Goal: Task Accomplishment & Management: Complete application form

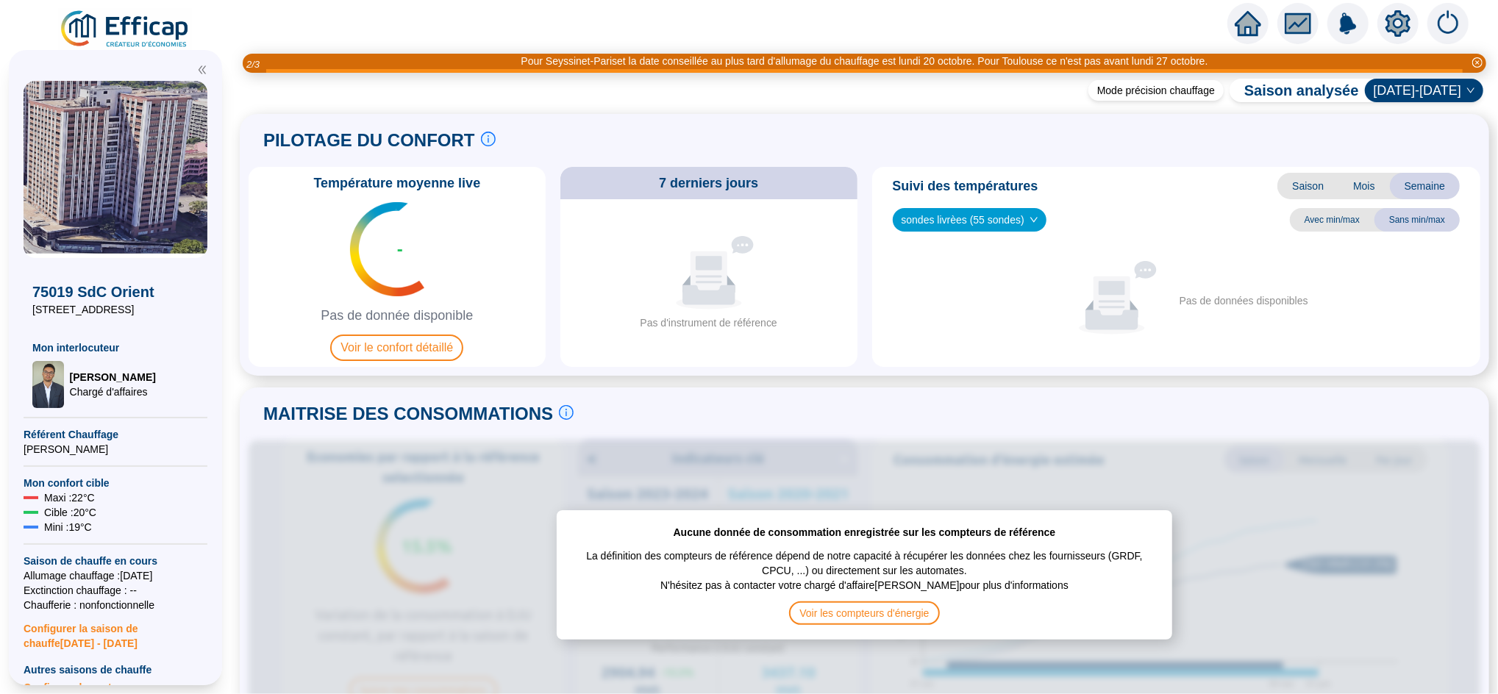
click at [1251, 28] on icon "home" at bounding box center [1247, 23] width 26 height 21
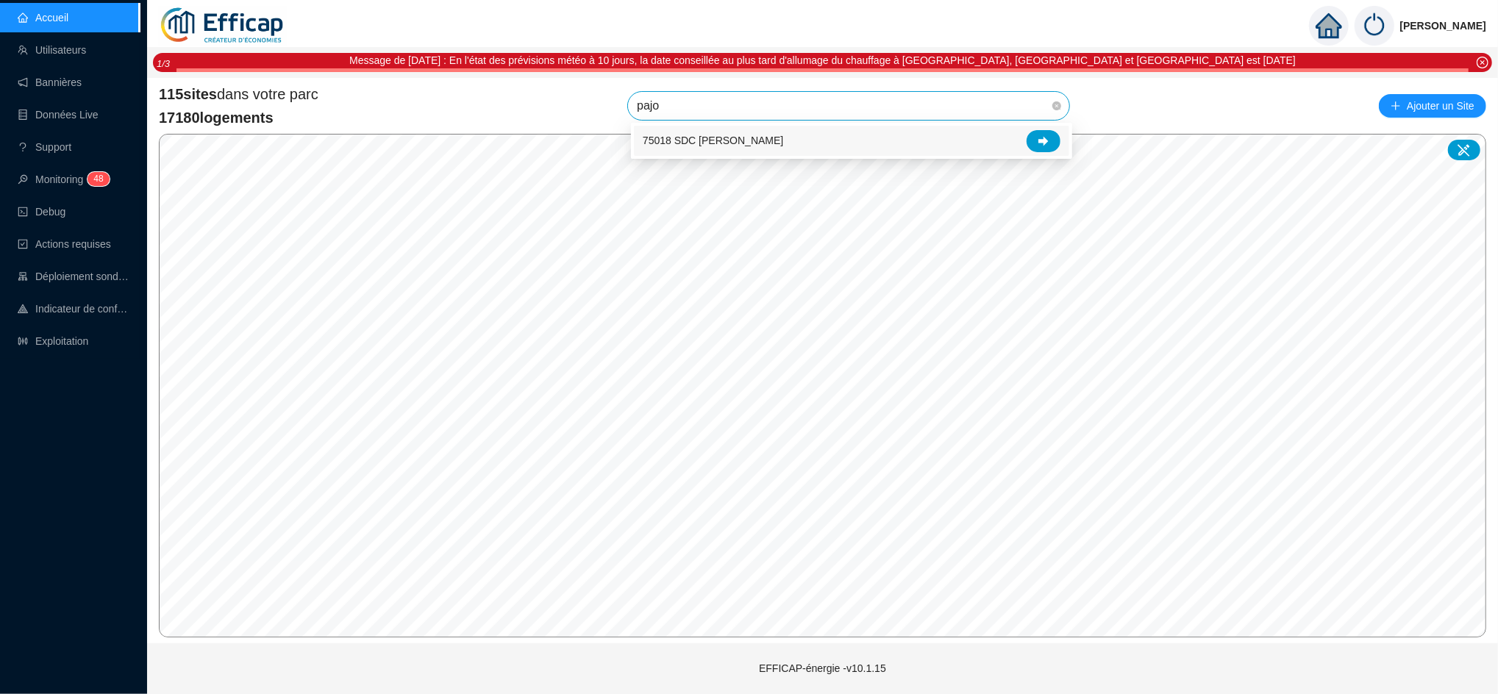
type input "pajol"
click at [1039, 137] on icon at bounding box center [1043, 141] width 10 height 10
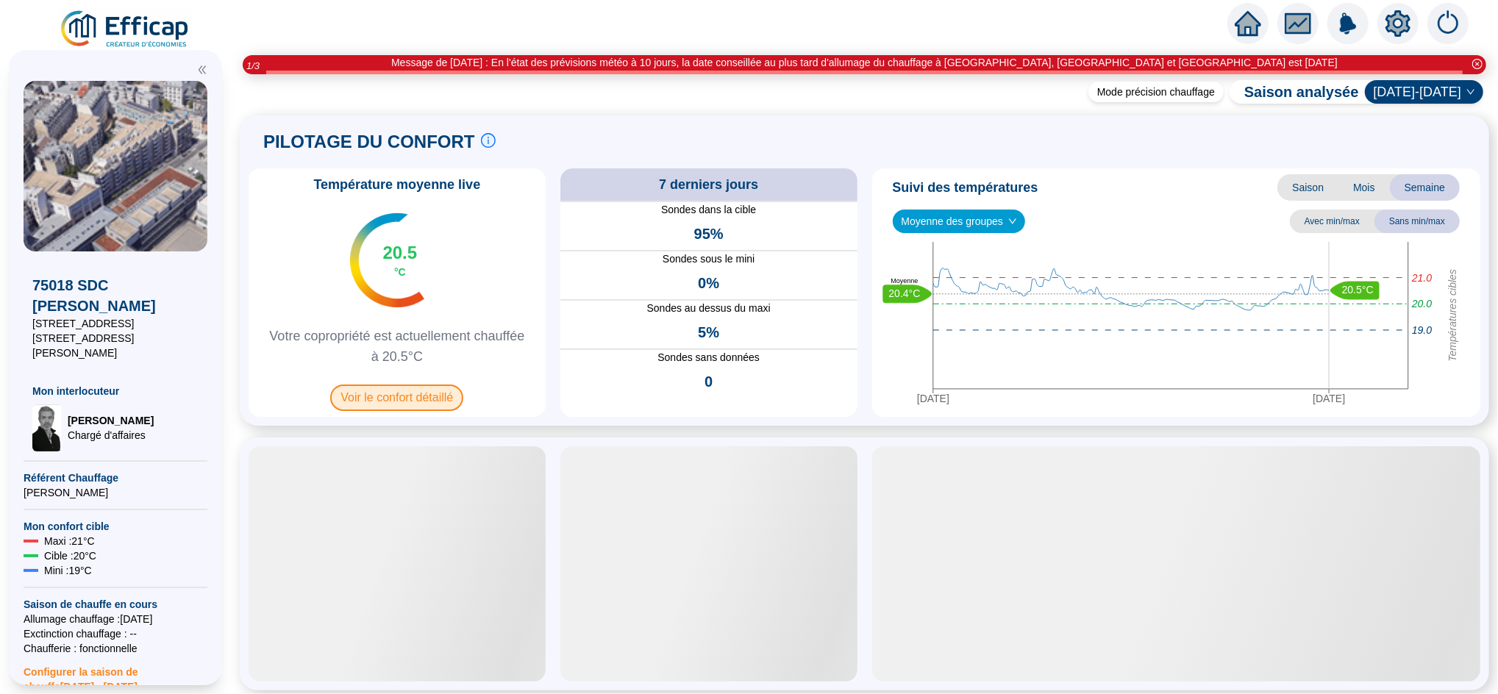
click at [424, 395] on span "Voir le confort détaillé" at bounding box center [396, 398] width 133 height 26
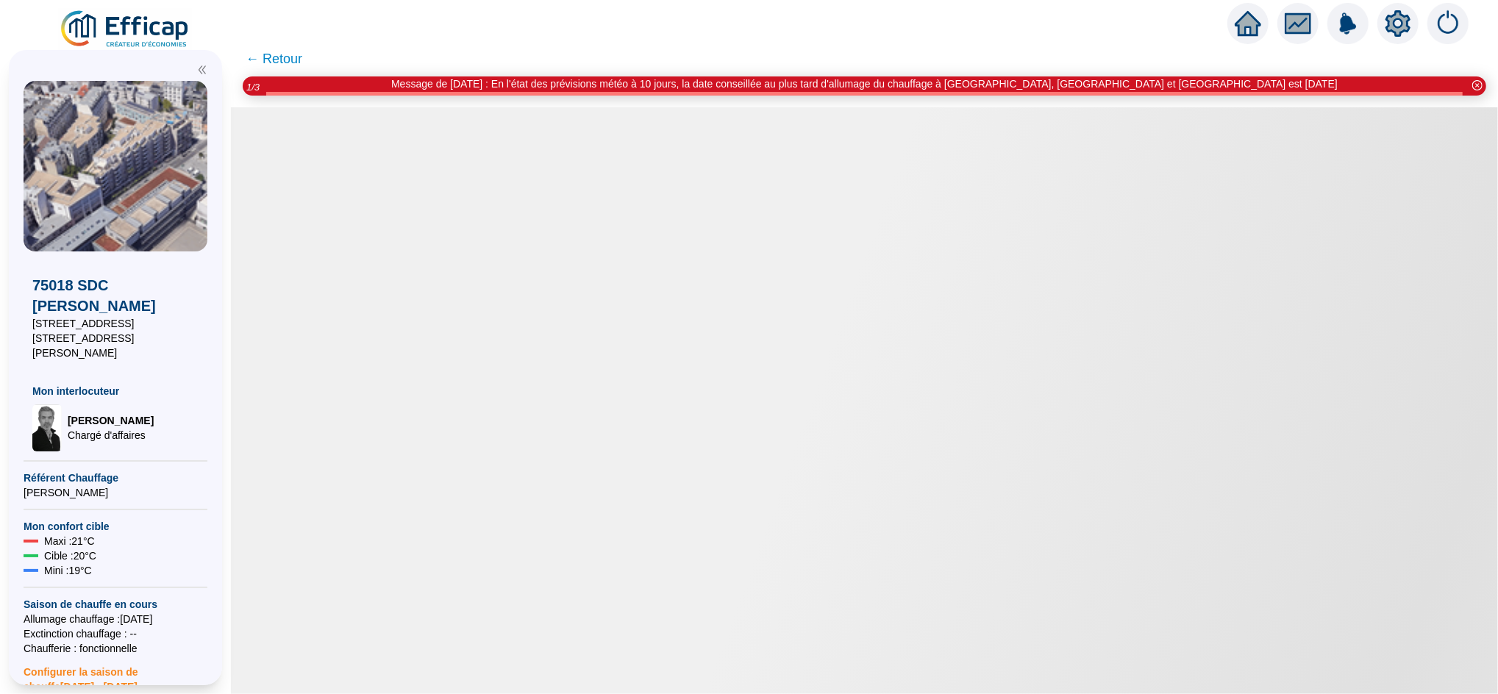
click at [294, 56] on span "← Retour" at bounding box center [274, 59] width 57 height 21
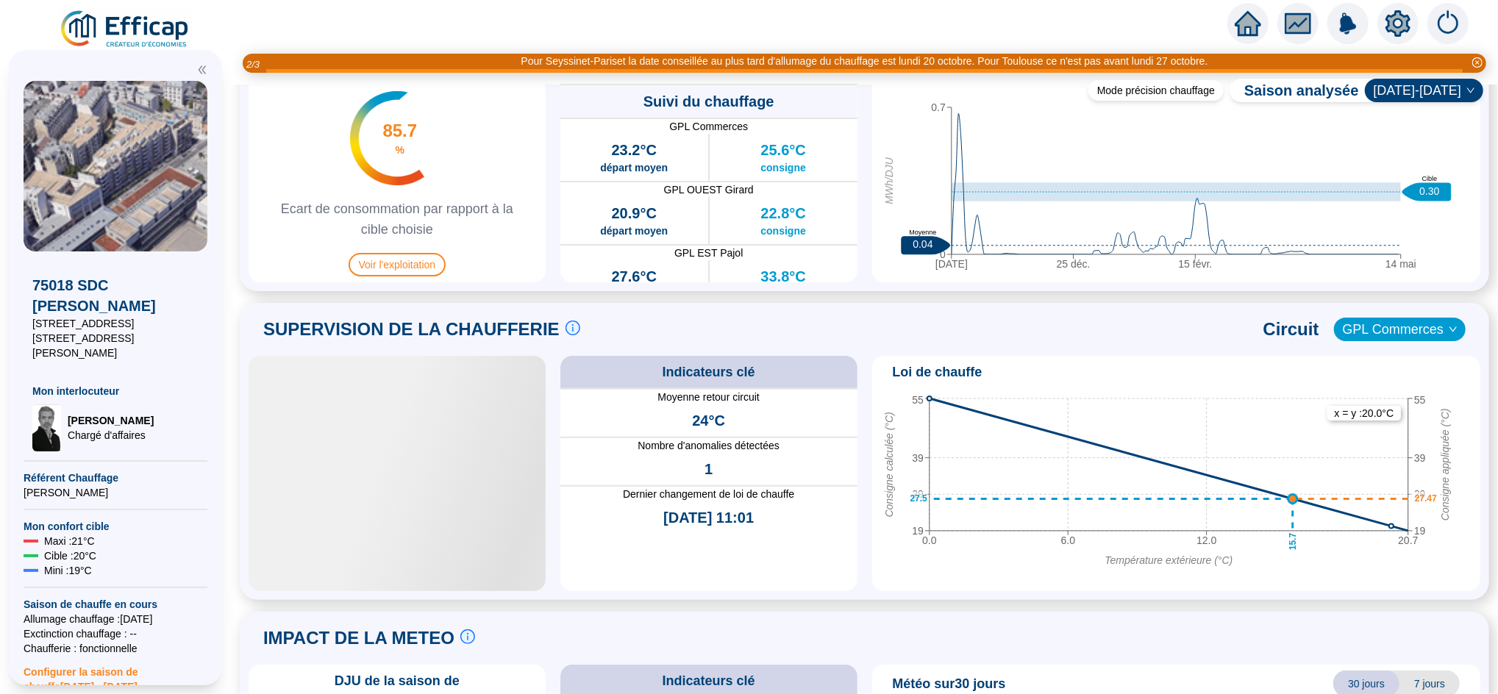
scroll to position [774, 0]
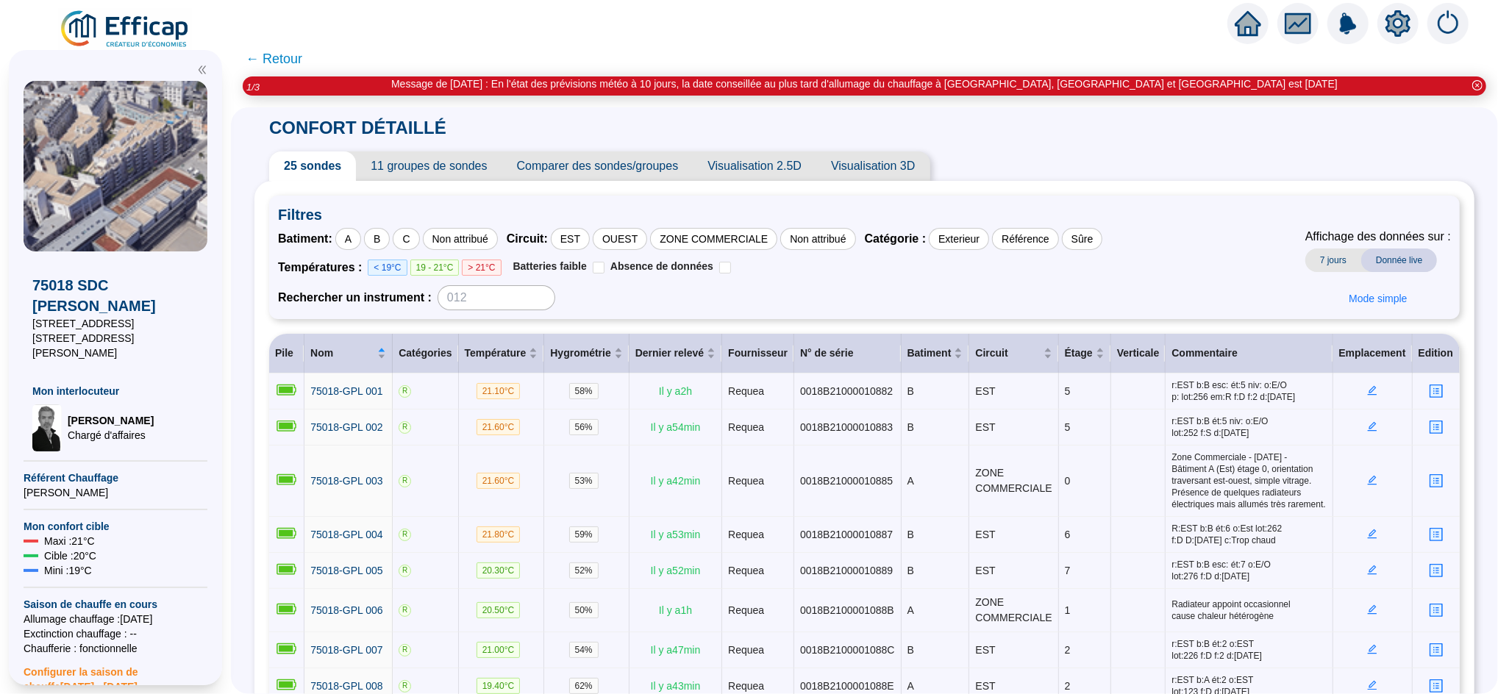
scroll to position [71, 0]
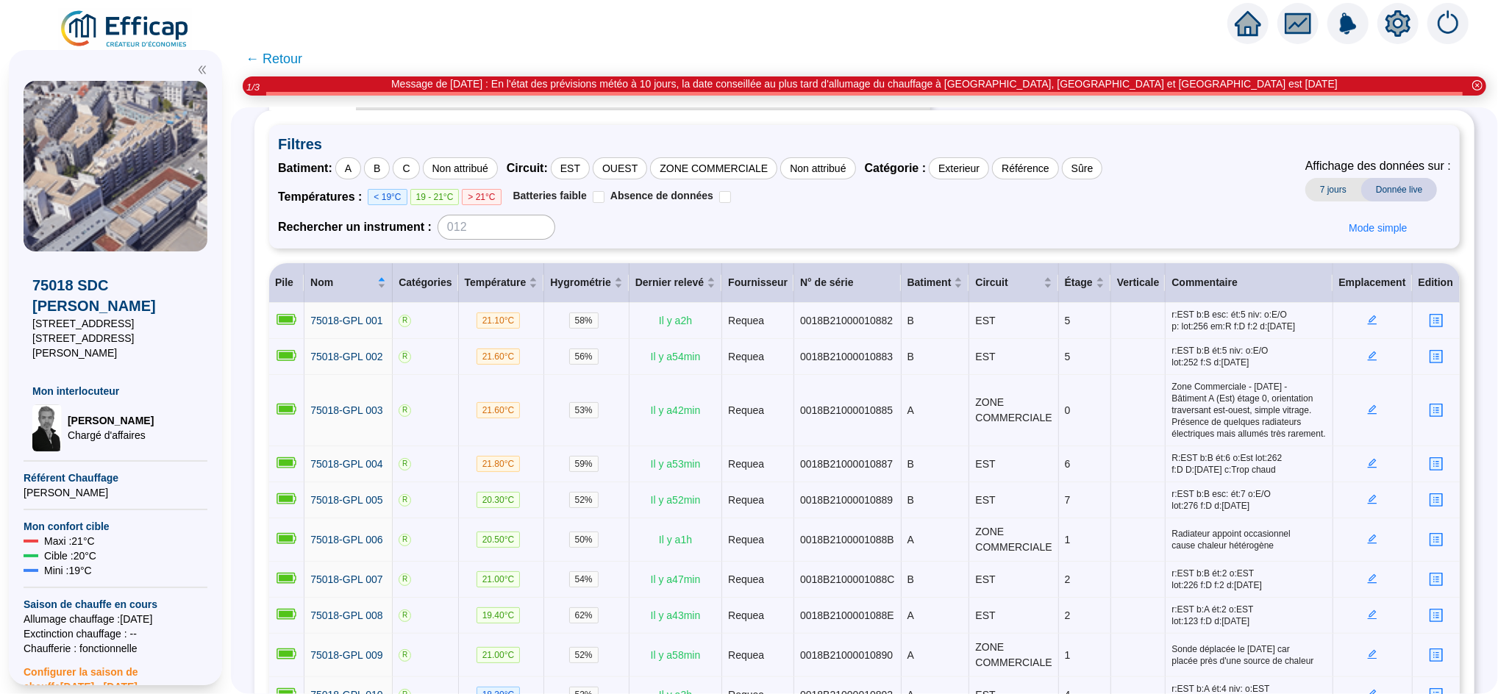
click at [1248, 25] on icon "home" at bounding box center [1247, 23] width 26 height 21
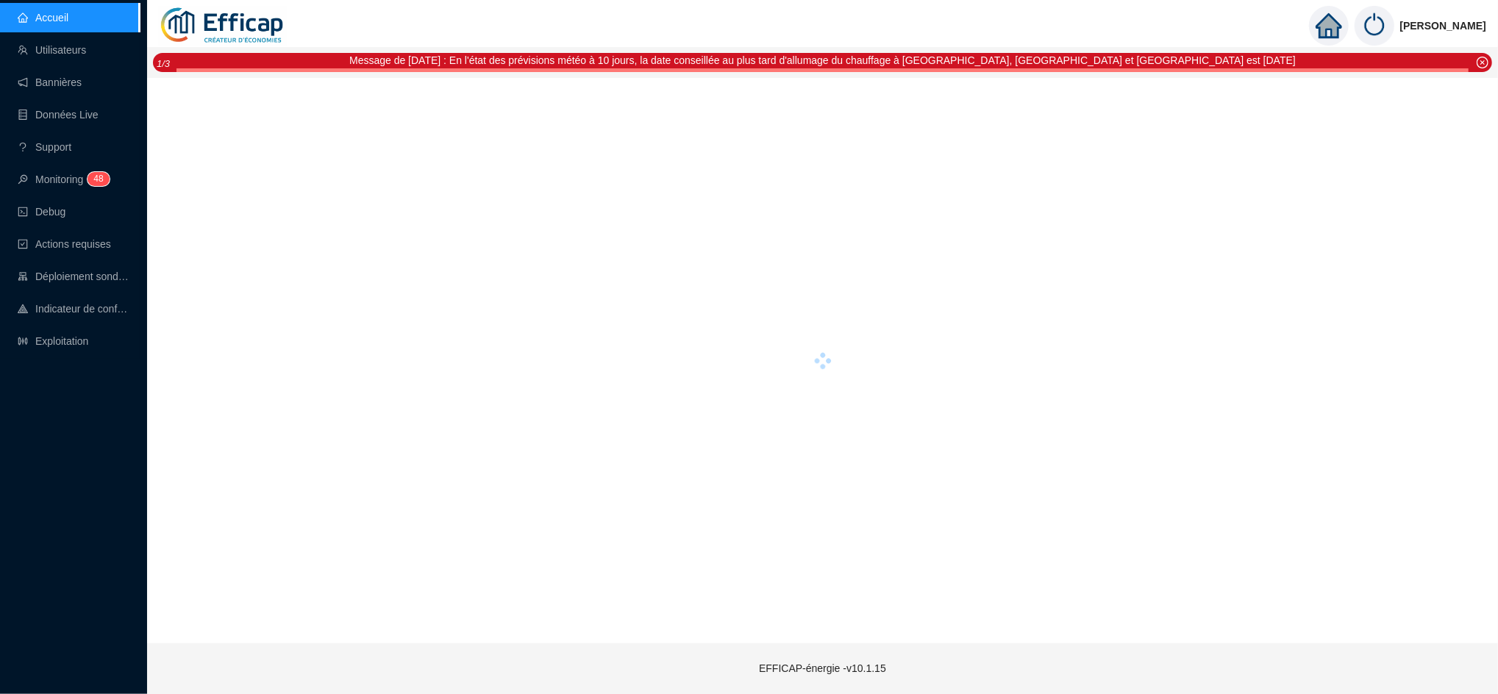
click at [1248, 25] on div "[PERSON_NAME]" at bounding box center [822, 25] width 1351 height 51
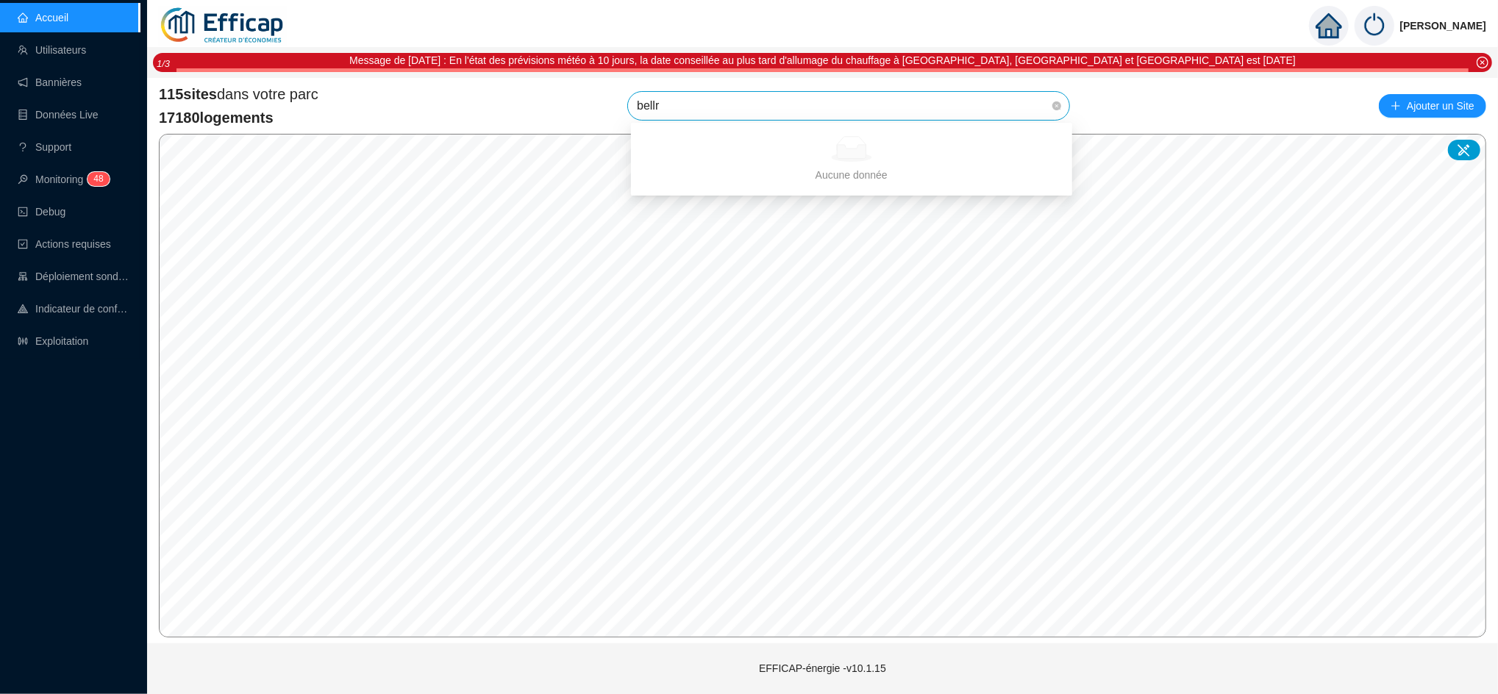
type input "bell"
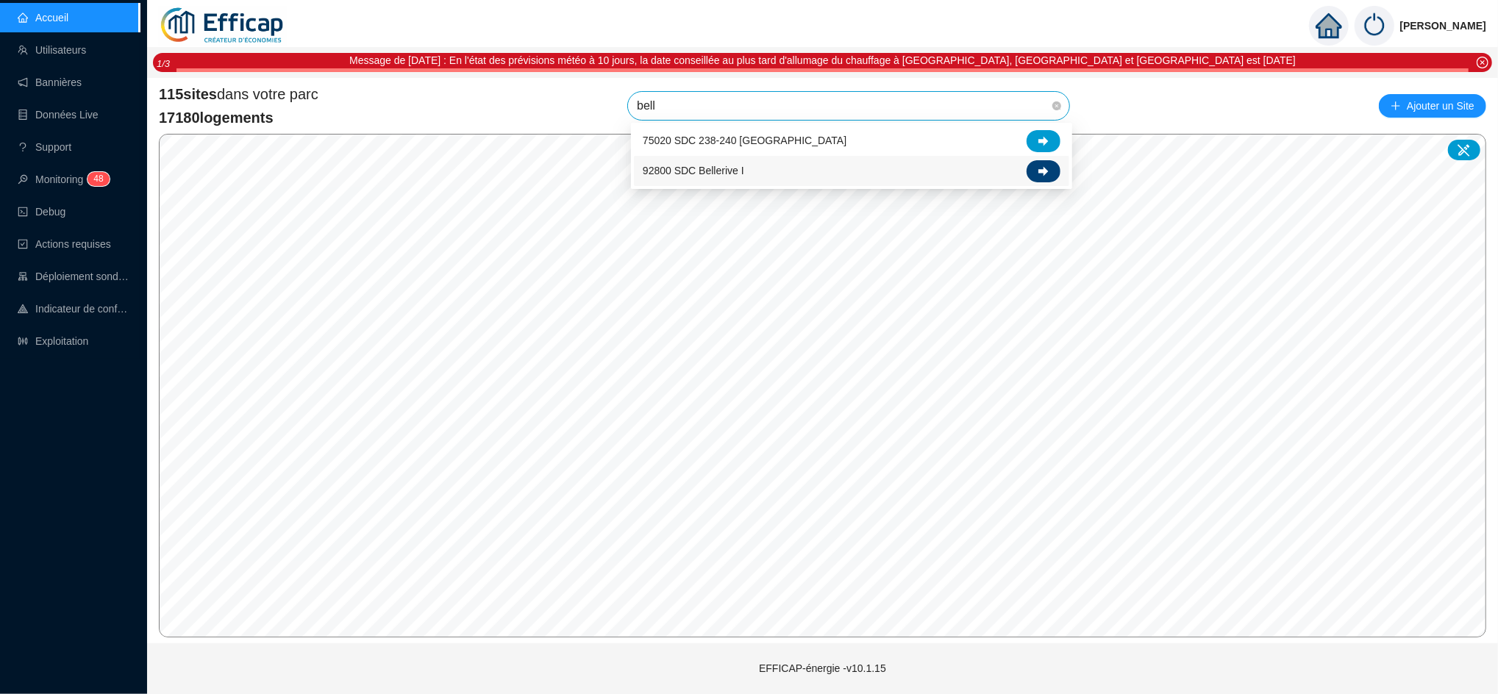
click at [1047, 171] on icon at bounding box center [1043, 171] width 10 height 10
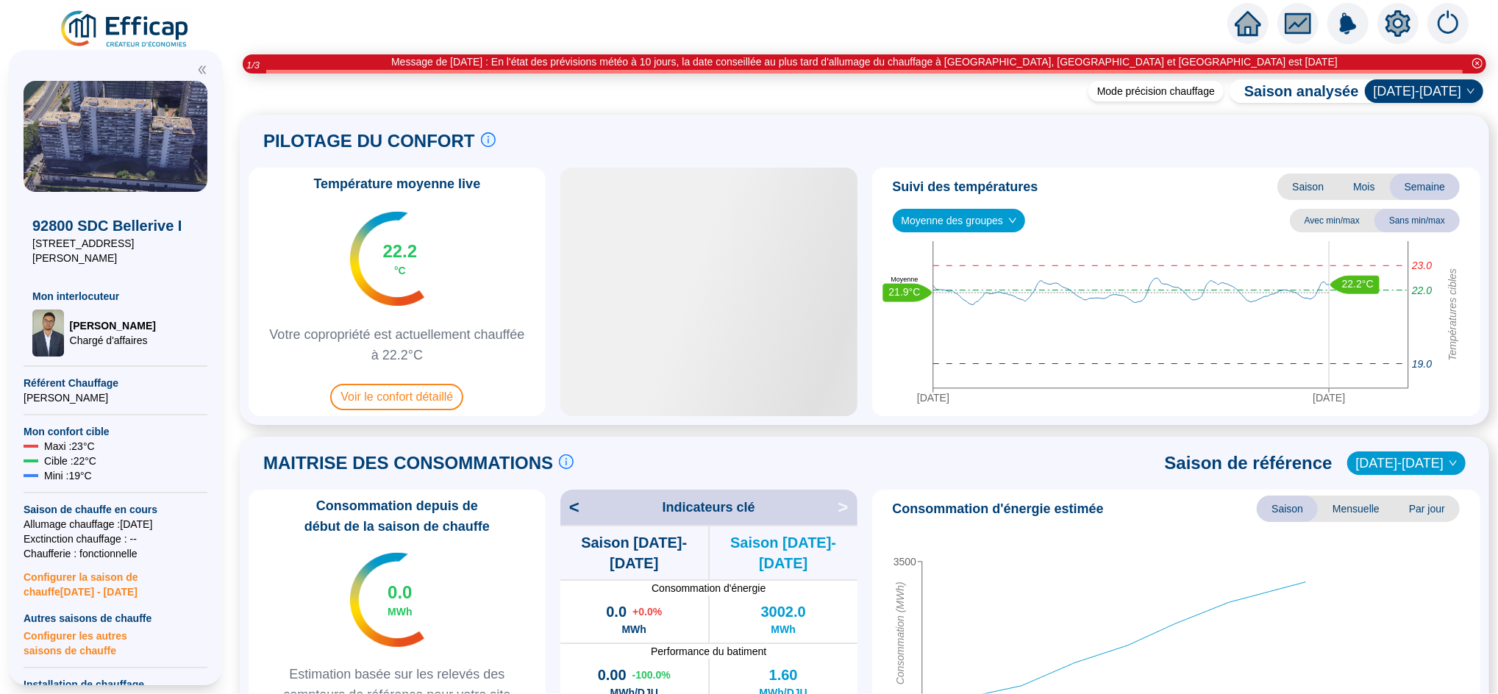
scroll to position [55, 0]
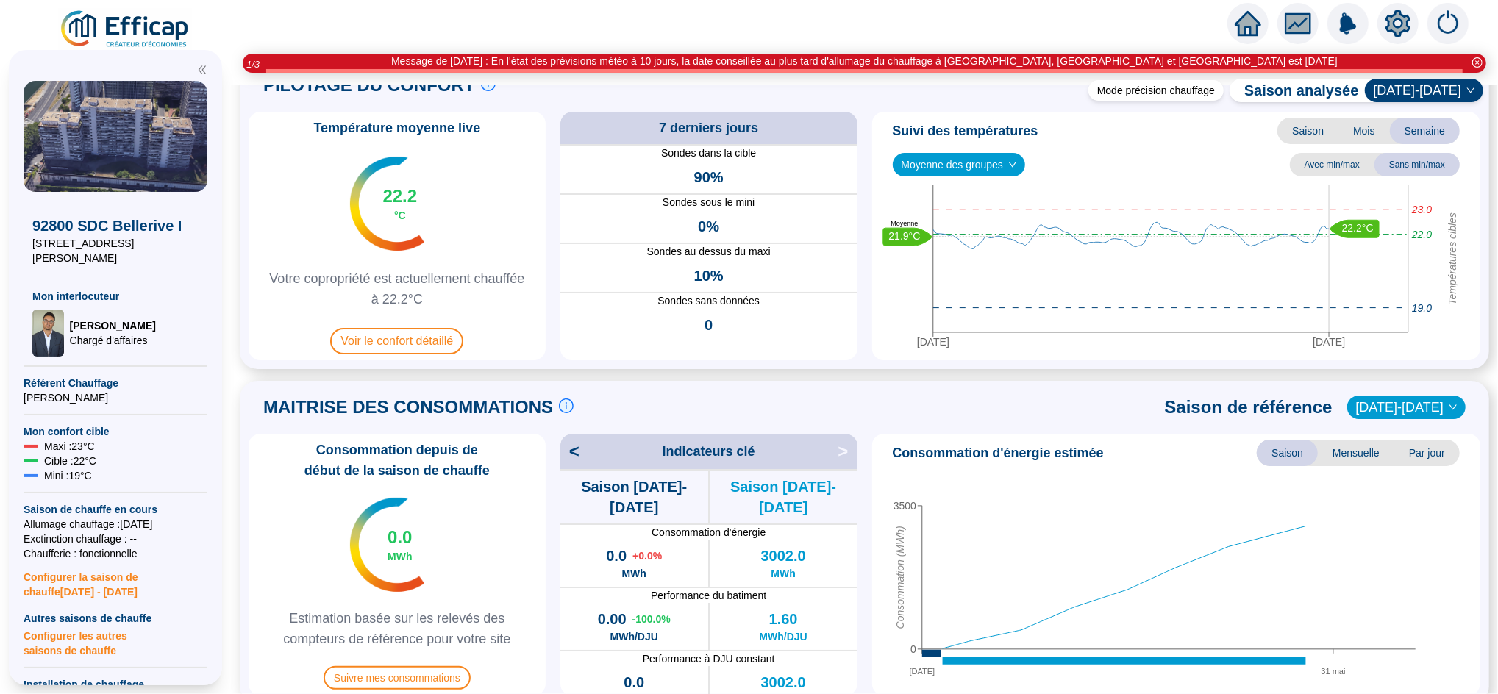
click at [1248, 26] on icon "home" at bounding box center [1247, 23] width 26 height 21
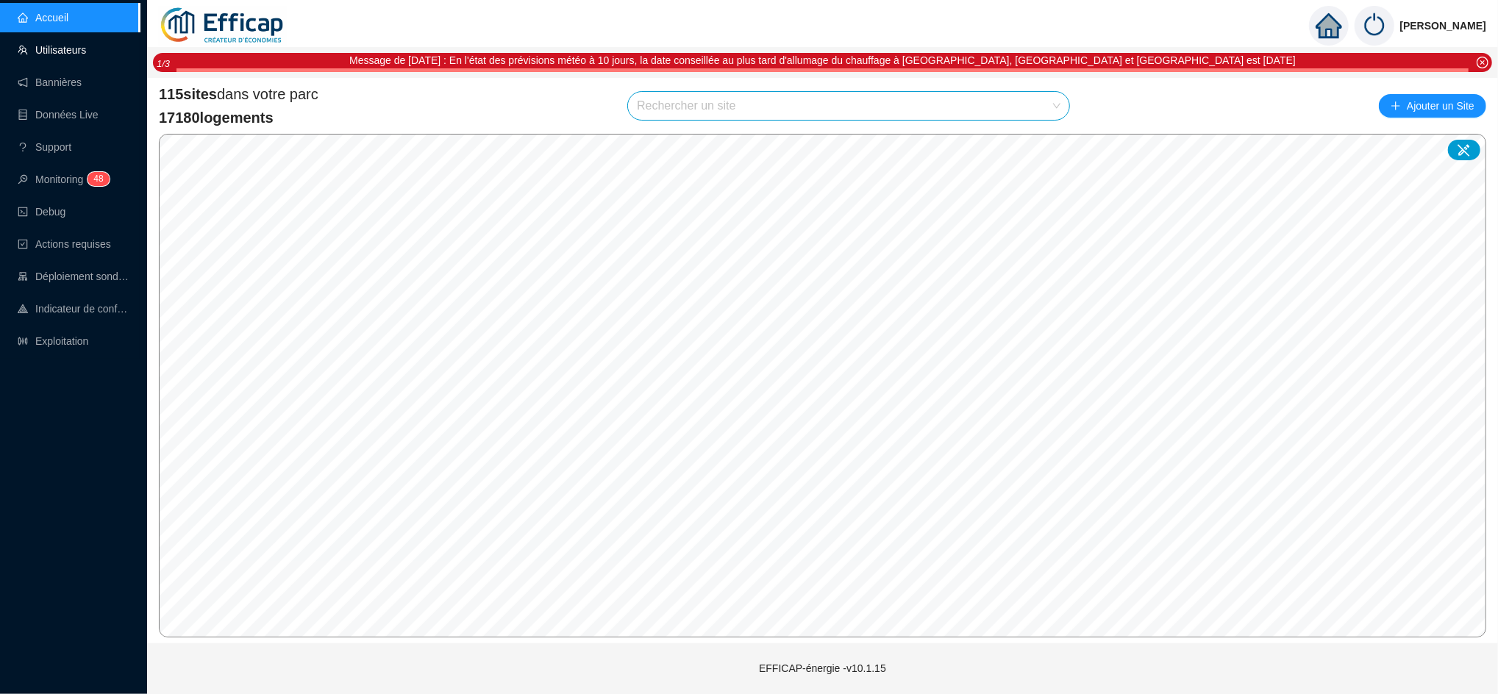
click at [66, 49] on link "Utilisateurs" at bounding box center [52, 50] width 68 height 12
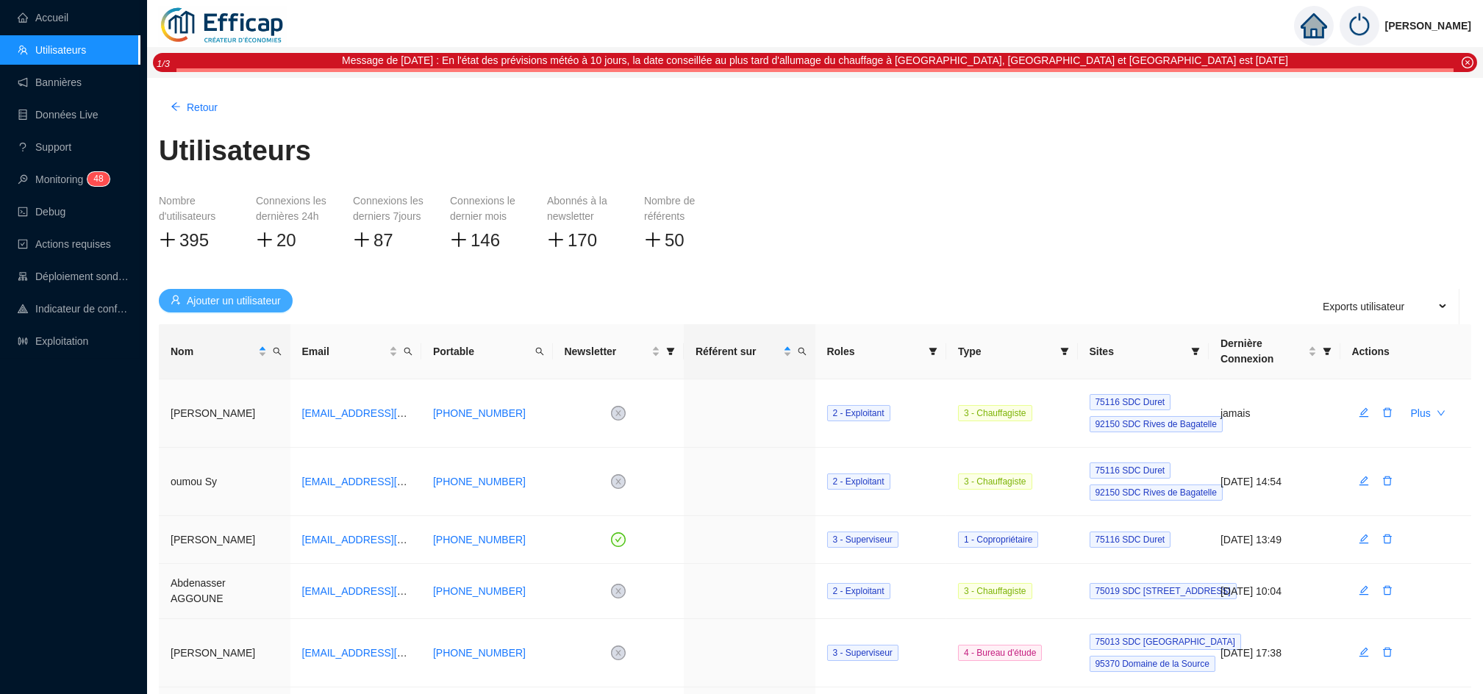
click at [232, 297] on span "Ajouter un utilisateur" at bounding box center [234, 300] width 94 height 15
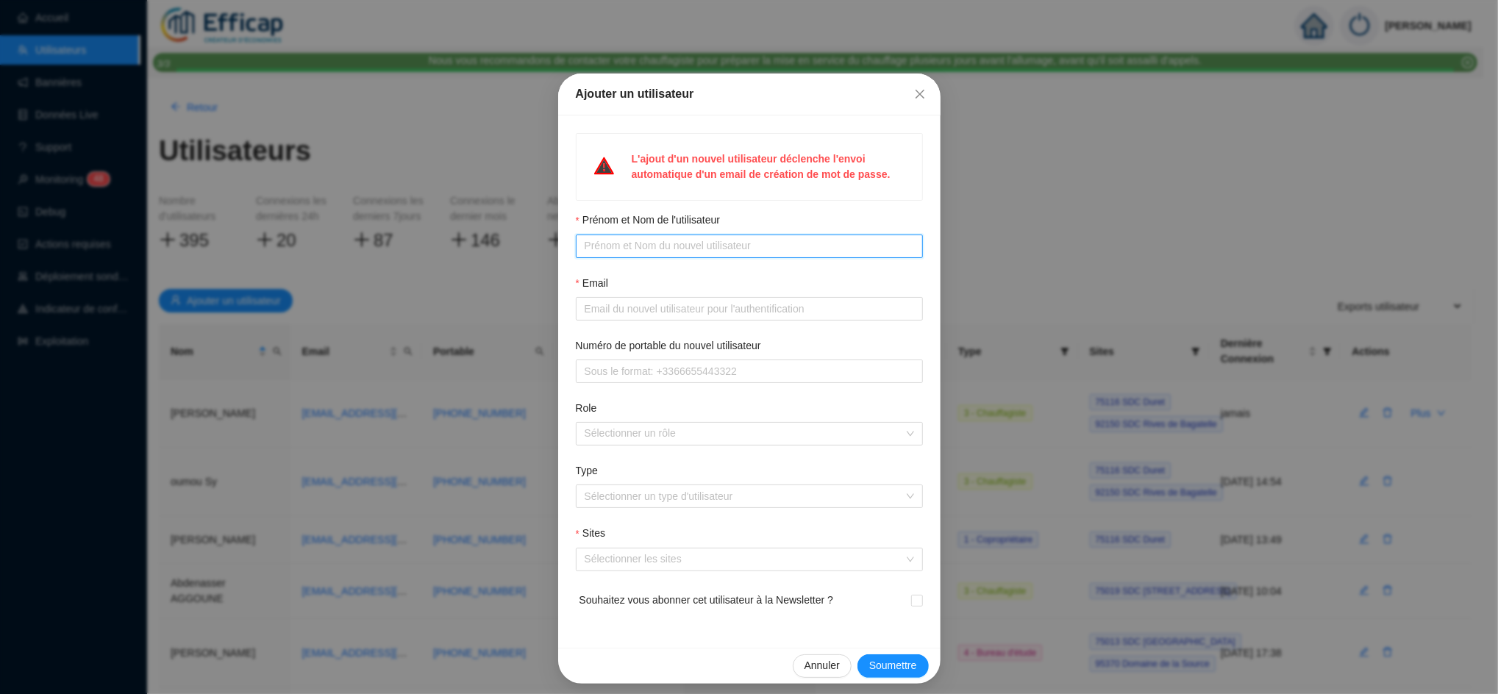
click at [648, 246] on input "Prénom et Nom de l'utilisateur" at bounding box center [747, 245] width 326 height 15
paste input "convient de créer un accès à l’application Efficap : • Hajar BENMIMOUN – 06 75 …"
drag, startPoint x: 748, startPoint y: 249, endPoint x: 679, endPoint y: 246, distance: 69.2
click at [679, 246] on input "convient de créer un accès à l’application Efficap : • Hajar BENMIMOUN – 06 75 …" at bounding box center [742, 245] width 316 height 15
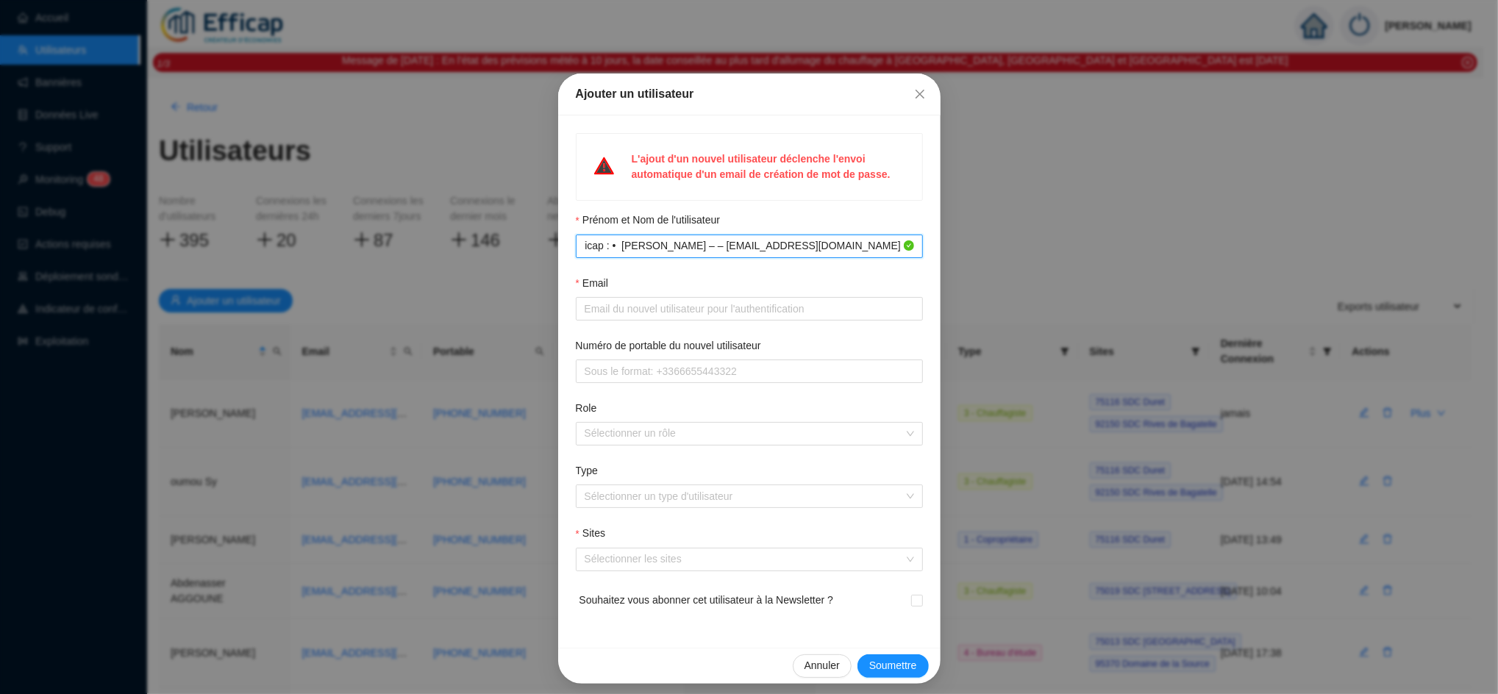
scroll to position [0, 165]
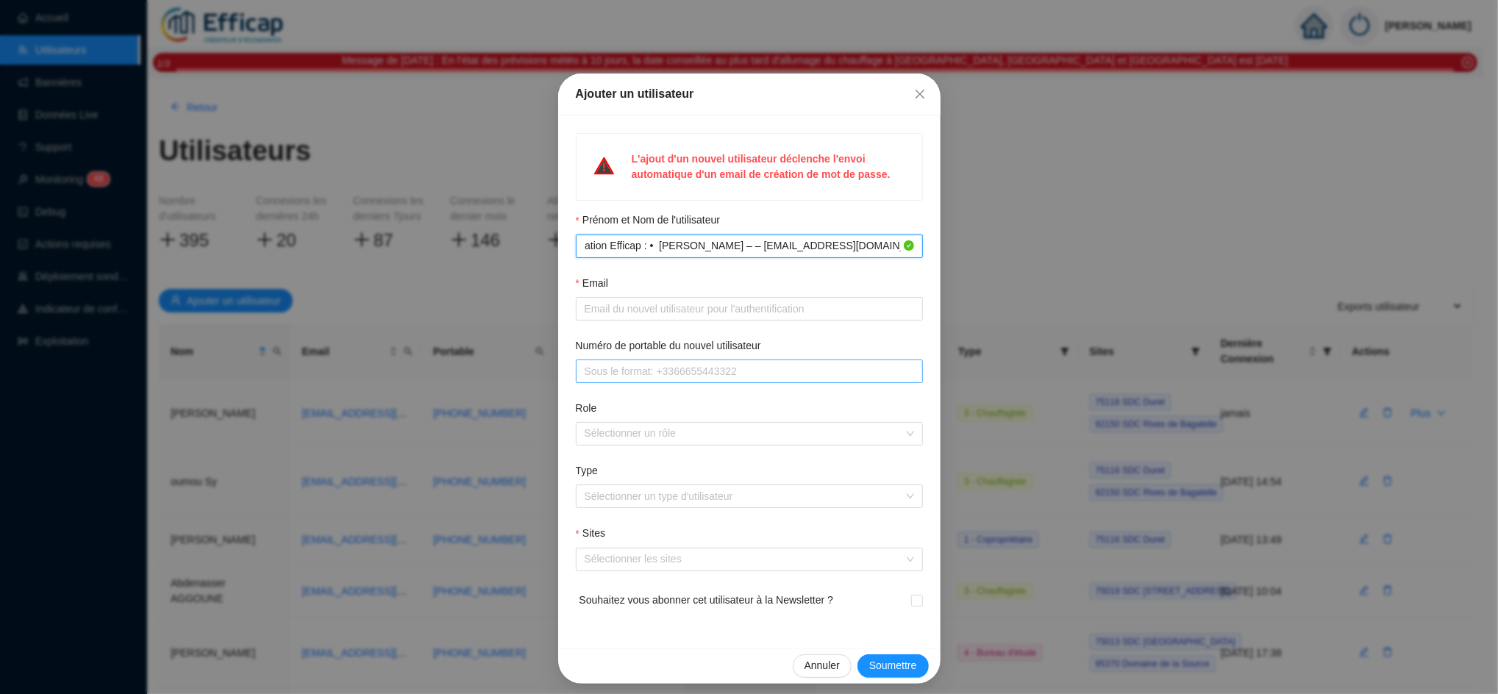
type input "convient de créer un accès à l’application Efficap : • Hajar BENMIMOUN – – haja…"
click at [590, 373] on input "Numéro de portable du nouvel utilisateur" at bounding box center [747, 371] width 326 height 15
paste input "06 75 12 56 56"
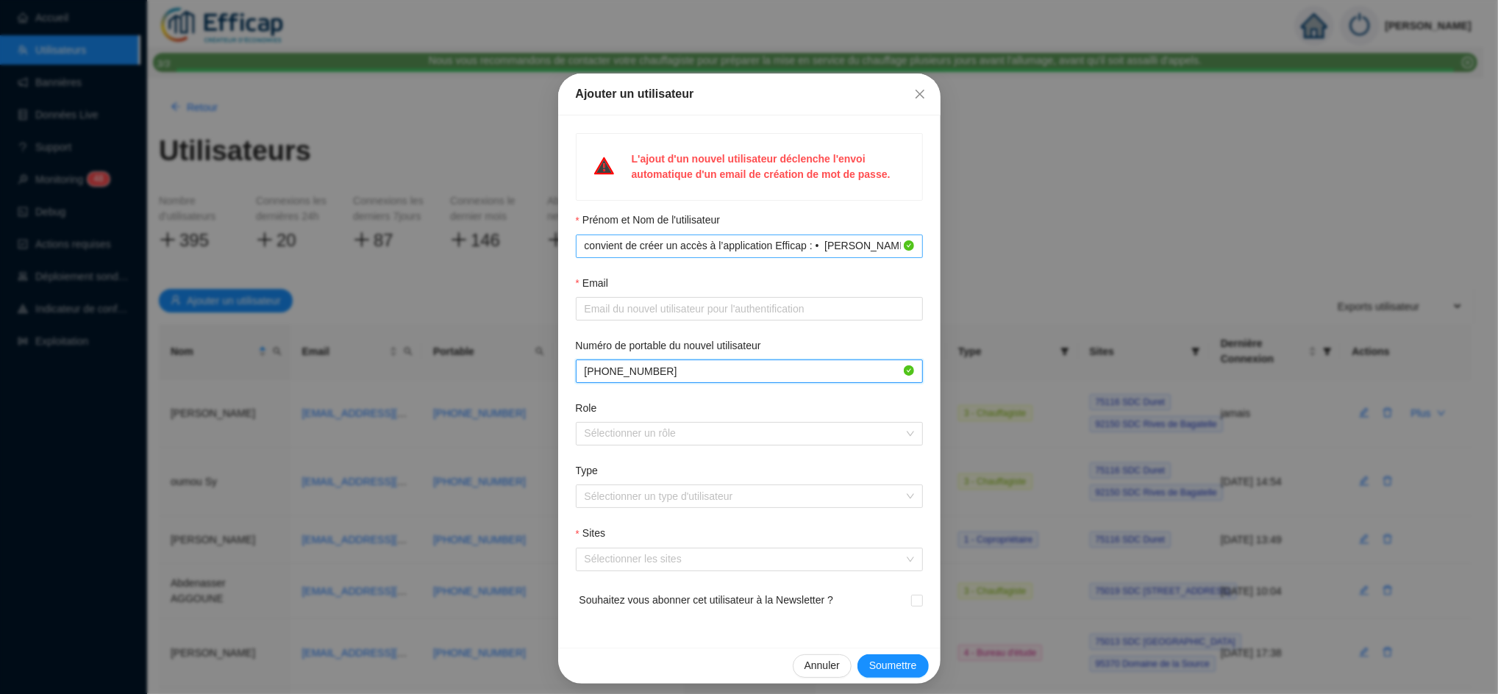
type input "+33675125656"
drag, startPoint x: 816, startPoint y: 243, endPoint x: 909, endPoint y: 246, distance: 93.4
click at [909, 246] on span "convient de créer un accès à l’application Efficap : • Hajar BENMIMOUN – – haja…" at bounding box center [749, 247] width 347 height 24
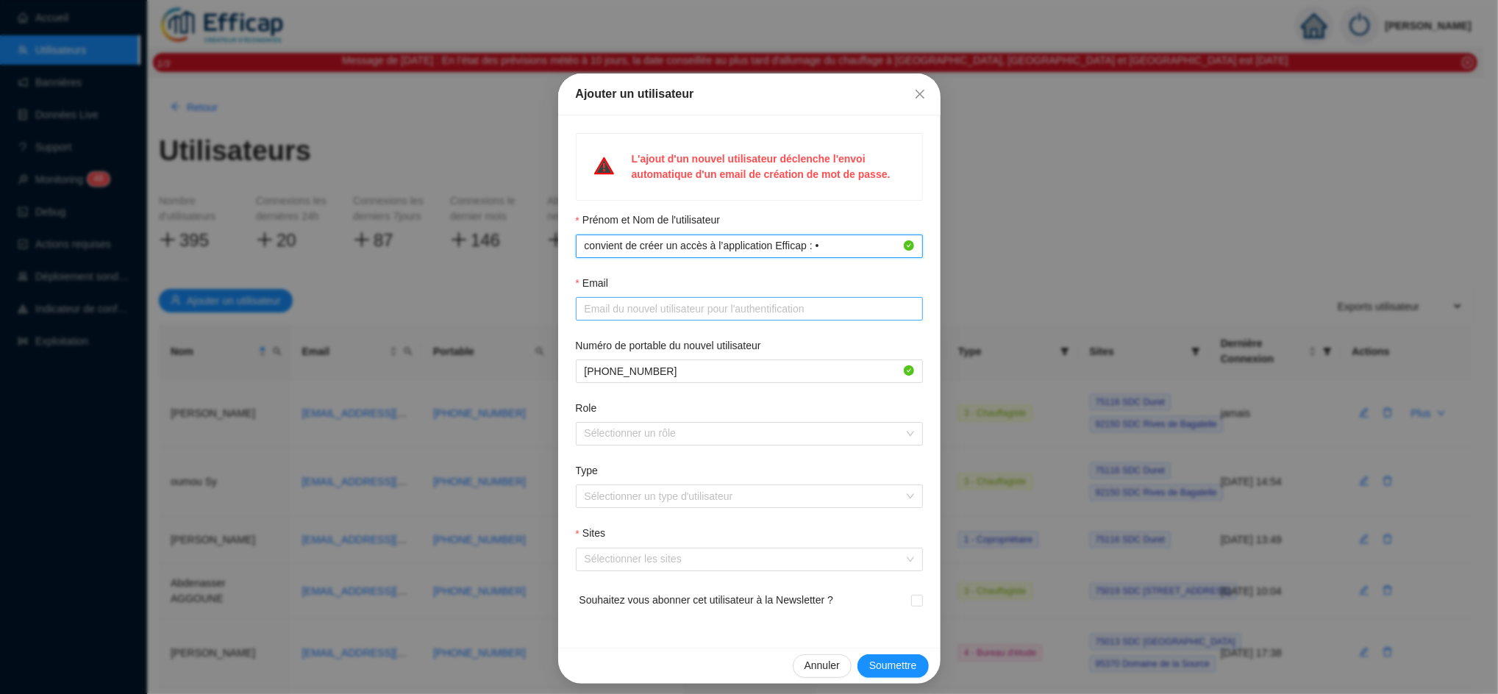
type input "convient de créer un accès à l’application Efficap : •"
click at [720, 312] on input "Email" at bounding box center [747, 308] width 326 height 15
paste input "Hajar BENMIMOUN – – hajar.benmimoun@engie.com"
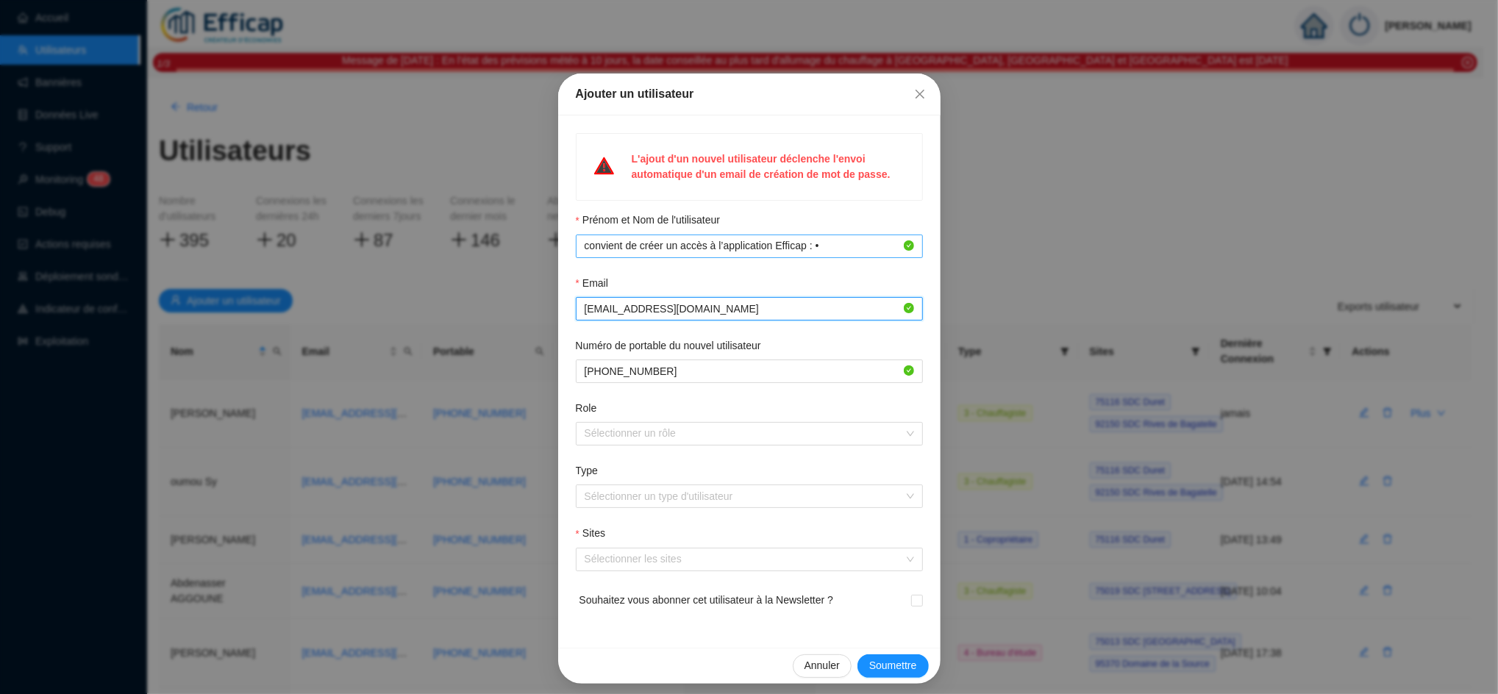
type input "hajar.benmimoun@engie.com"
click at [818, 247] on input "convient de créer un accès à l’application Efficap : •" at bounding box center [742, 245] width 316 height 15
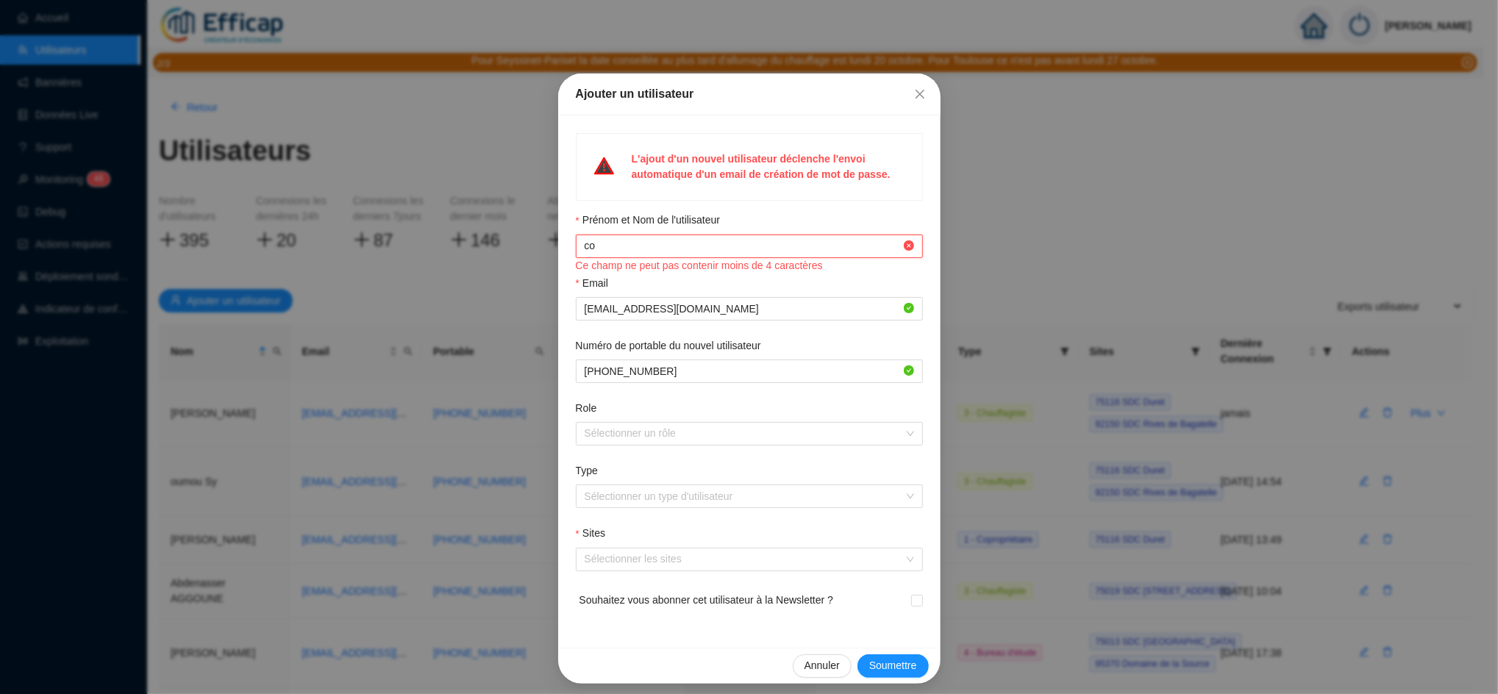
type input "c"
drag, startPoint x: 653, startPoint y: 310, endPoint x: 571, endPoint y: 312, distance: 81.6
click at [576, 312] on span "hajar.benmimoun@engie.com" at bounding box center [749, 309] width 347 height 24
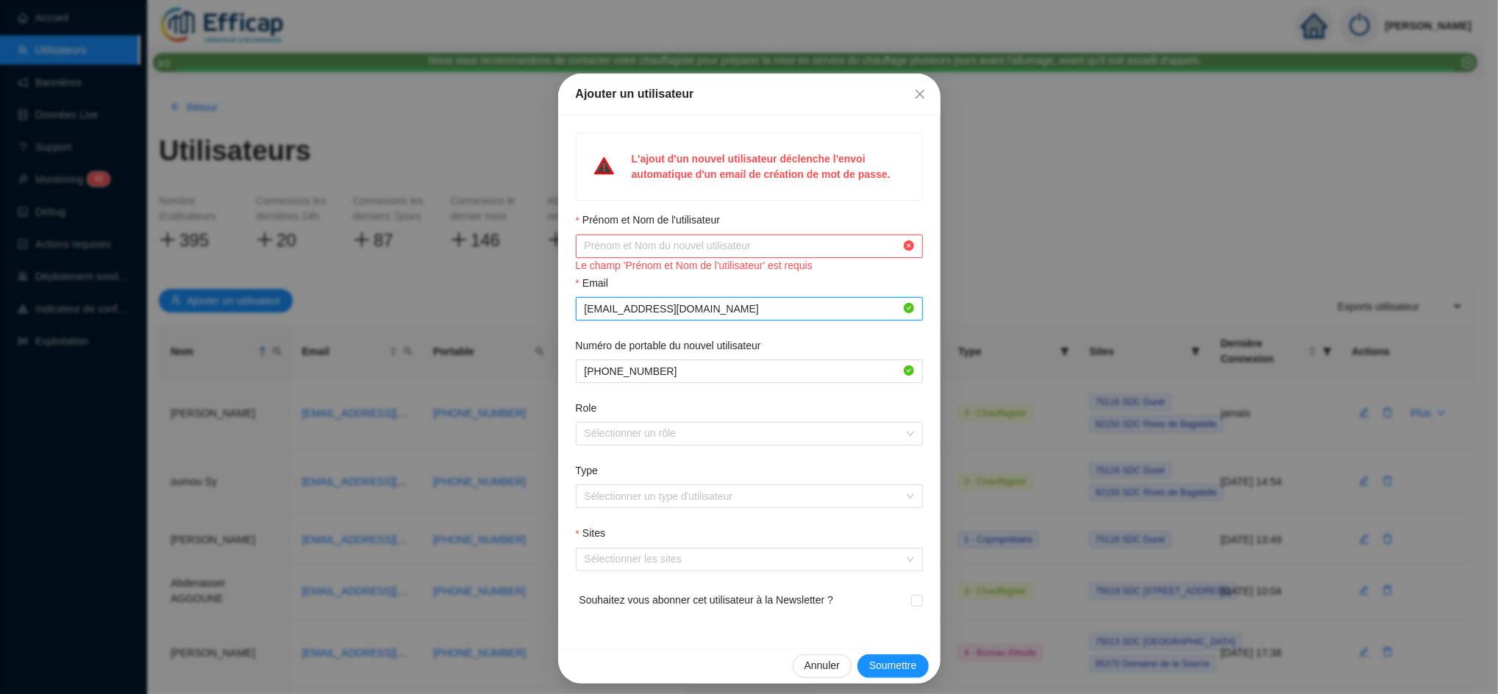
click at [652, 307] on input "hajar.benmimoun@engie.com" at bounding box center [742, 308] width 316 height 15
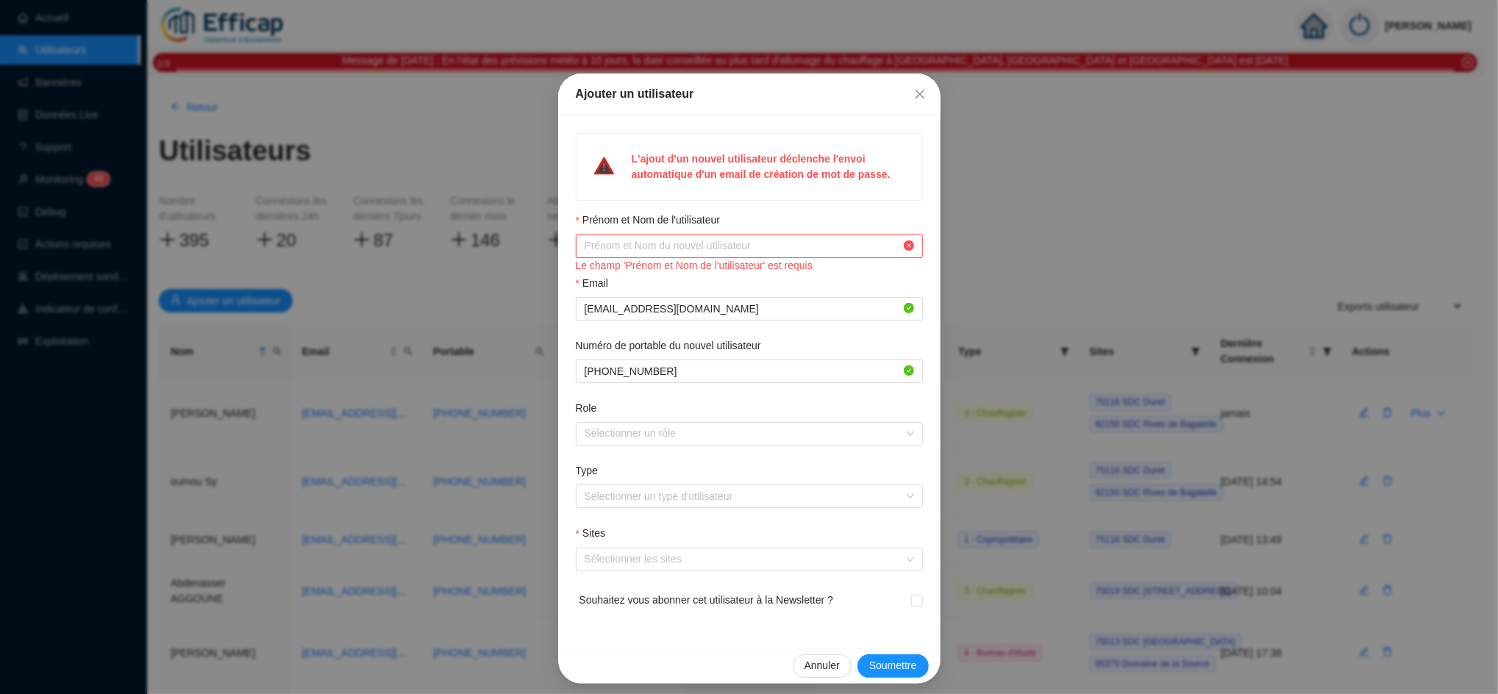
click at [673, 246] on input "Prénom et Nom de l'utilisateur" at bounding box center [742, 245] width 316 height 15
paste input "• Hajar BENMIMOUN"
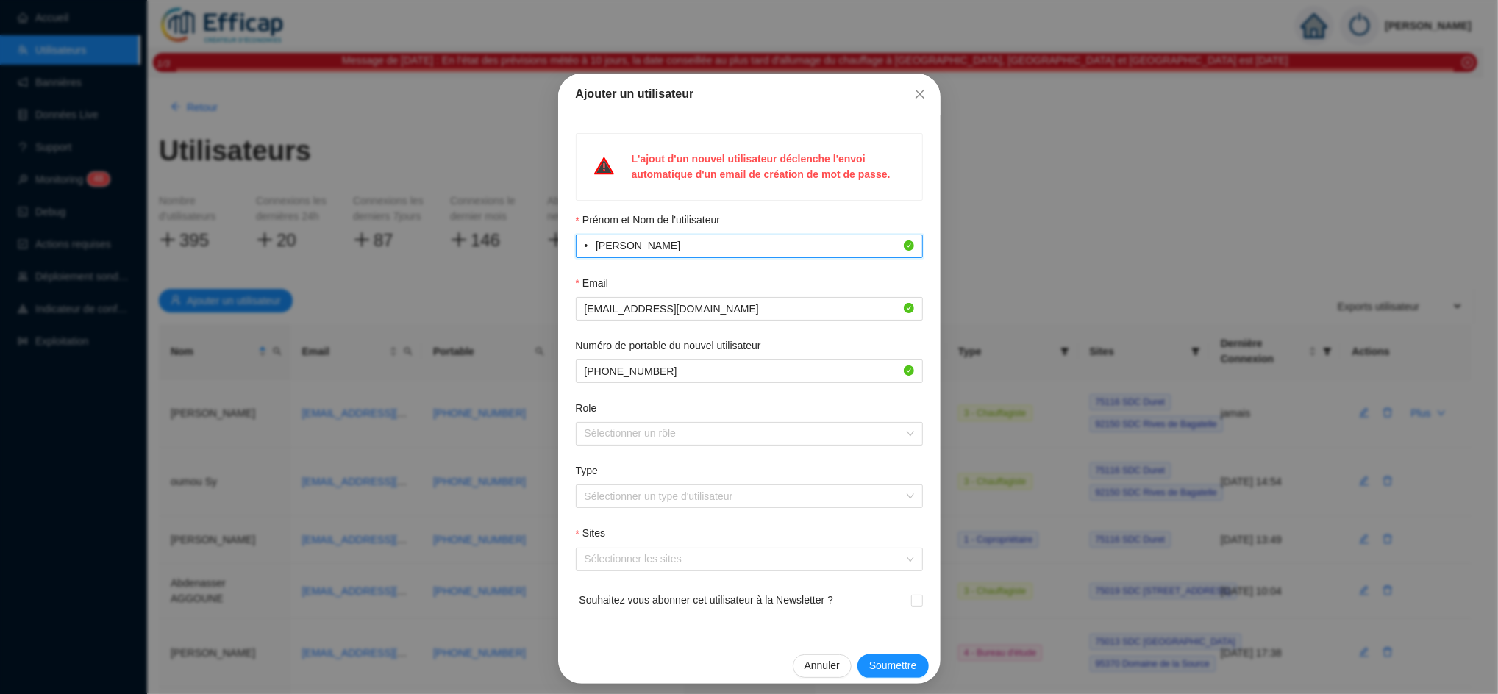
click at [585, 248] on input "• Hajar BENMIMOUN" at bounding box center [742, 245] width 316 height 15
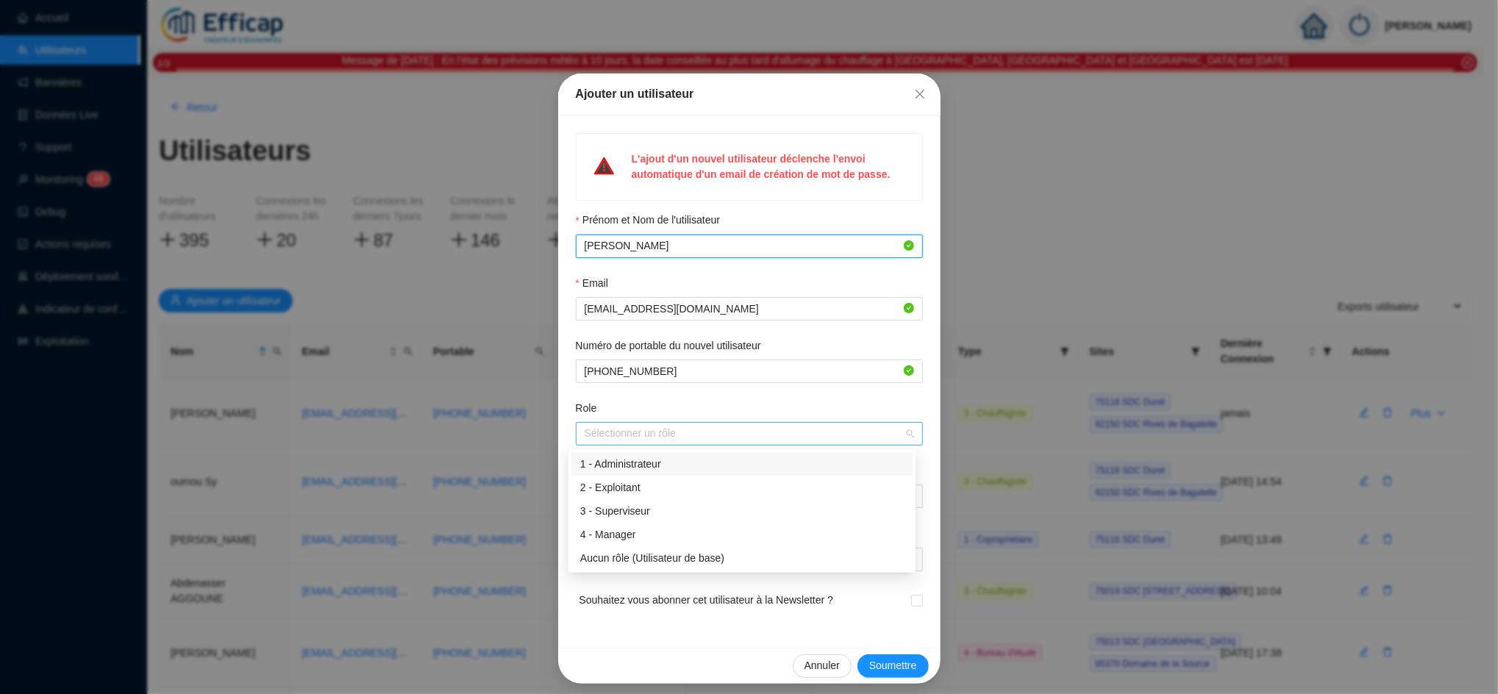
click at [602, 434] on div at bounding box center [742, 433] width 326 height 21
type input "Hajar BENMIMOUN"
click at [616, 487] on div "2 - Exploitant" at bounding box center [741, 487] width 323 height 15
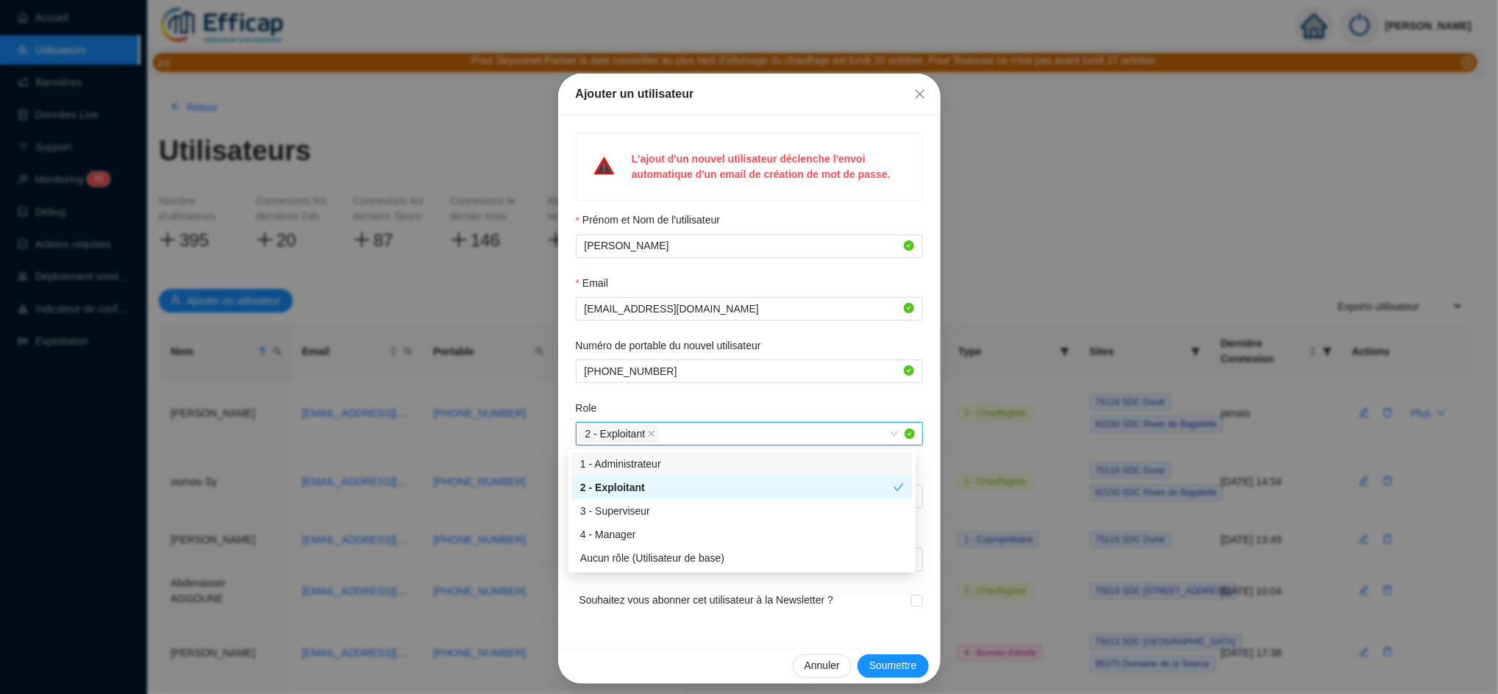
click at [654, 404] on div "Role" at bounding box center [749, 411] width 347 height 21
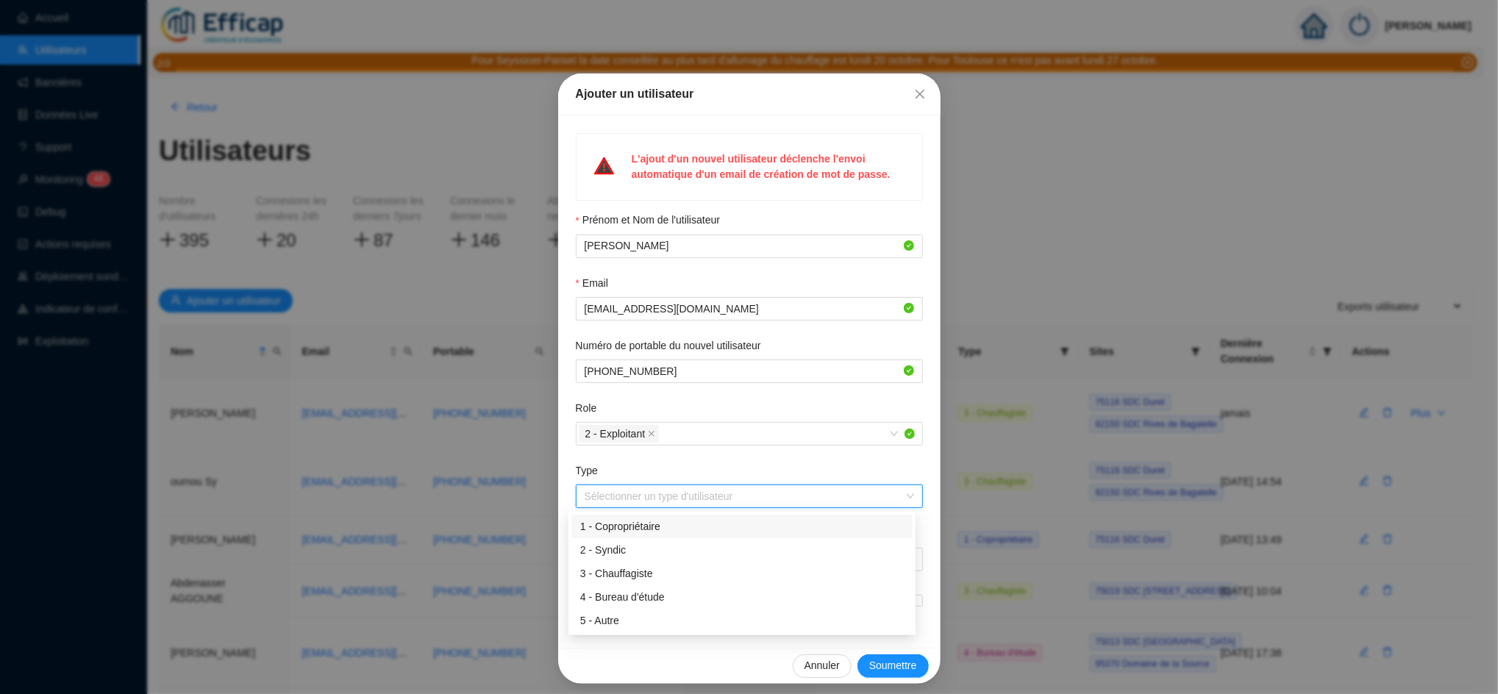
click at [621, 491] on input "Type" at bounding box center [742, 496] width 316 height 22
click at [629, 579] on div "3 - Chauffagiste" at bounding box center [741, 573] width 323 height 15
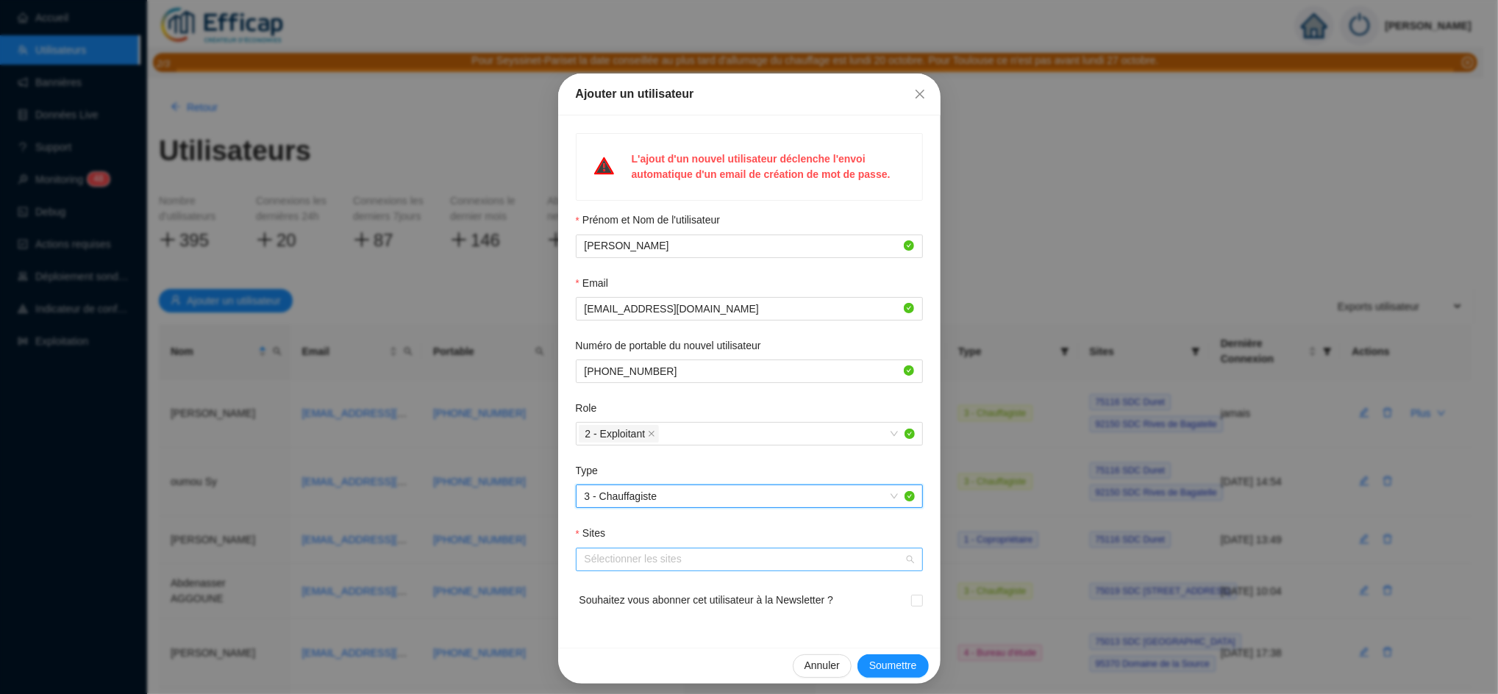
click at [638, 561] on div at bounding box center [742, 559] width 326 height 21
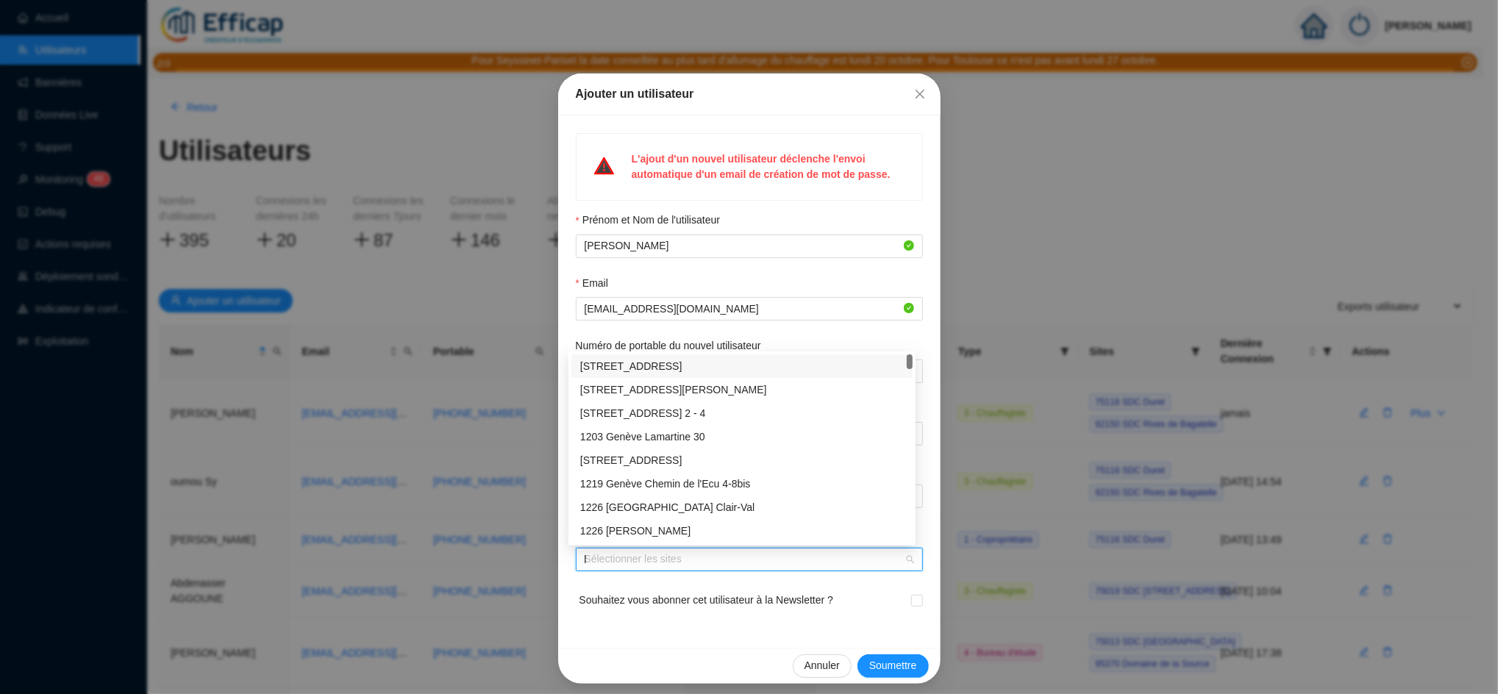
type input "la"
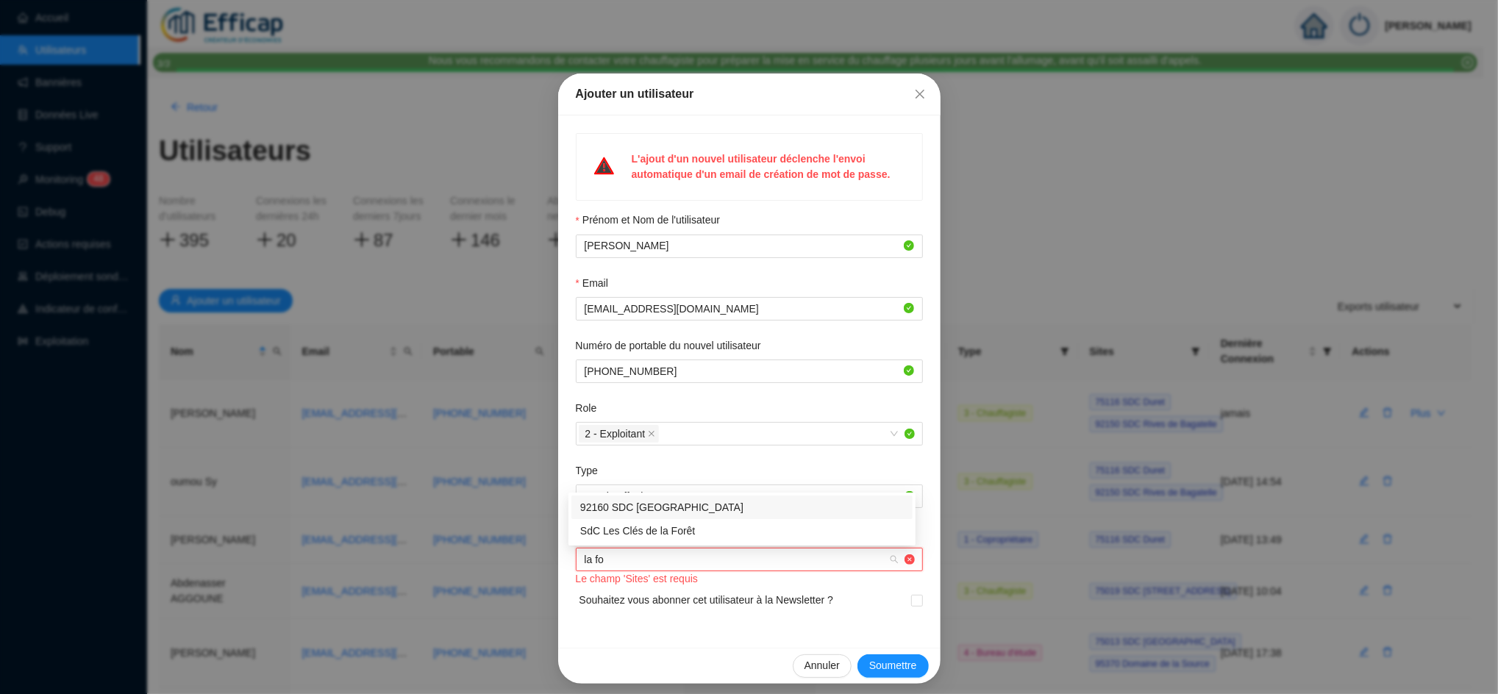
type input "la fon"
click at [677, 526] on div "92160 SDC La Fontaine" at bounding box center [741, 530] width 323 height 15
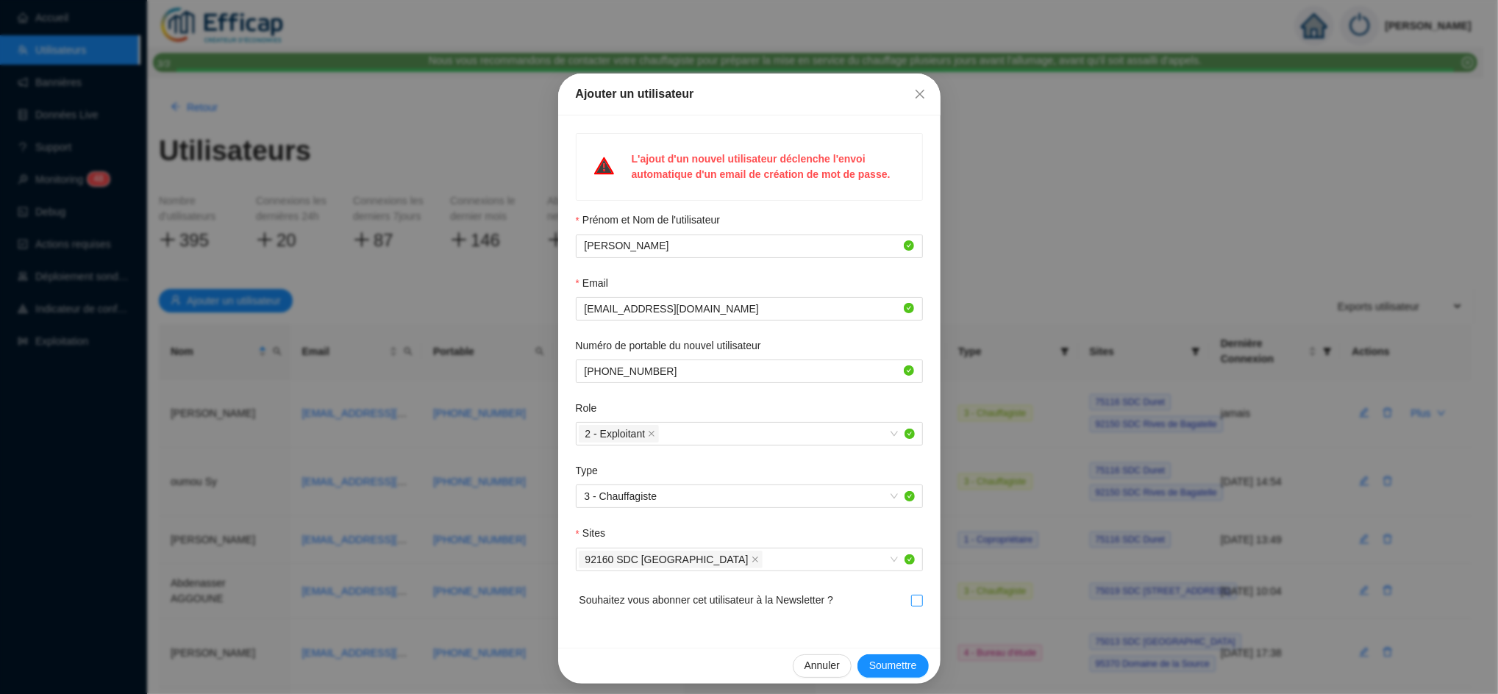
click at [911, 598] on input "checkbox" at bounding box center [916, 600] width 10 height 10
checkbox input "true"
click at [888, 669] on span "Soumettre" at bounding box center [893, 665] width 48 height 15
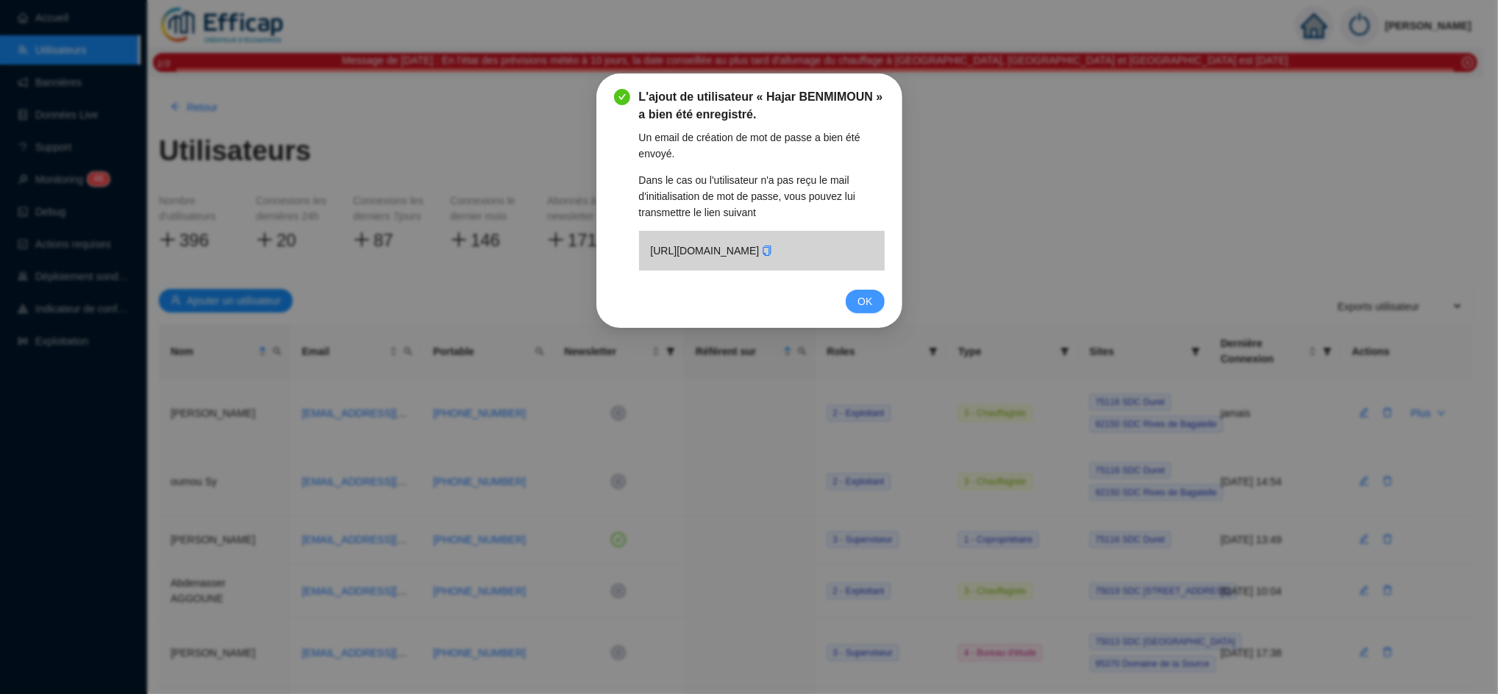
click at [860, 310] on span "OK" at bounding box center [864, 301] width 15 height 16
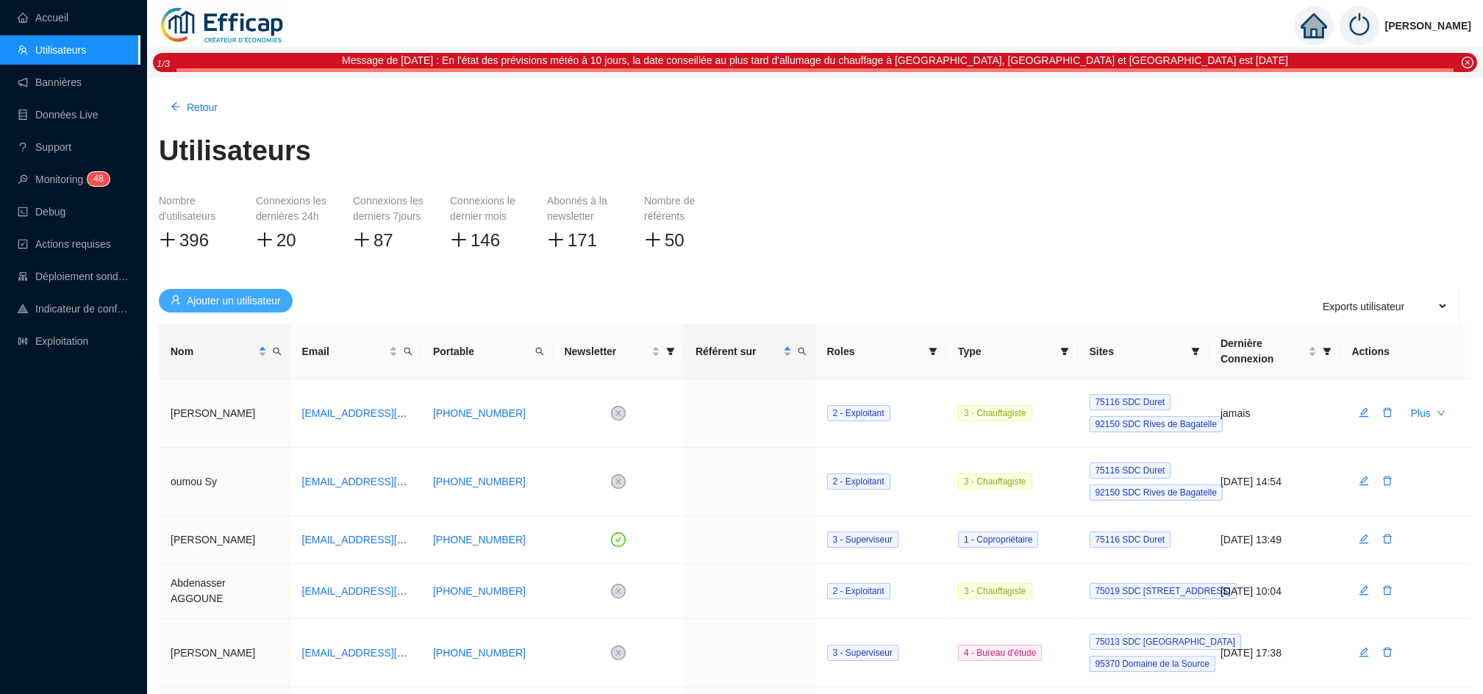
click at [256, 301] on span "Ajouter un utilisateur" at bounding box center [234, 300] width 94 height 15
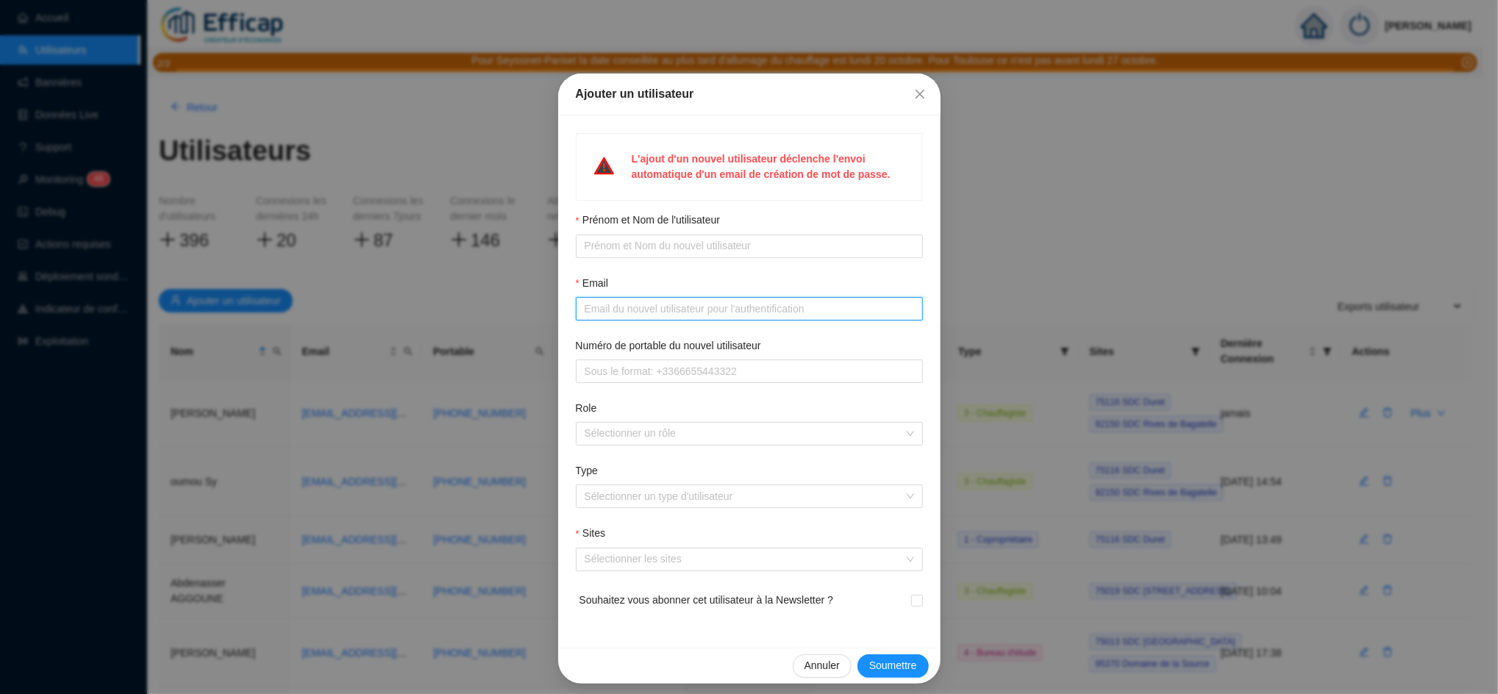
click at [618, 309] on input "Email" at bounding box center [747, 308] width 326 height 15
paste input "• Nicolas AUJOUX – 06 84 90 16 89 – nicolas.aujoux@engie.com"
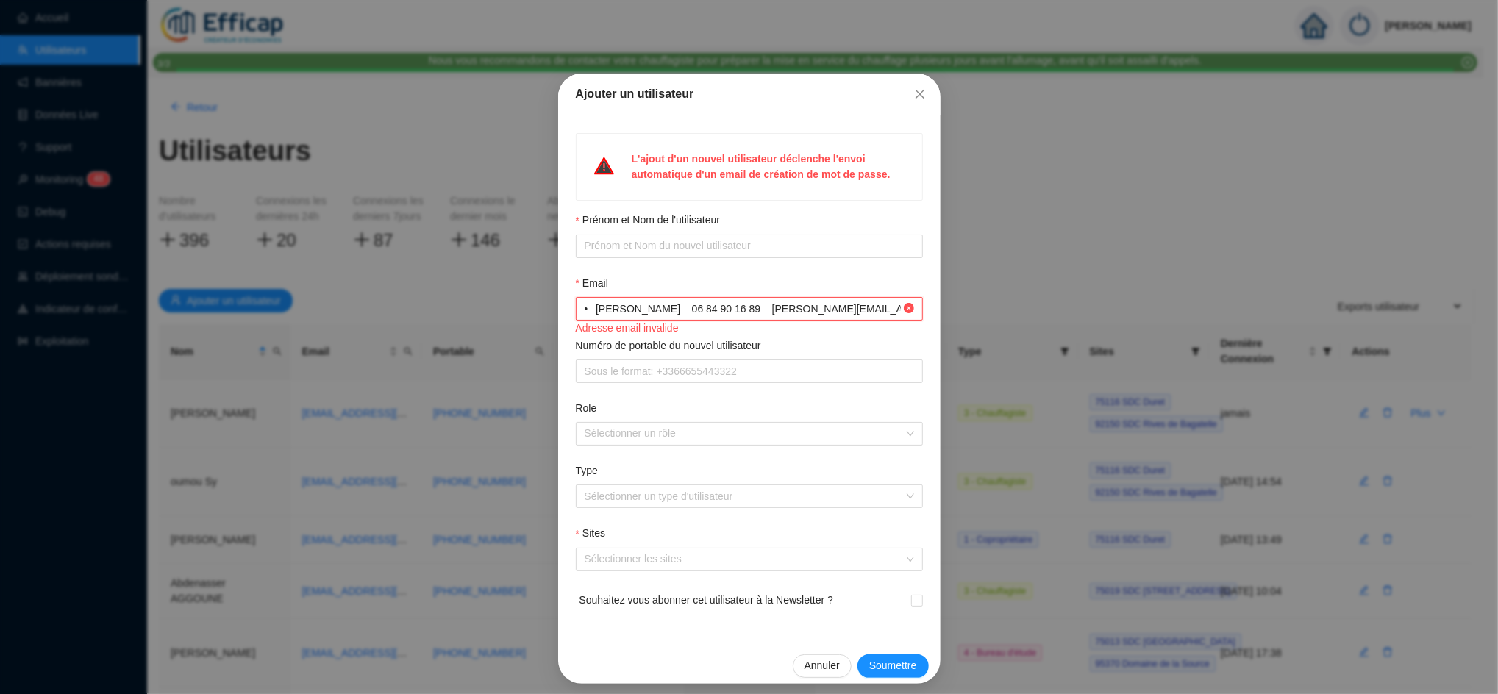
drag, startPoint x: 659, startPoint y: 308, endPoint x: 589, endPoint y: 312, distance: 69.9
click at [589, 312] on input "• Nicolas AUJOUX – 06 84 90 16 89 – nicolas.aujoux@engie.com" at bounding box center [742, 308] width 316 height 15
type input "• – 06 84 90 16 89 – nicolas.aujoux@engie.com"
click at [584, 247] on input "Prénom et Nom de l'utilisateur" at bounding box center [747, 245] width 326 height 15
paste input "Nicolas AUJOUX"
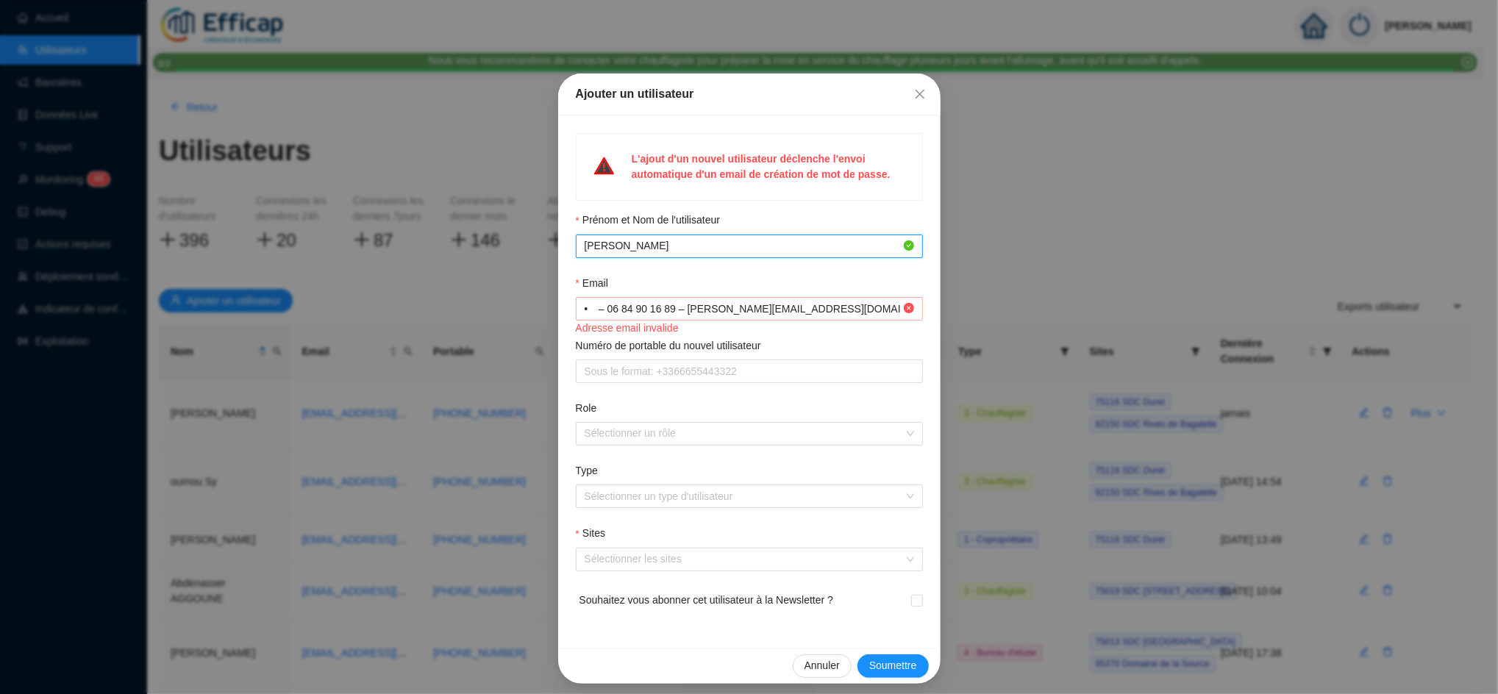
type input "Nicolas AUJOUX"
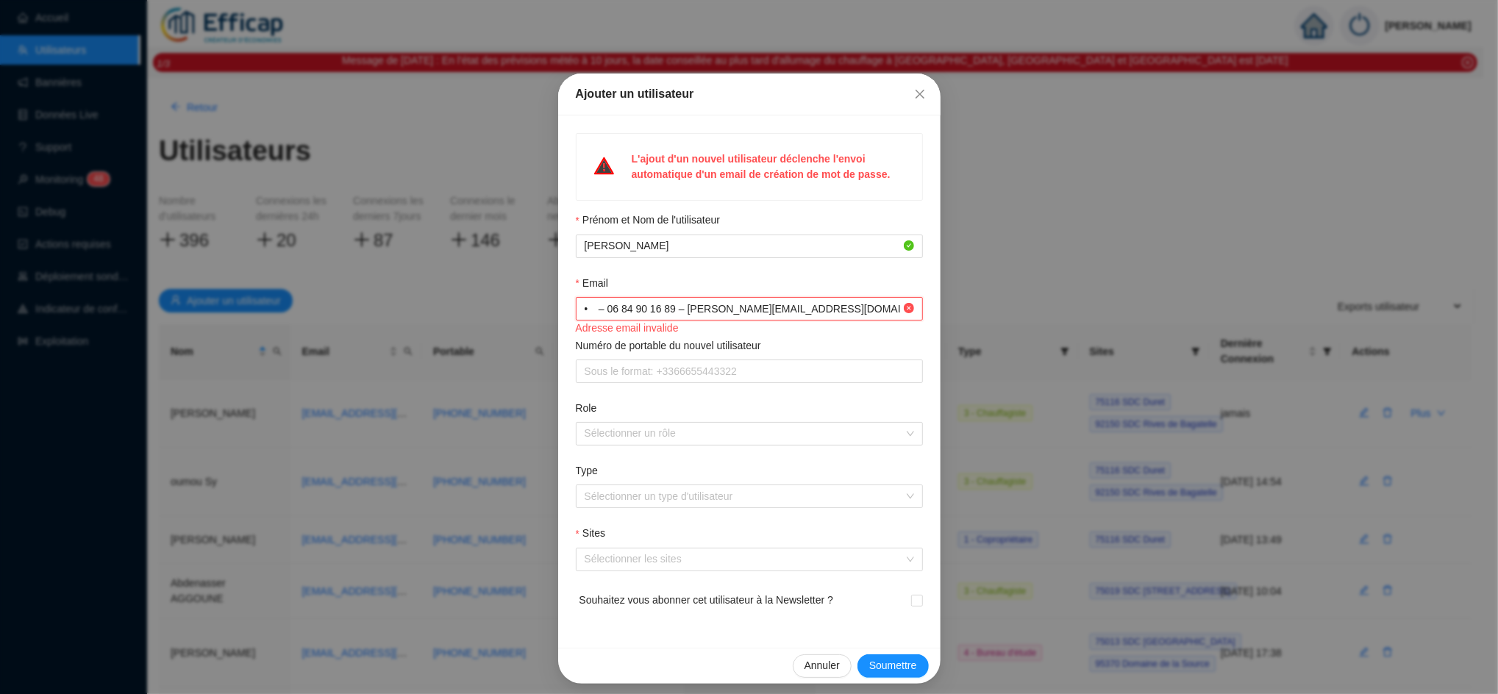
drag, startPoint x: 667, startPoint y: 310, endPoint x: 596, endPoint y: 310, distance: 70.6
click at [596, 310] on input "• – 06 84 90 16 89 – nicolas.aujoux@engie.com" at bounding box center [742, 308] width 316 height 15
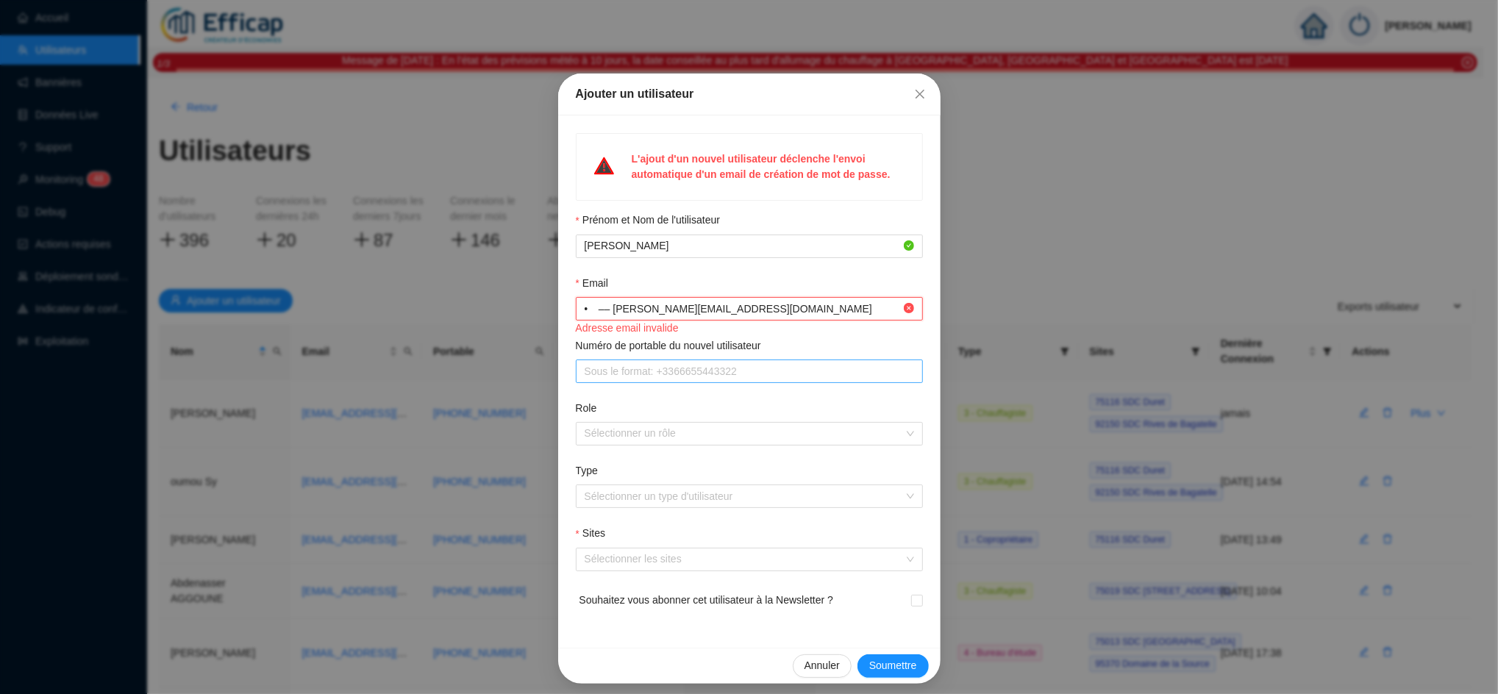
type input "• –– nicolas.aujoux@engie.com"
click at [588, 375] on input "Numéro de portable du nouvel utilisateur" at bounding box center [747, 371] width 326 height 15
paste input "06 84 90 16 89"
type input "06 84 90 16 89"
click at [607, 310] on input "• –– nicolas.aujoux@engie.com" at bounding box center [742, 308] width 316 height 15
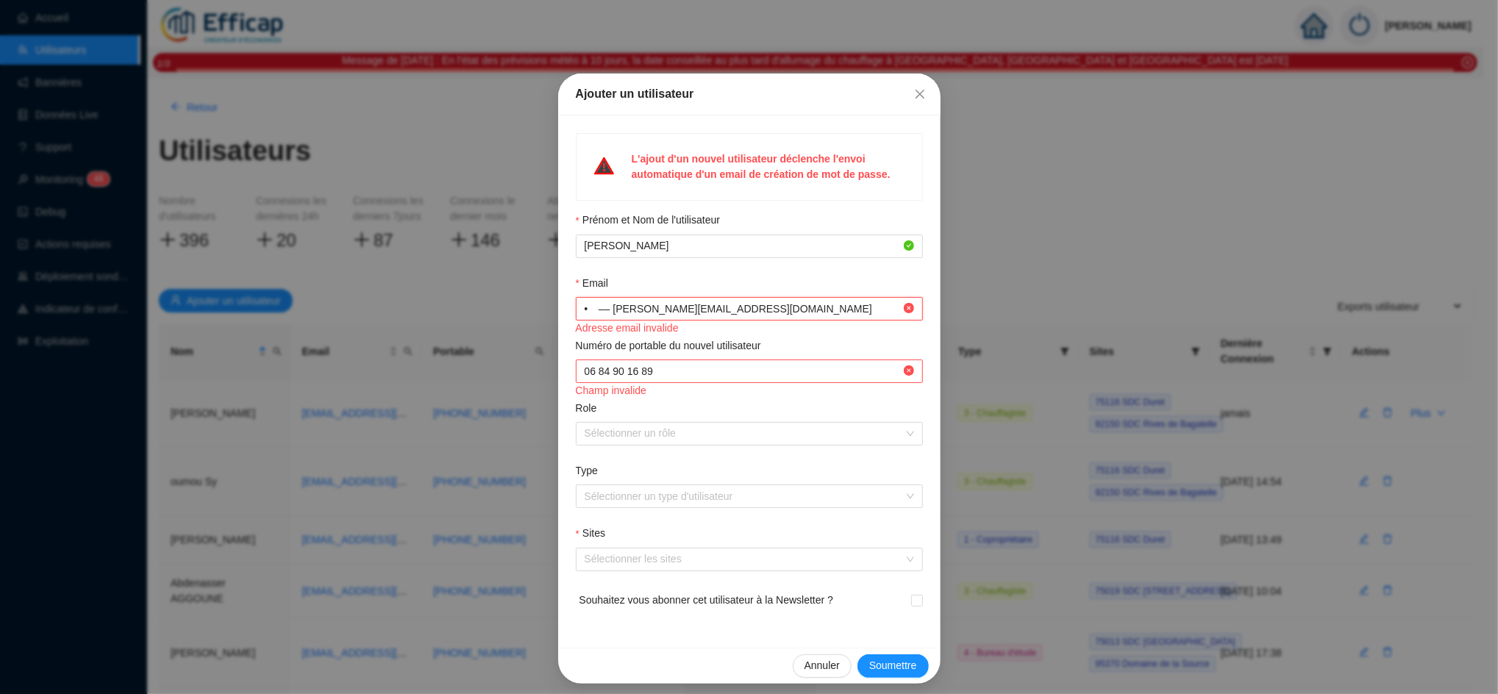
click at [604, 310] on input "• –– nicolas.aujoux@engie.com" at bounding box center [742, 308] width 316 height 15
type input "nicolas.aujoux@engie.com"
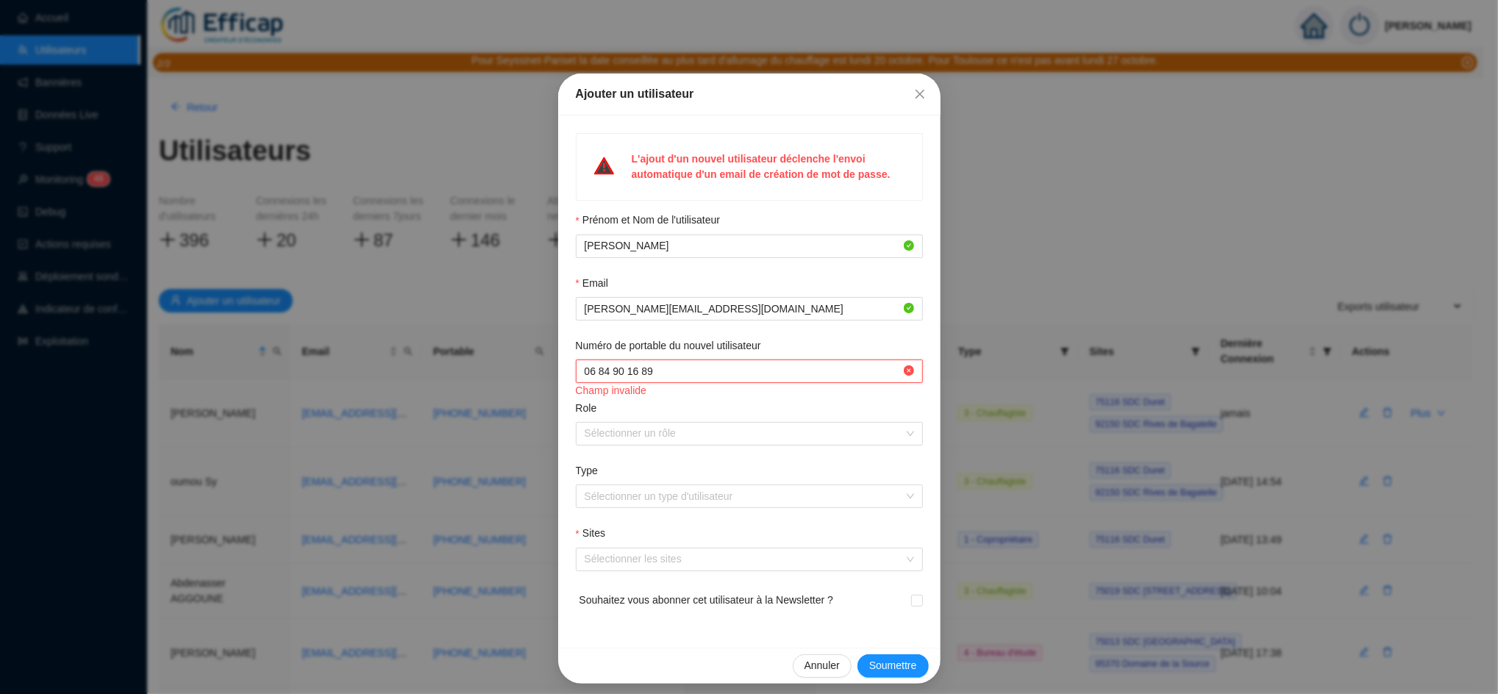
click at [656, 373] on input "Numéro de portable du nouvel utilisateur" at bounding box center [742, 371] width 316 height 15
click at [654, 373] on input "Numéro de portable du nouvel utilisateur" at bounding box center [742, 371] width 316 height 15
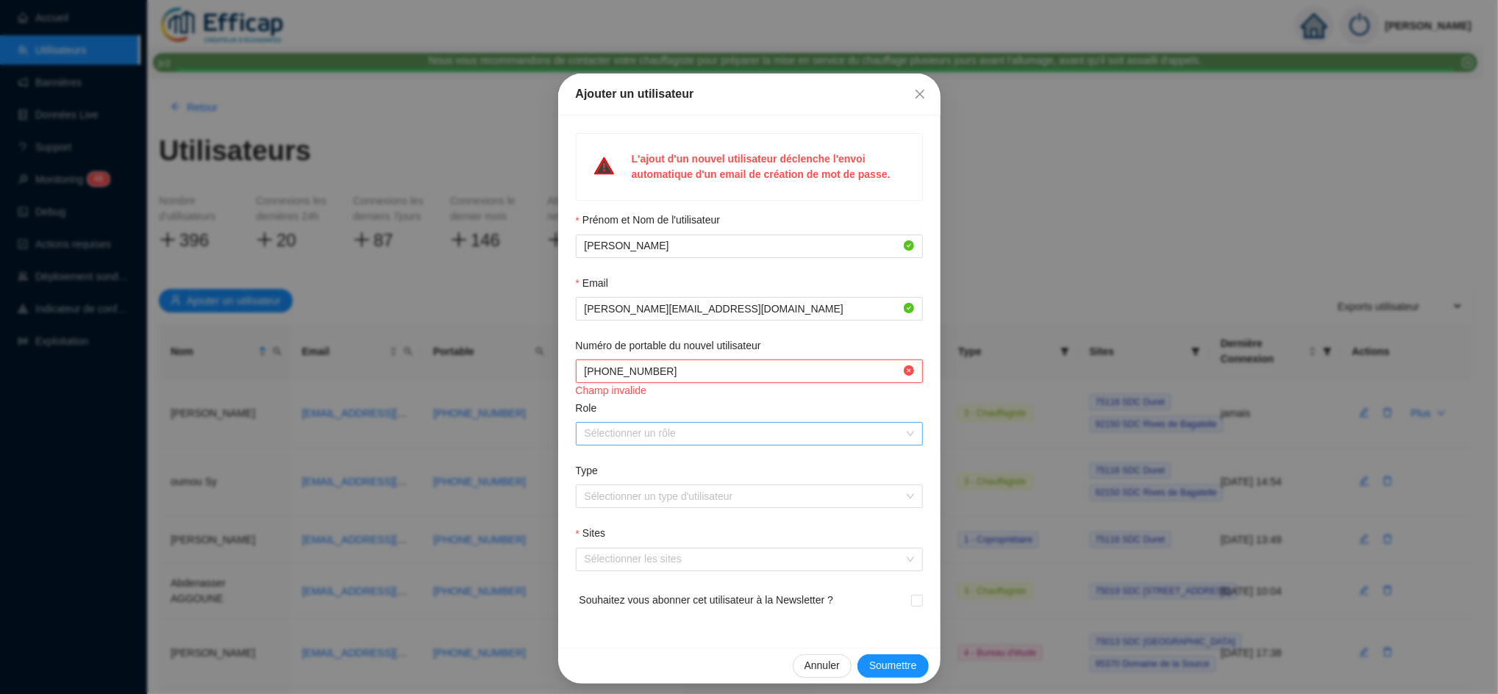
click at [612, 434] on div at bounding box center [742, 433] width 326 height 21
click at [661, 383] on span at bounding box center [749, 372] width 347 height 24
click at [661, 381] on span at bounding box center [749, 372] width 347 height 24
click at [661, 372] on input "Numéro de portable du nouvel utilisateur" at bounding box center [742, 371] width 316 height 15
drag, startPoint x: 661, startPoint y: 373, endPoint x: 825, endPoint y: 365, distance: 164.1
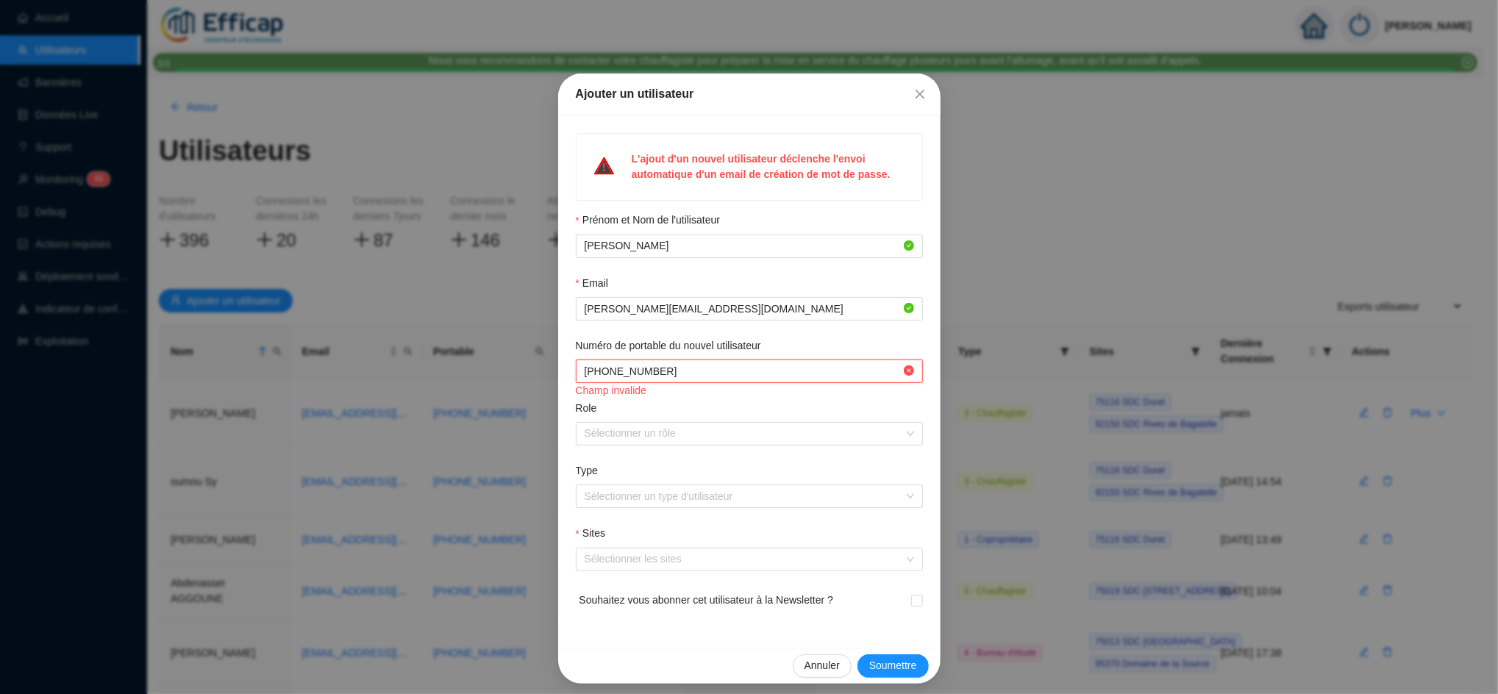
click at [825, 365] on input "Numéro de portable du nouvel utilisateur" at bounding box center [742, 371] width 316 height 15
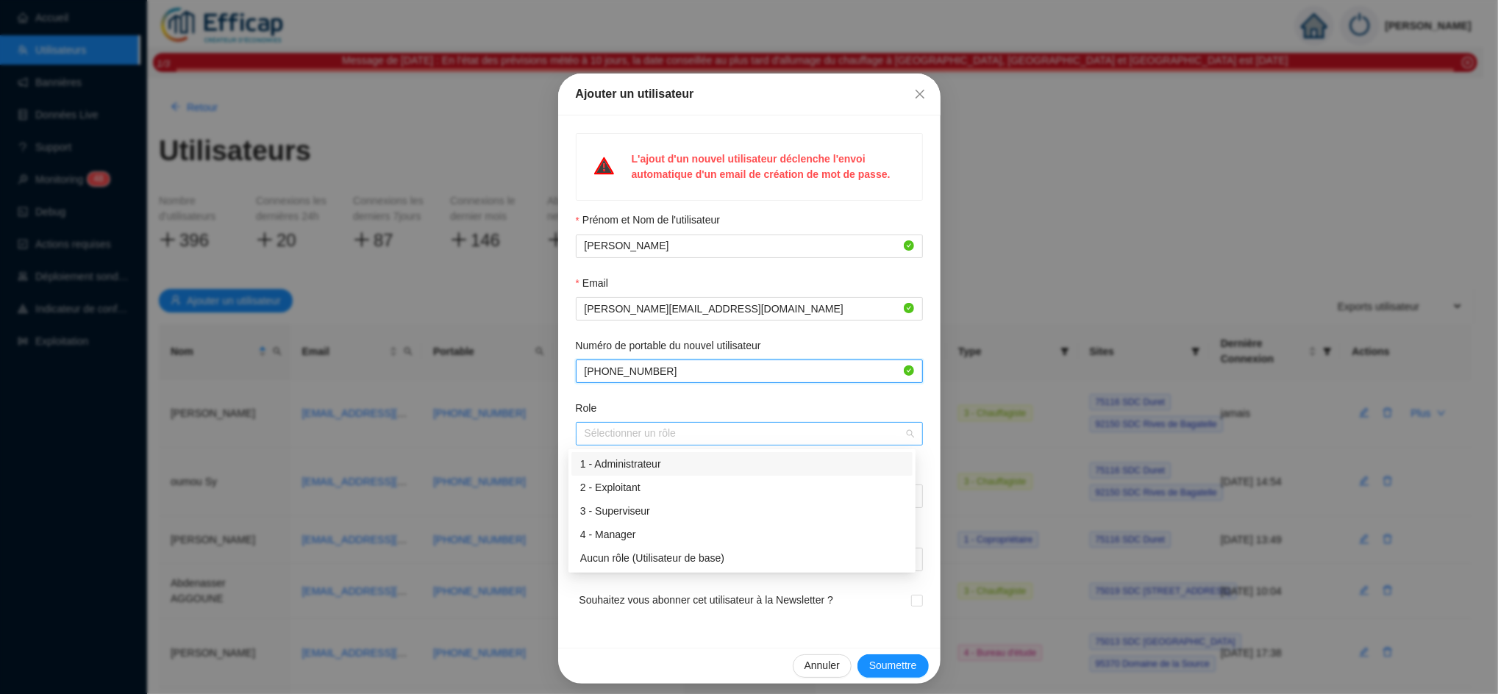
click at [660, 437] on div at bounding box center [742, 433] width 326 height 21
type input "+33684901689"
click at [643, 487] on div "2 - Exploitant" at bounding box center [741, 487] width 323 height 15
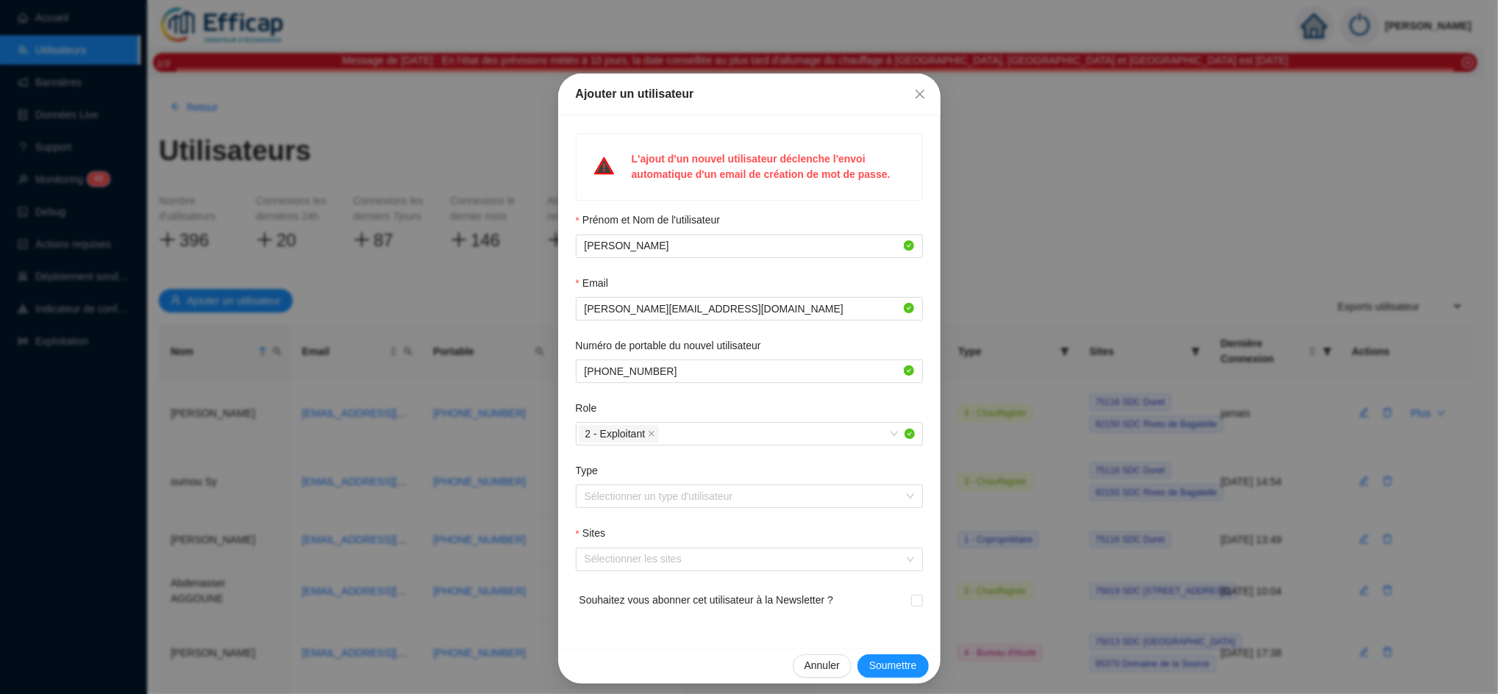
click at [681, 396] on form "Prénom et Nom de l'utilisateur Nicolas AUJOUX Email nicolas.aujoux@engie.com Nu…" at bounding box center [749, 421] width 347 height 418
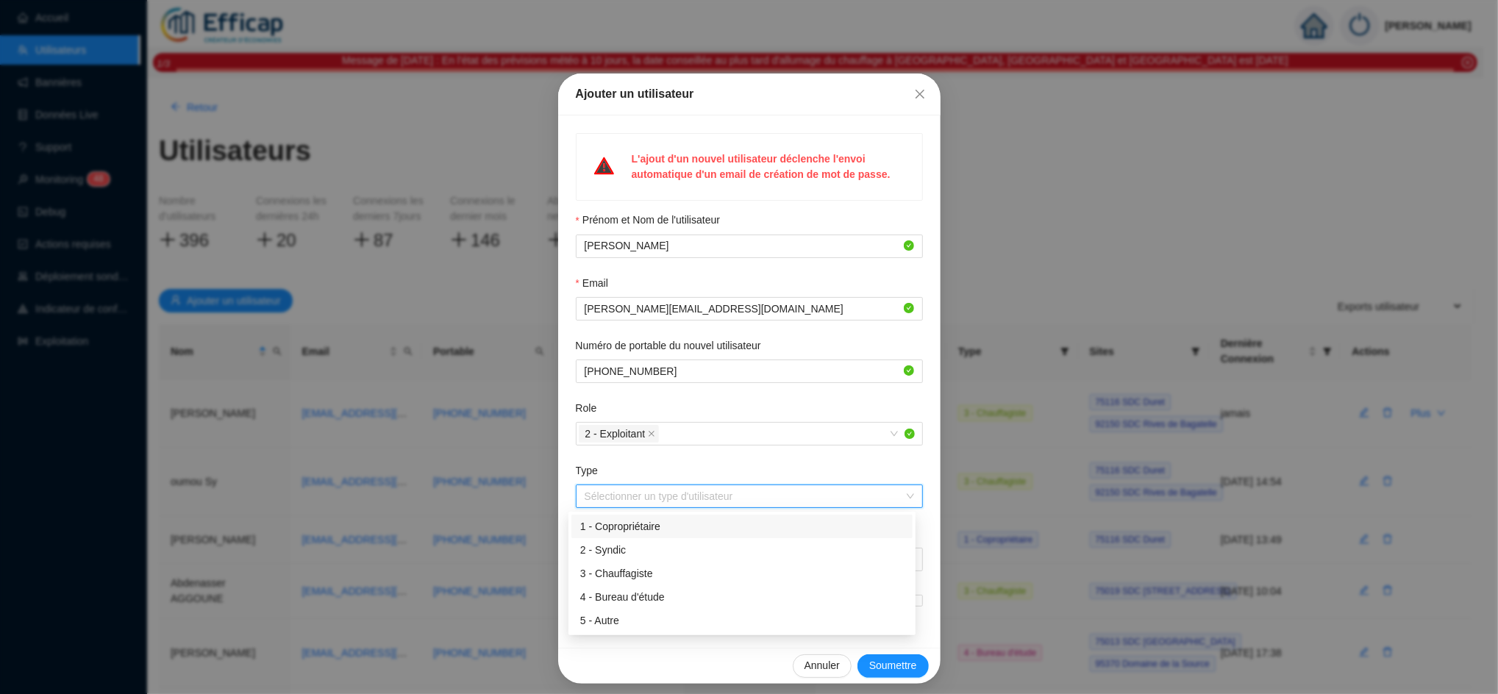
click at [629, 493] on input "Type" at bounding box center [742, 496] width 316 height 22
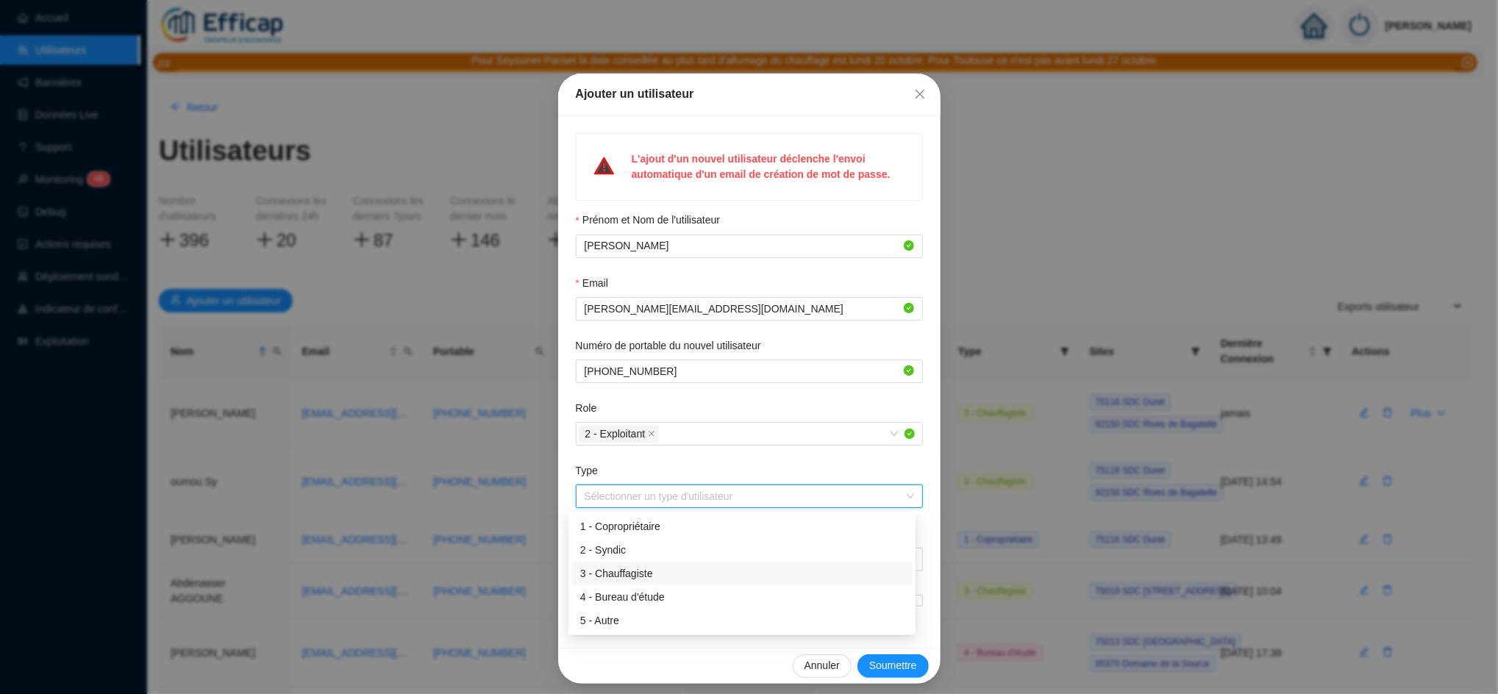
click at [628, 584] on div "3 - Chauffagiste" at bounding box center [741, 574] width 341 height 24
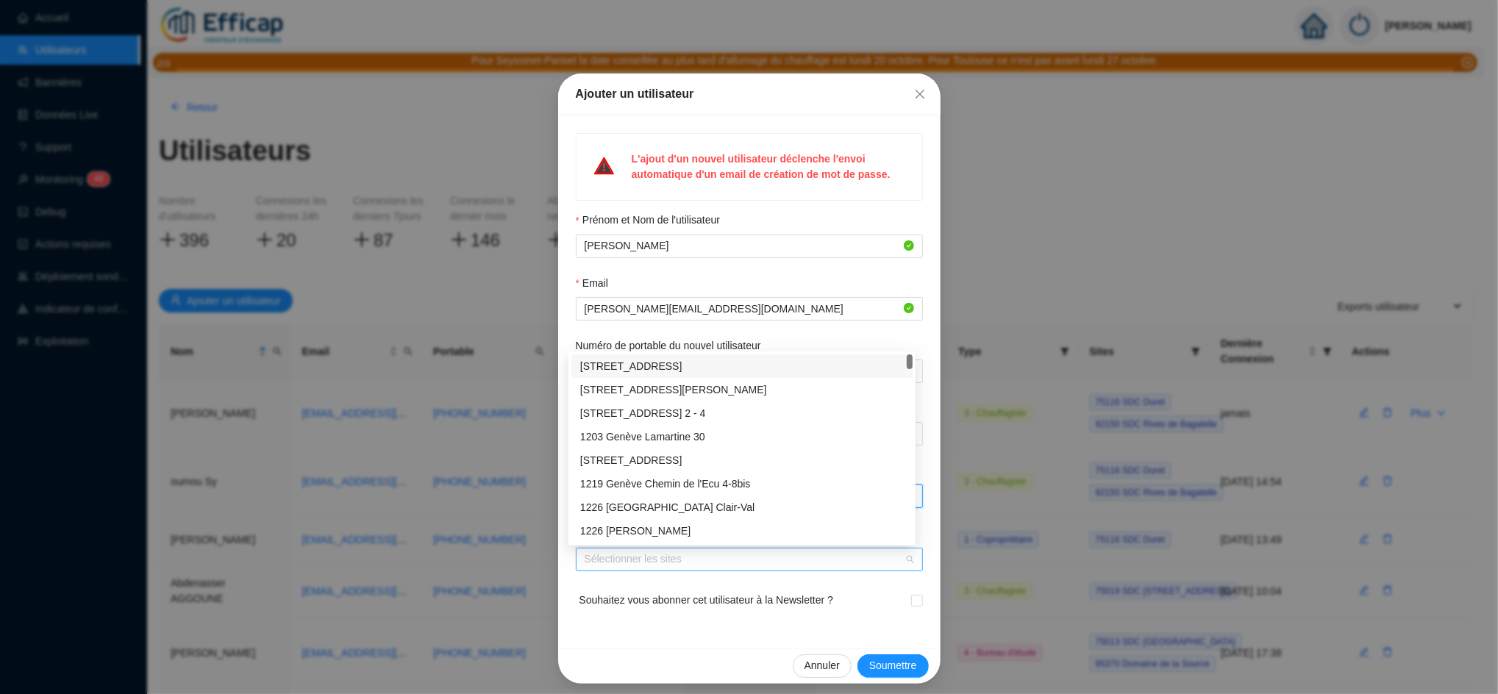
click at [626, 563] on div at bounding box center [742, 559] width 326 height 21
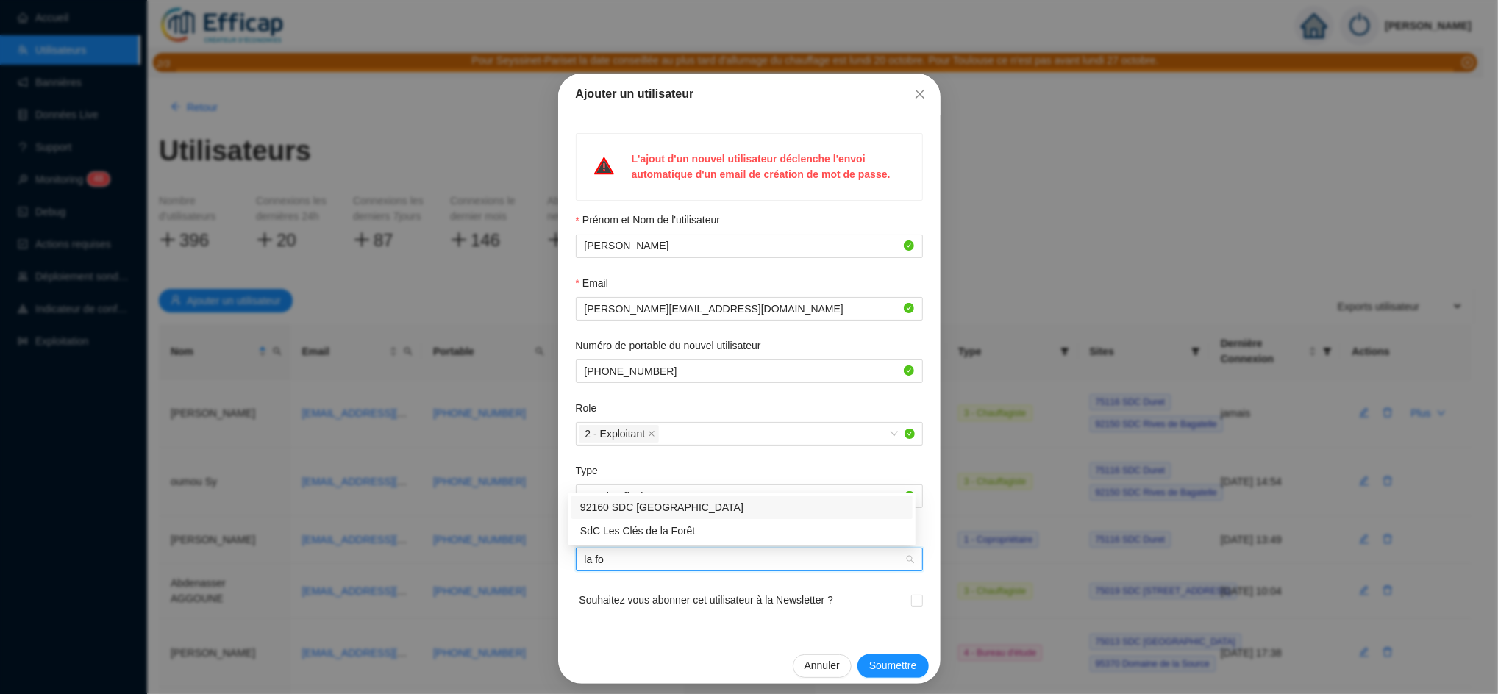
type input "la fon"
click at [654, 532] on div "92160 SDC La Fontaine" at bounding box center [741, 530] width 323 height 15
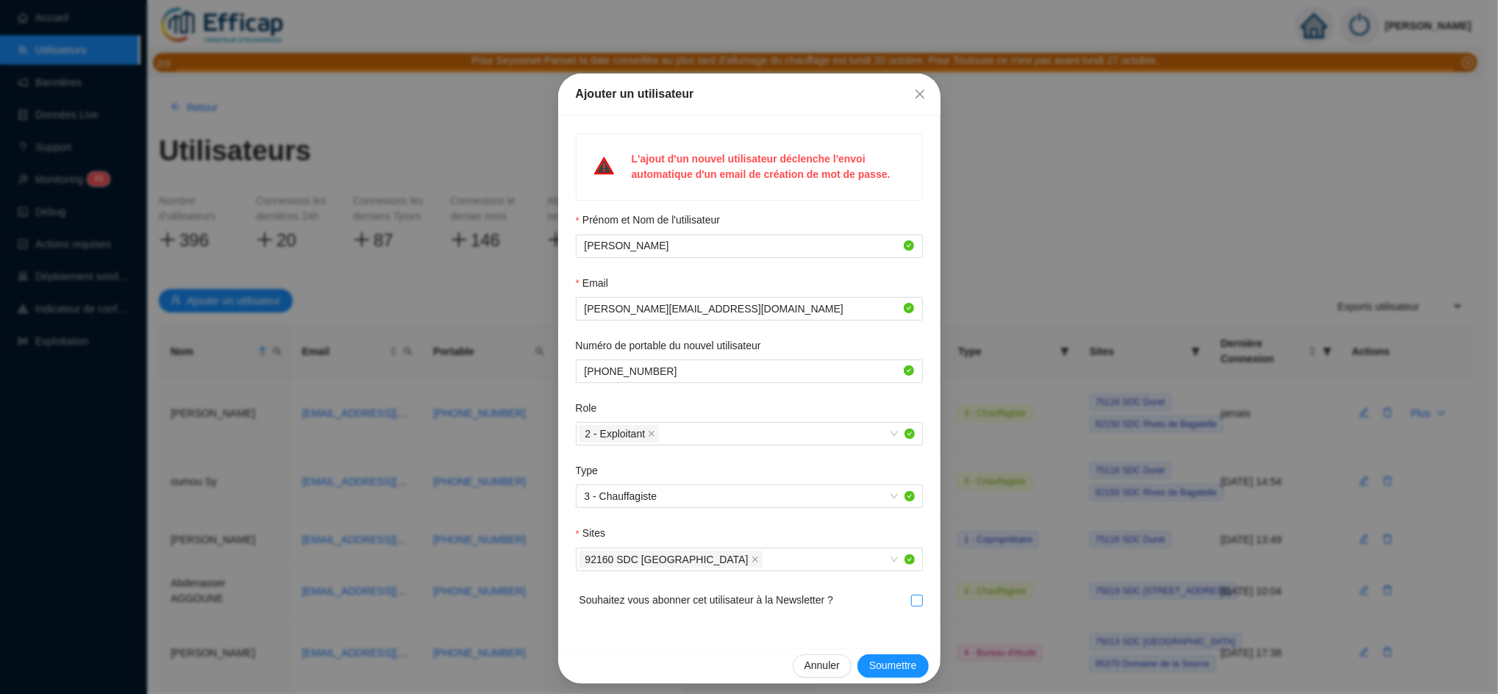
click at [912, 598] on input "checkbox" at bounding box center [916, 600] width 10 height 10
checkbox input "true"
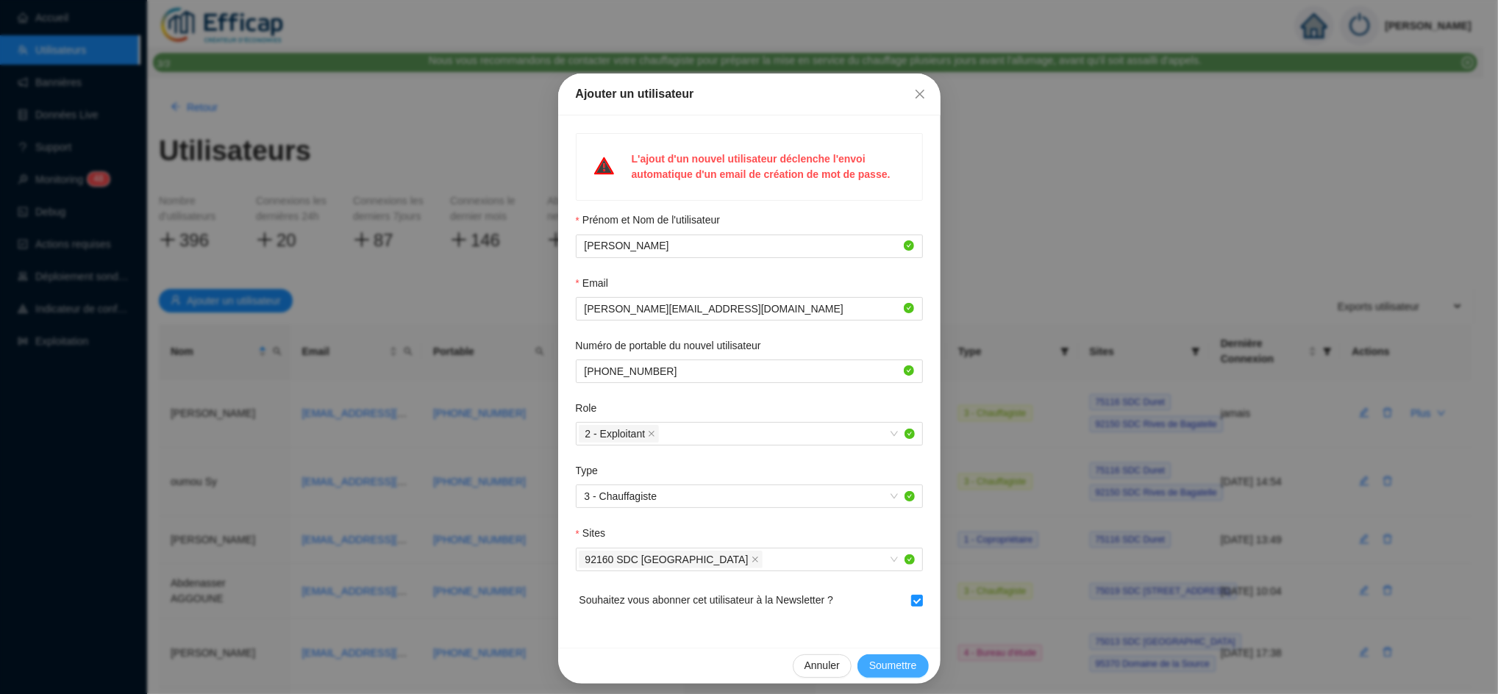
click at [890, 659] on span "Soumettre" at bounding box center [893, 665] width 48 height 15
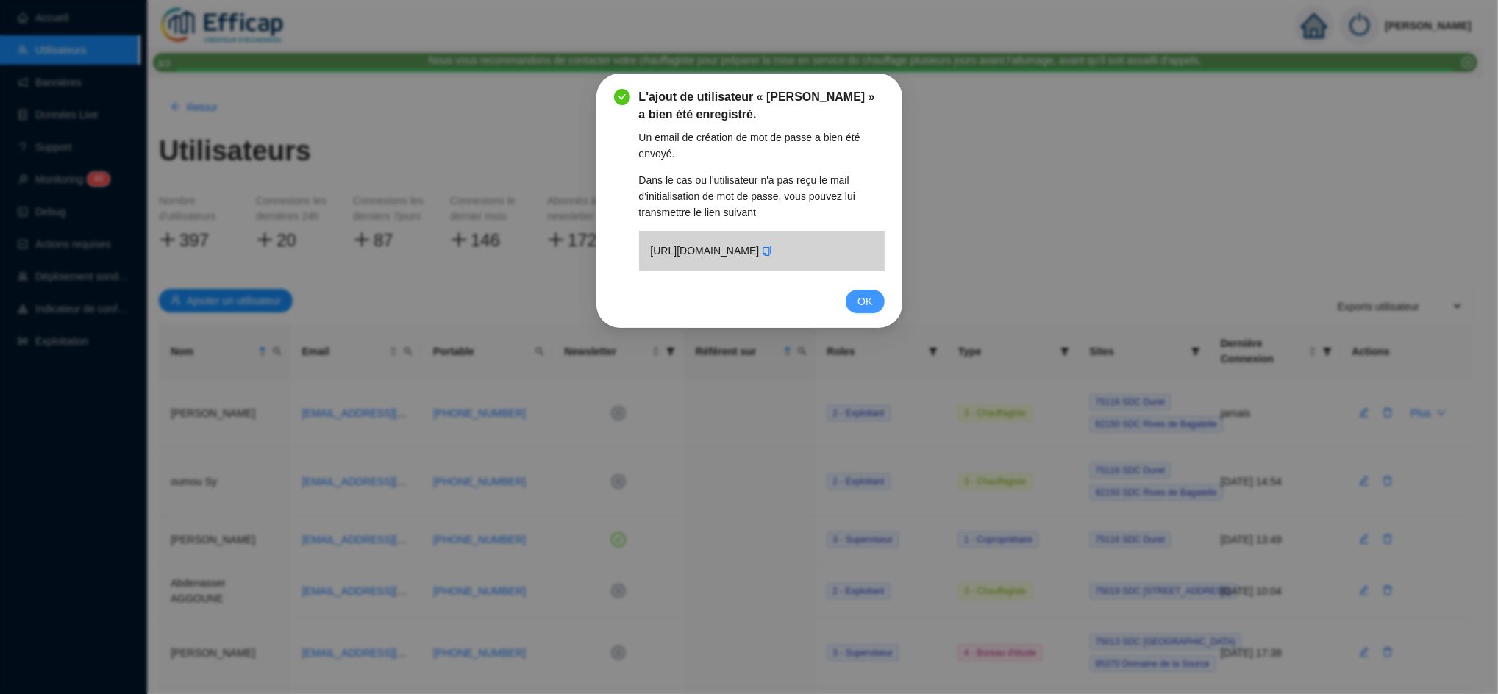
click at [864, 310] on span "OK" at bounding box center [864, 301] width 15 height 16
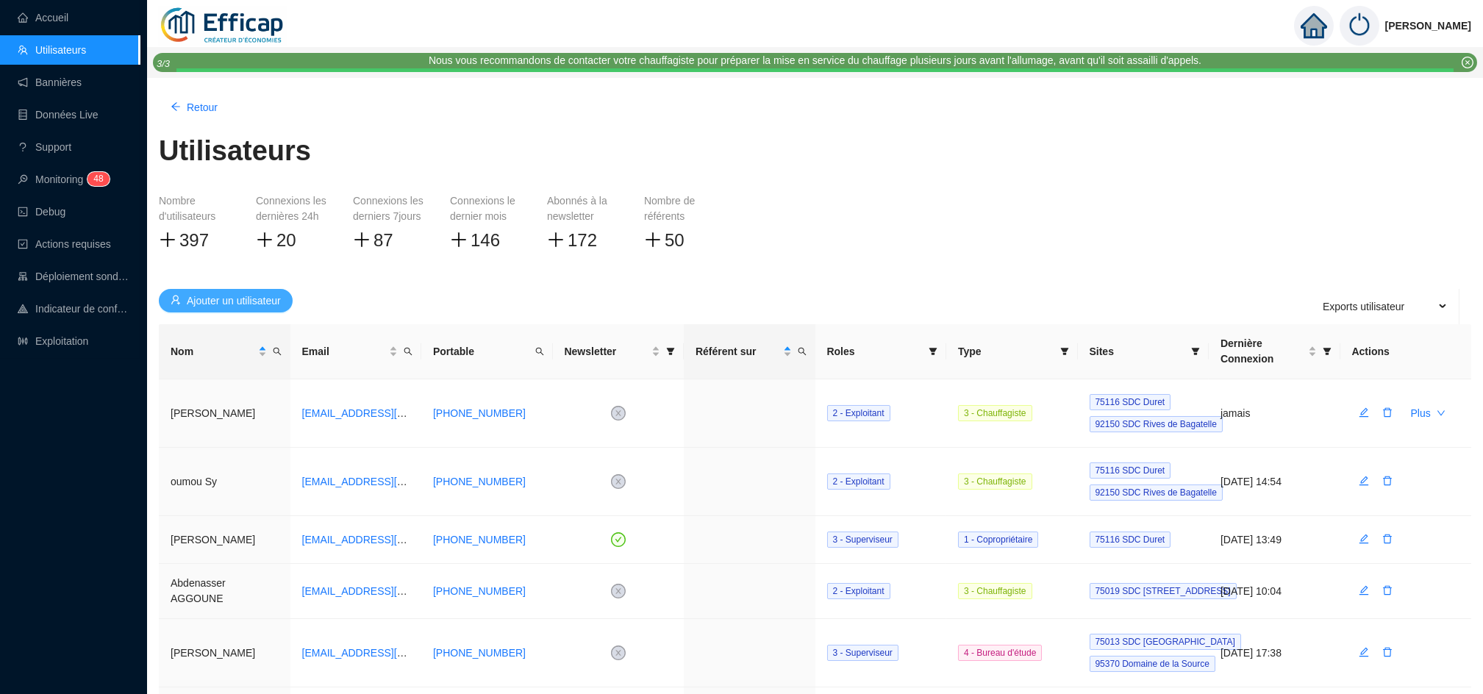
click at [255, 304] on span "Ajouter un utilisateur" at bounding box center [234, 300] width 94 height 15
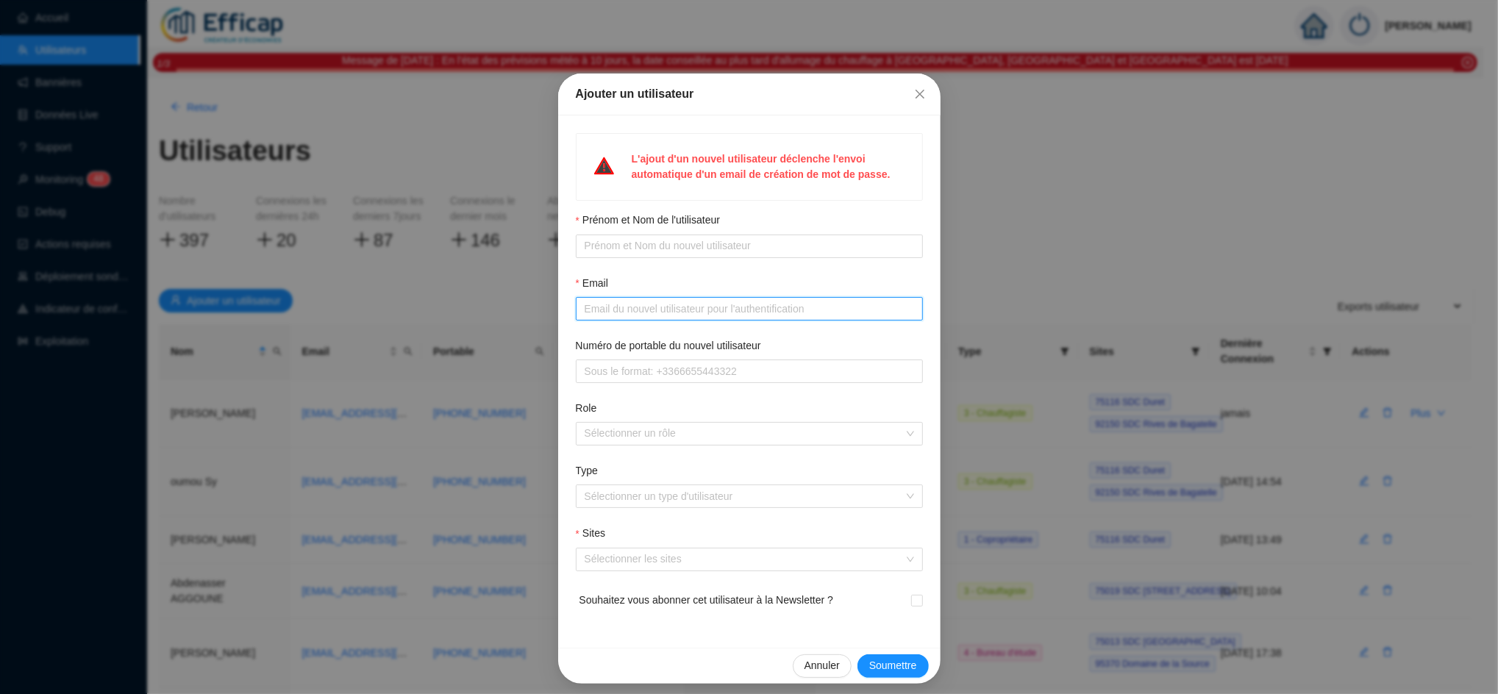
click at [601, 304] on input "Email" at bounding box center [747, 308] width 326 height 15
paste input "• Mohammed BOUTOUIL – 07 85 92 92 10 – mohammed.boutouil@engie.com"
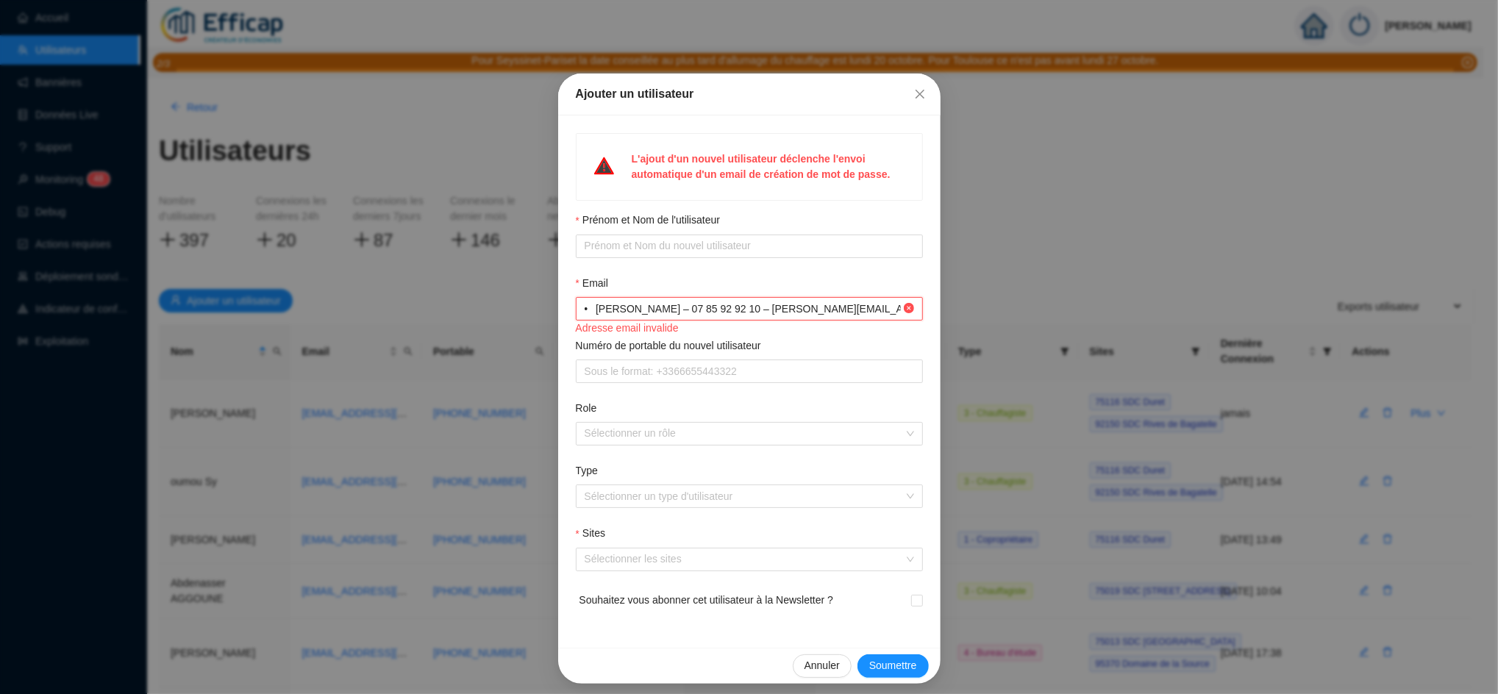
drag, startPoint x: 654, startPoint y: 307, endPoint x: 587, endPoint y: 308, distance: 67.6
click at [587, 308] on input "• Mohammed BOUTOUIL – 07 85 92 92 10 – mohammed.boutouil@engie.com" at bounding box center [742, 308] width 316 height 15
type input "• – 07 85 92 92 10 – mohammed.boutouil@engie.com"
click at [592, 242] on input "Prénom et Nom de l'utilisateur" at bounding box center [747, 245] width 326 height 15
paste input "Mohammed BOUTOUIL"
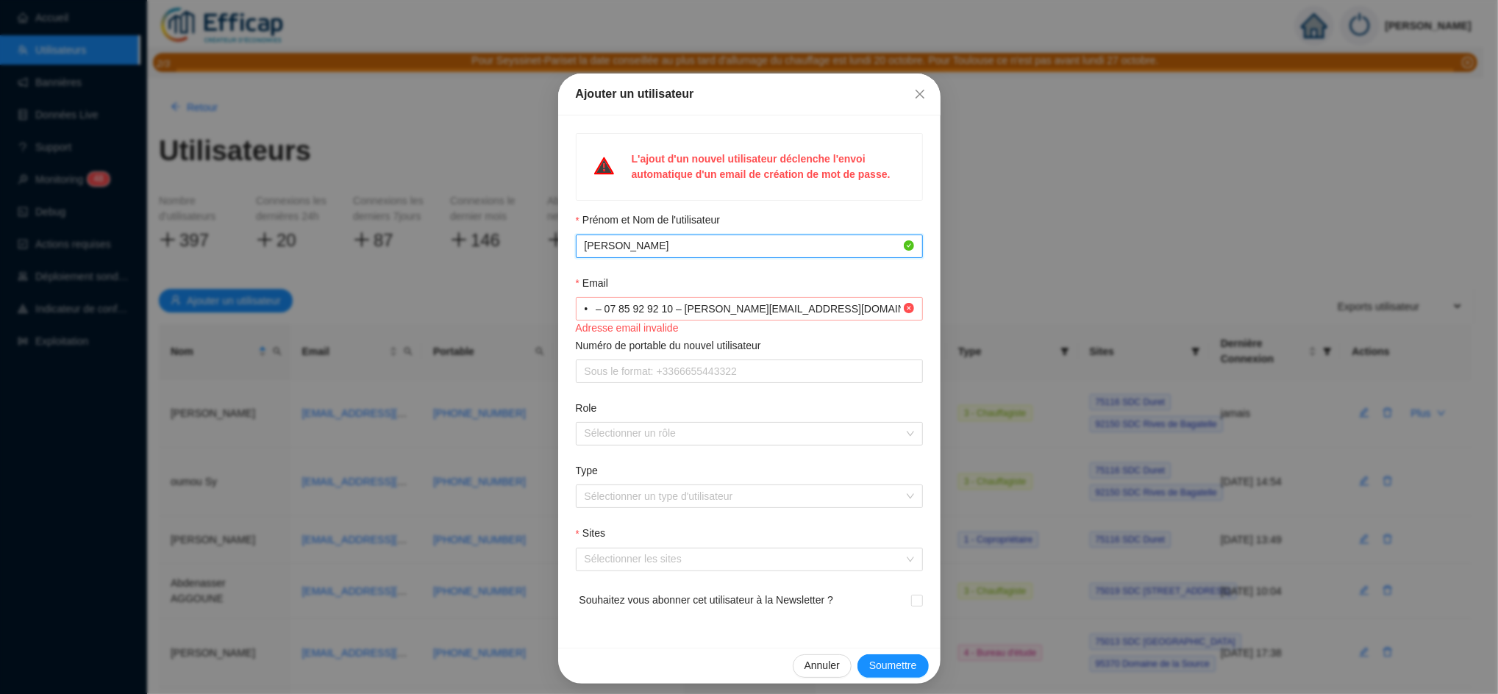
type input "Mohammed BOUTOUIL"
click at [602, 312] on input "• – 07 85 92 92 10 – mohammed.boutouil@engie.com" at bounding box center [742, 308] width 316 height 15
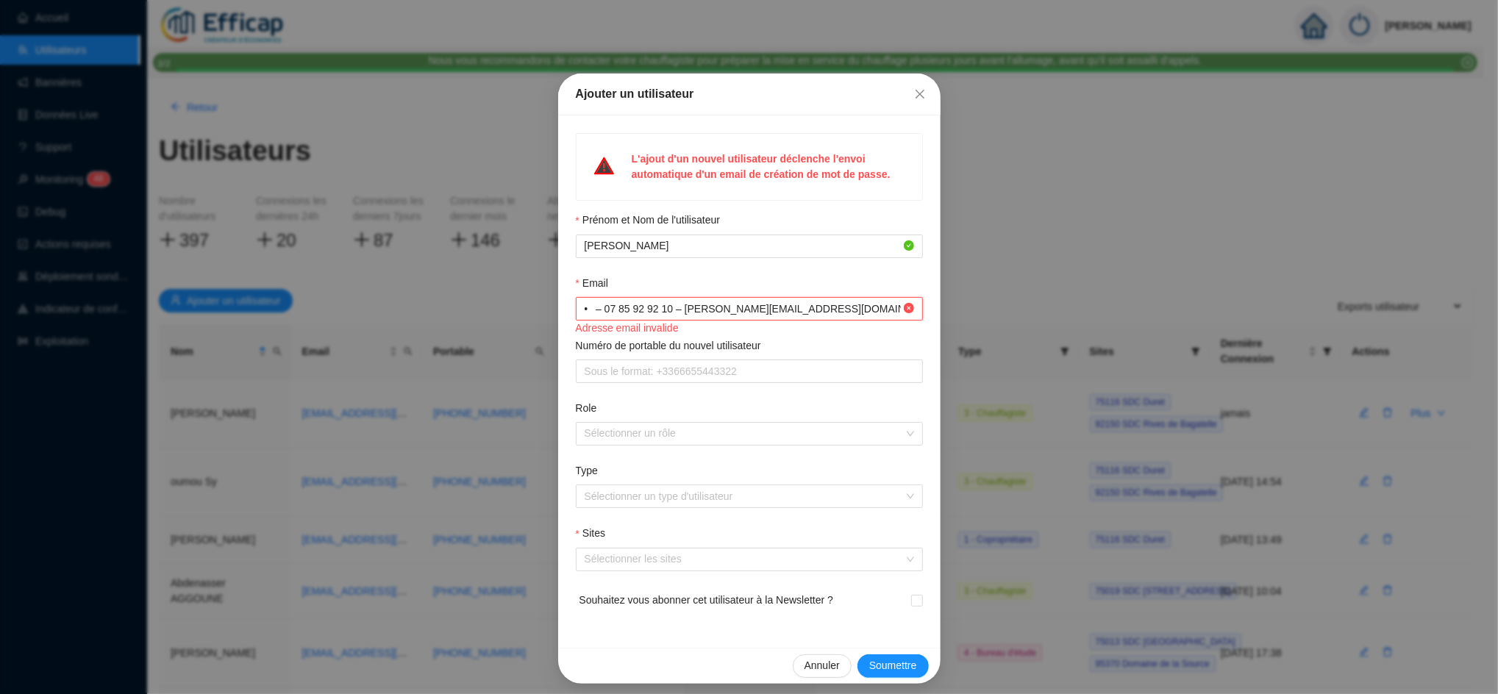
drag, startPoint x: 664, startPoint y: 313, endPoint x: 601, endPoint y: 312, distance: 63.2
click at [601, 312] on input "• – 07 85 92 92 10 – mohammed.boutouil@engie.com" at bounding box center [742, 308] width 316 height 15
type input "• – 0 – mohammed.boutouil@engie.com"
click at [576, 371] on span at bounding box center [749, 372] width 347 height 24
paste input "7 85 92 92 10"
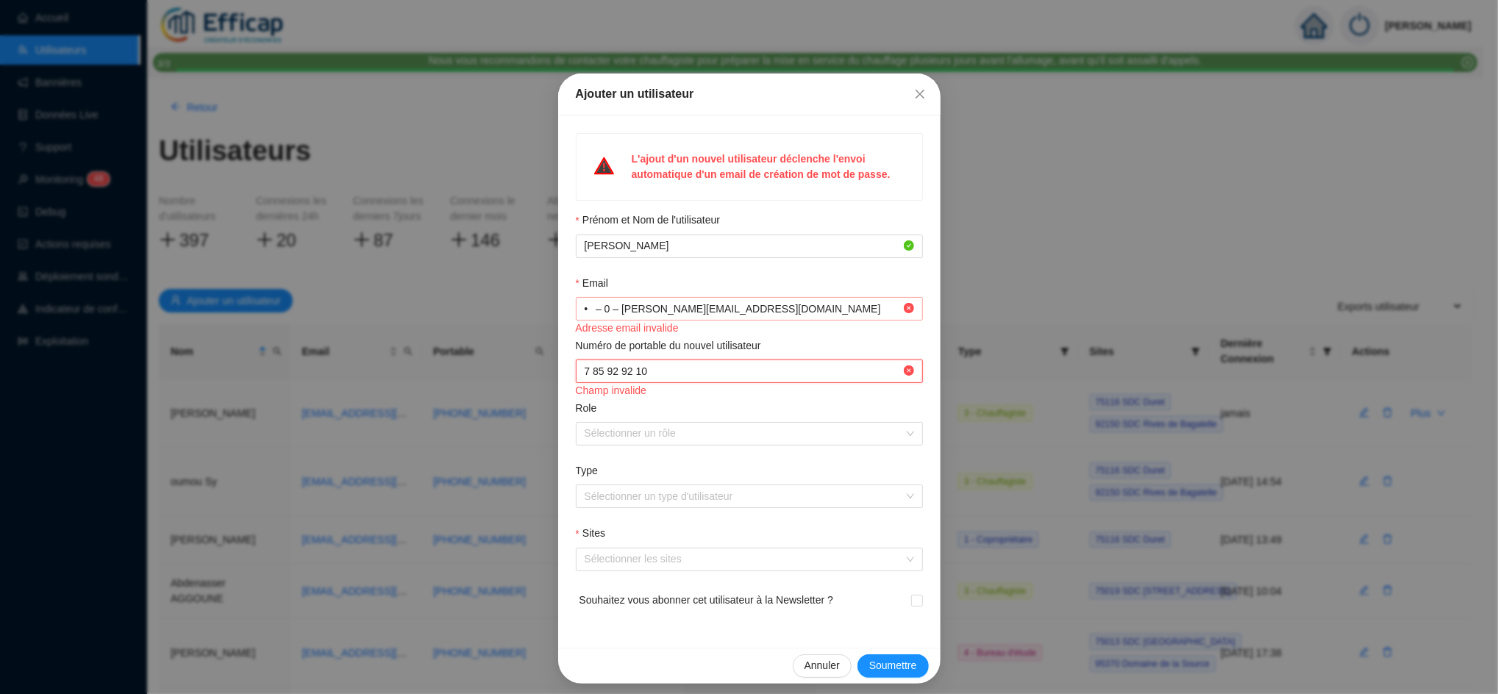
type input "7 85 92 92 10"
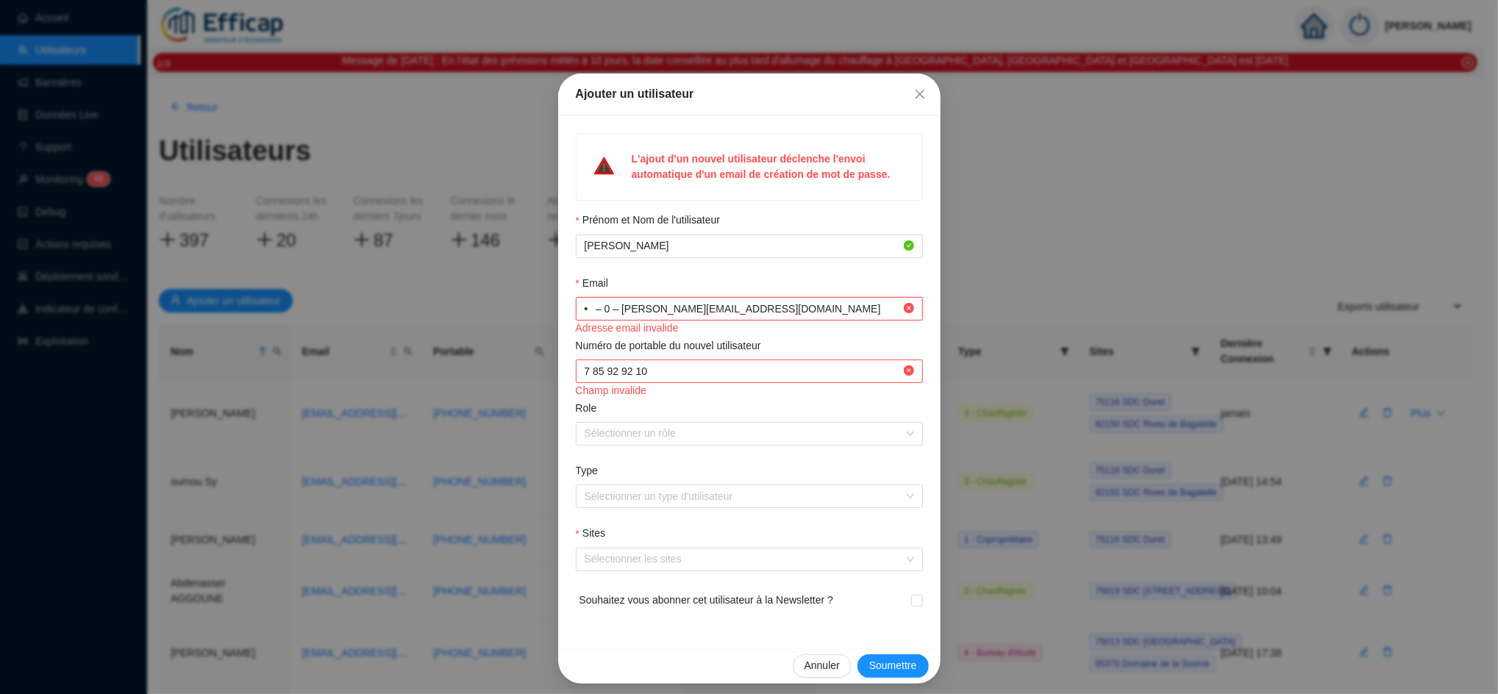
drag, startPoint x: 609, startPoint y: 309, endPoint x: 537, endPoint y: 306, distance: 72.1
click at [537, 306] on div "Ajouter un utilisateur L'ajout d'un nouvel utilisateur déclenche l'envoi automa…" at bounding box center [749, 347] width 1498 height 694
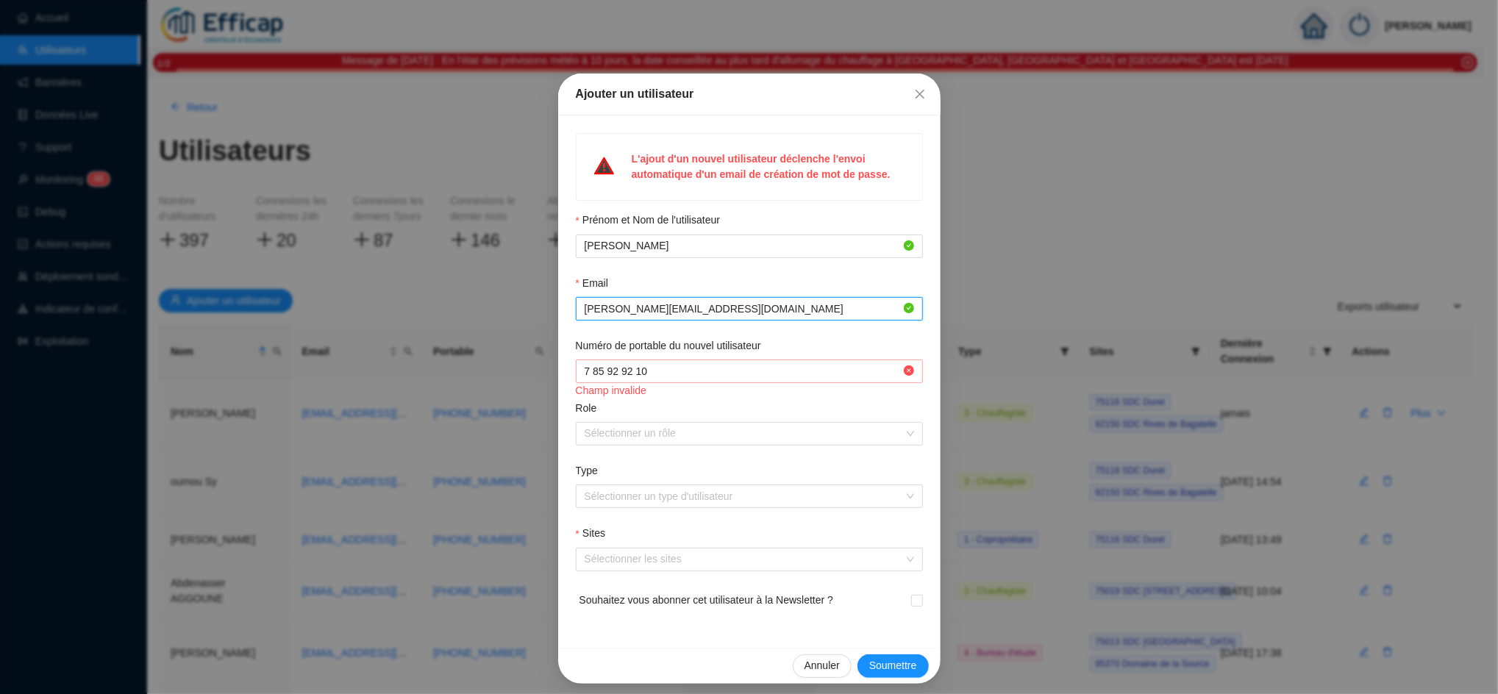
type input "mohammed.boutouil@engie.com"
click at [650, 371] on input "Numéro de portable du nouvel utilisateur" at bounding box center [742, 371] width 316 height 15
click at [626, 373] on input "Numéro de portable du nouvel utilisateur" at bounding box center [742, 371] width 316 height 15
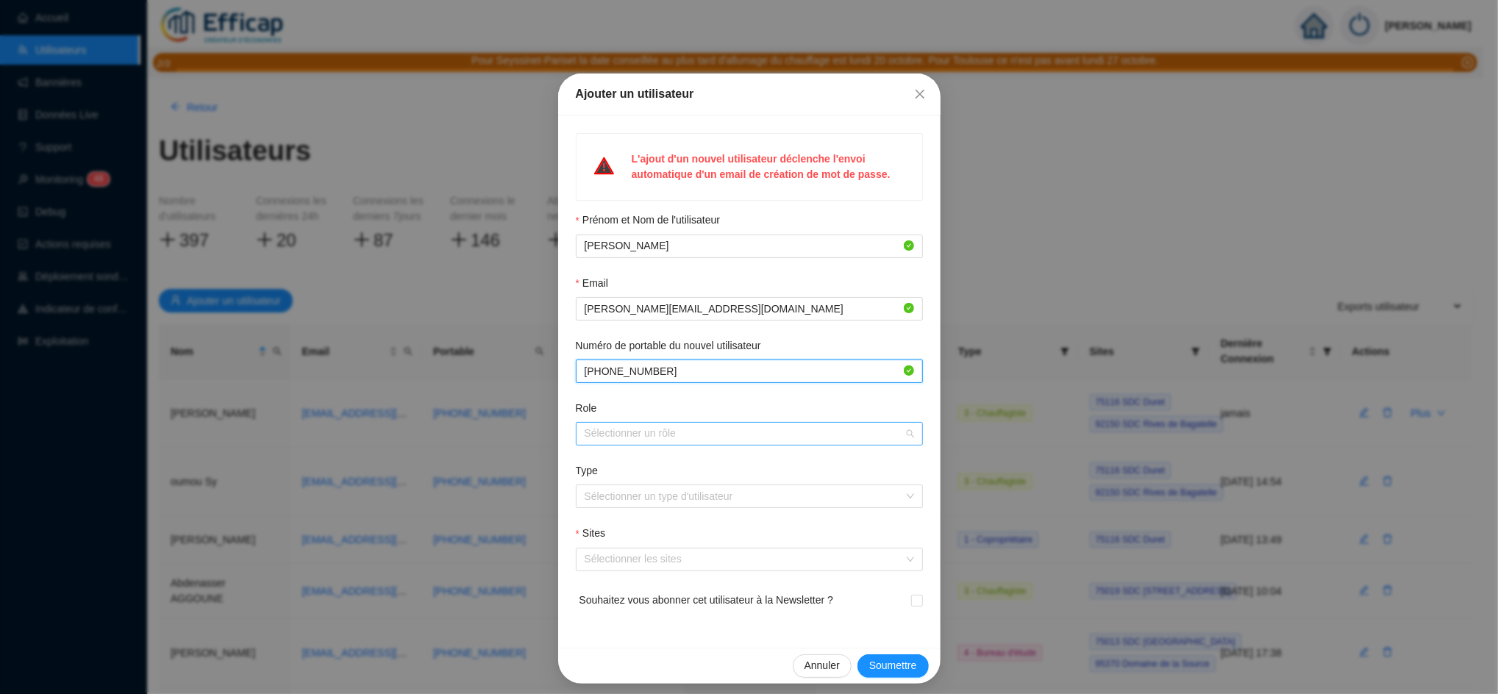
click at [602, 436] on div at bounding box center [742, 433] width 326 height 21
type input "+33785929210"
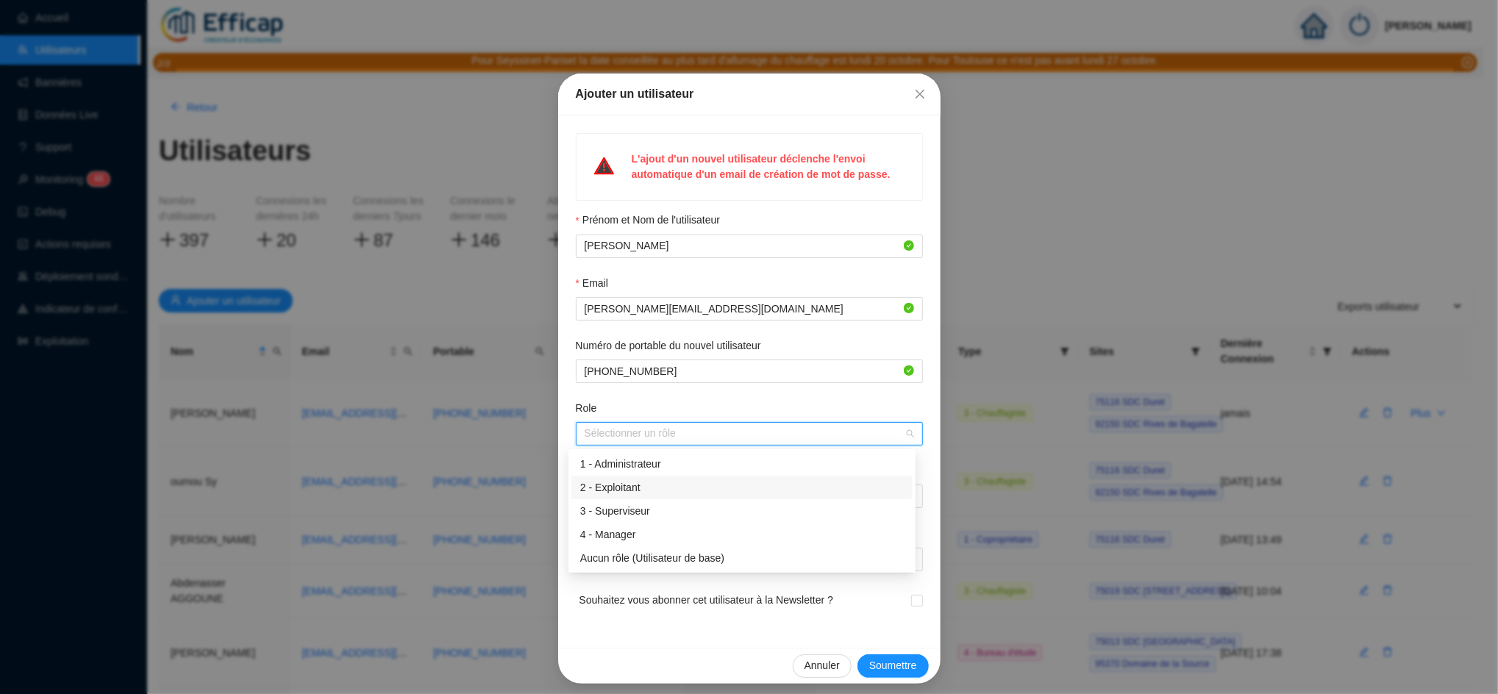
click at [626, 480] on div "2 - Exploitant" at bounding box center [741, 487] width 323 height 15
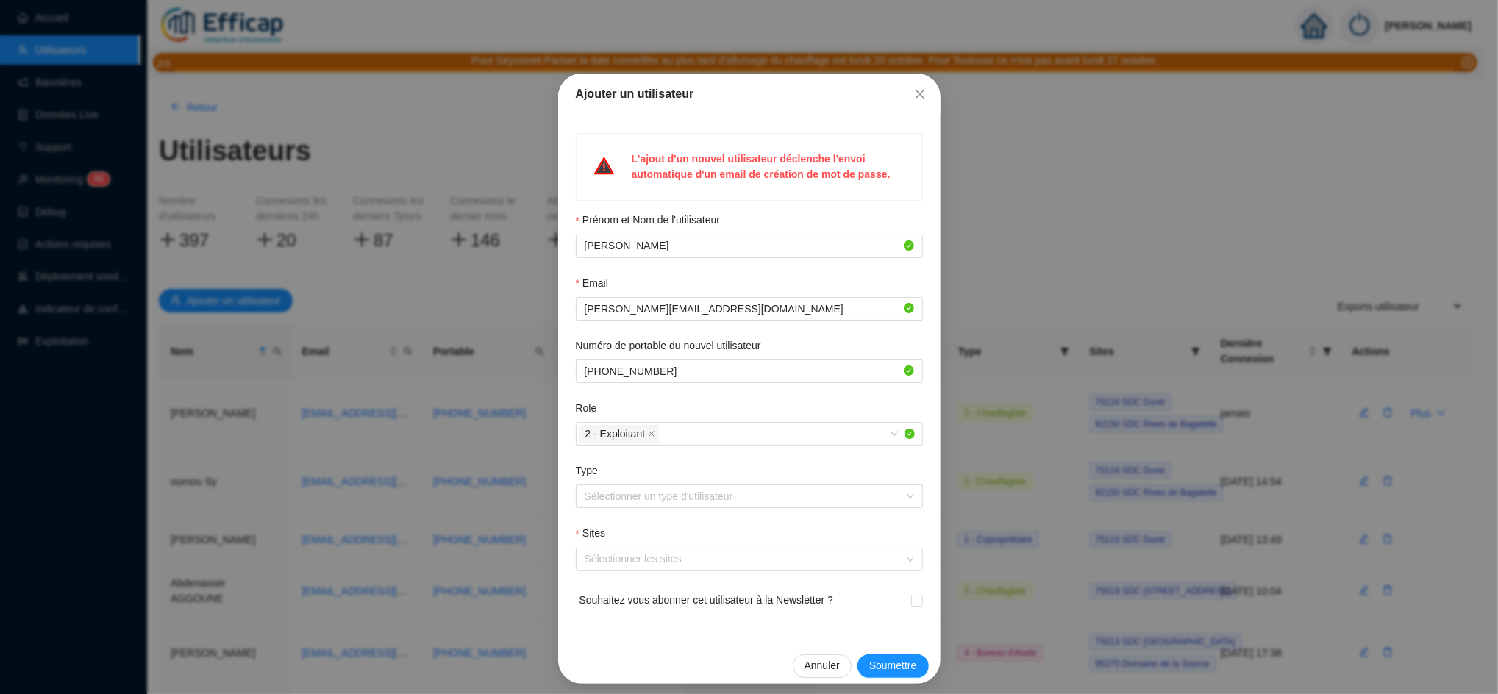
click at [634, 401] on div "Role" at bounding box center [749, 411] width 347 height 21
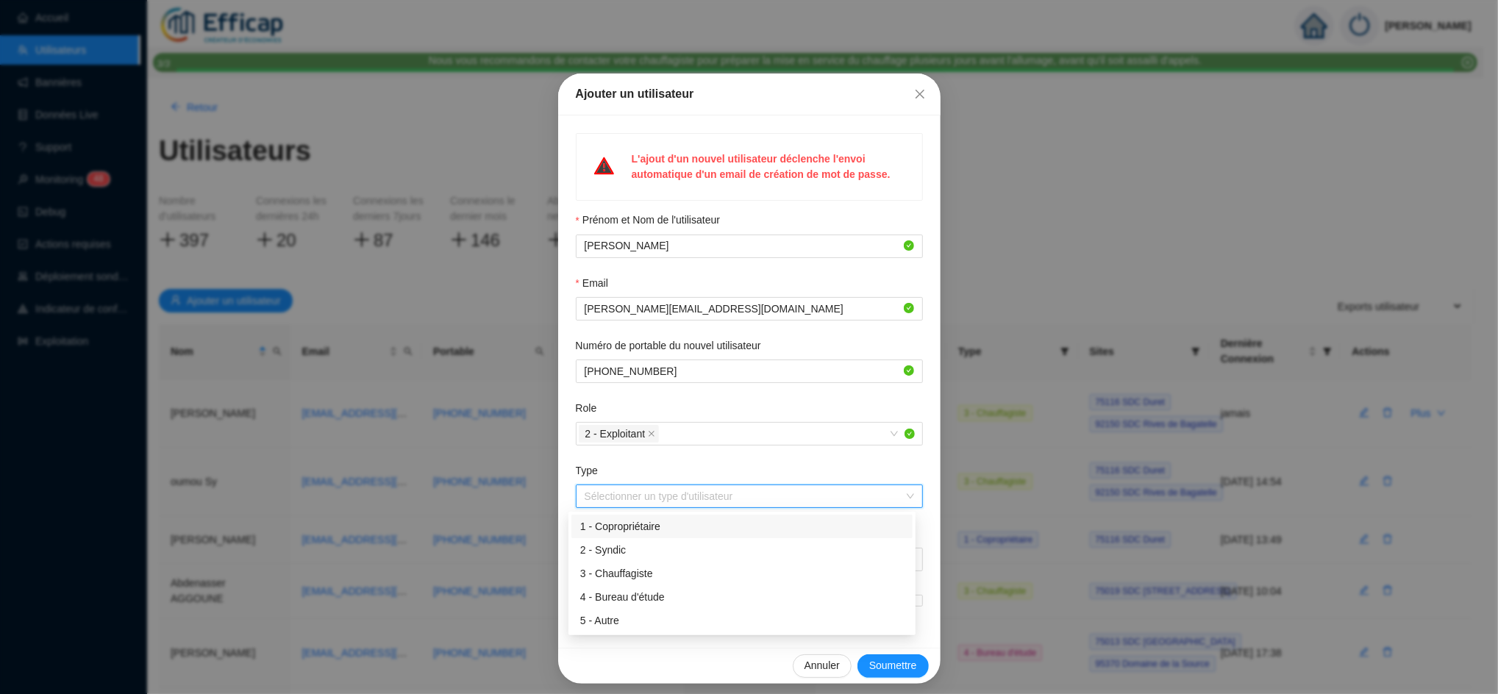
click at [615, 507] on input "Type" at bounding box center [742, 496] width 316 height 22
click at [613, 576] on div "3 - Chauffagiste" at bounding box center [741, 573] width 323 height 15
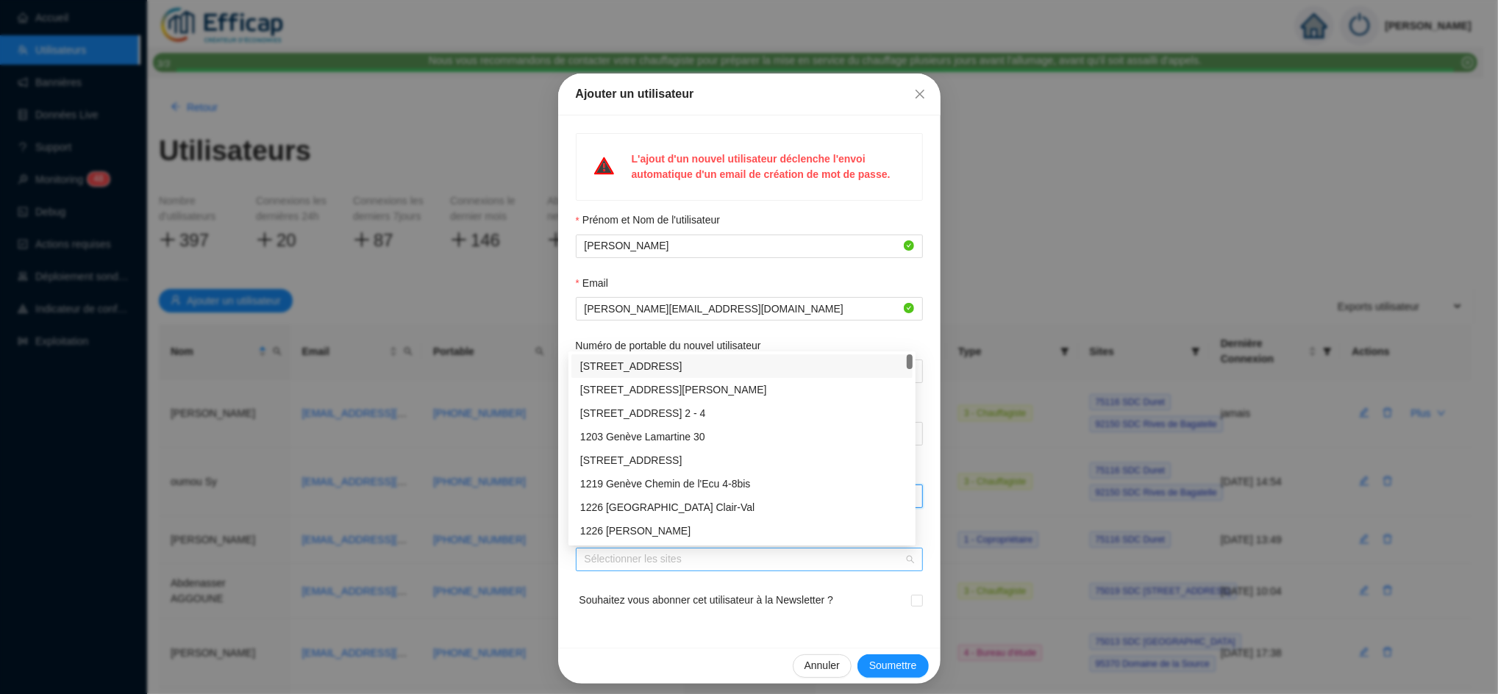
click at [637, 568] on div at bounding box center [742, 559] width 326 height 21
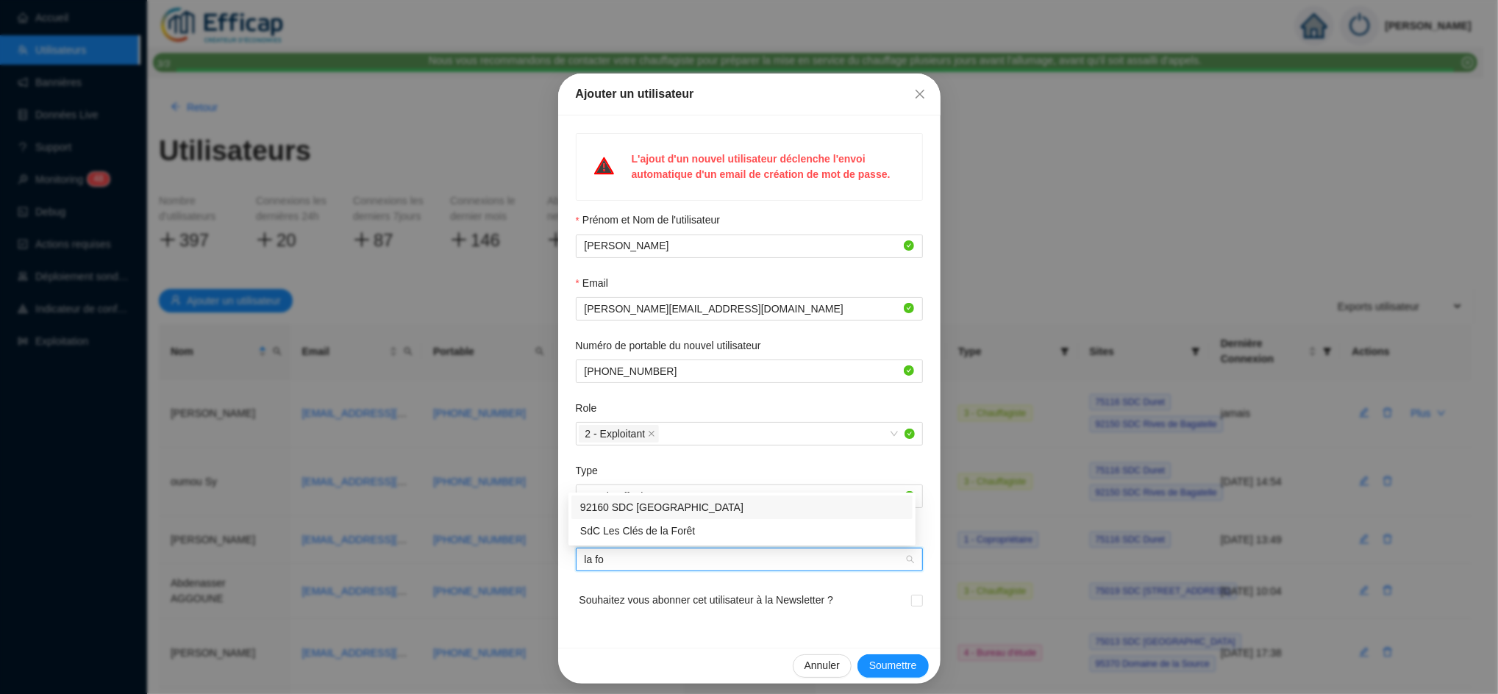
type input "la fon"
click at [659, 532] on div "92160 SDC La Fontaine" at bounding box center [741, 530] width 323 height 15
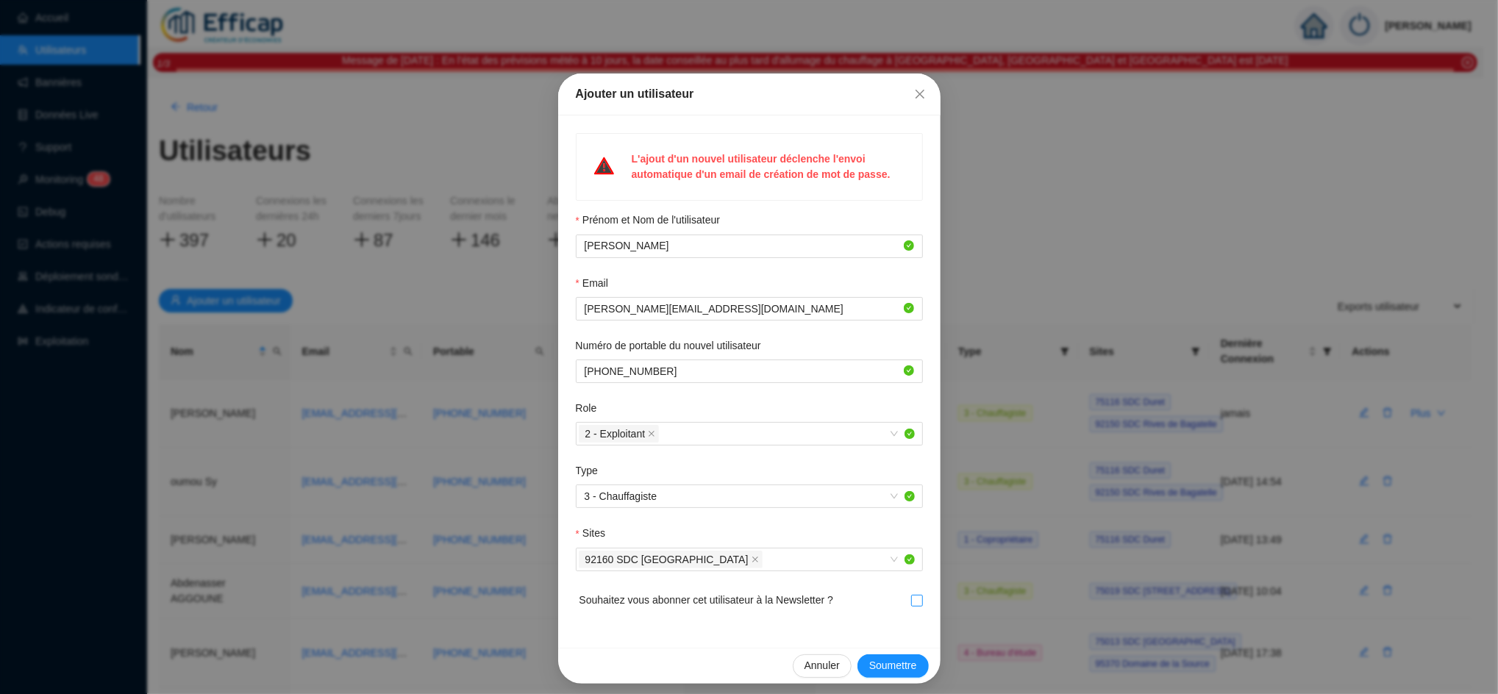
click at [911, 596] on input "checkbox" at bounding box center [916, 600] width 10 height 10
checkbox input "true"
click at [873, 667] on span "Soumettre" at bounding box center [893, 665] width 48 height 15
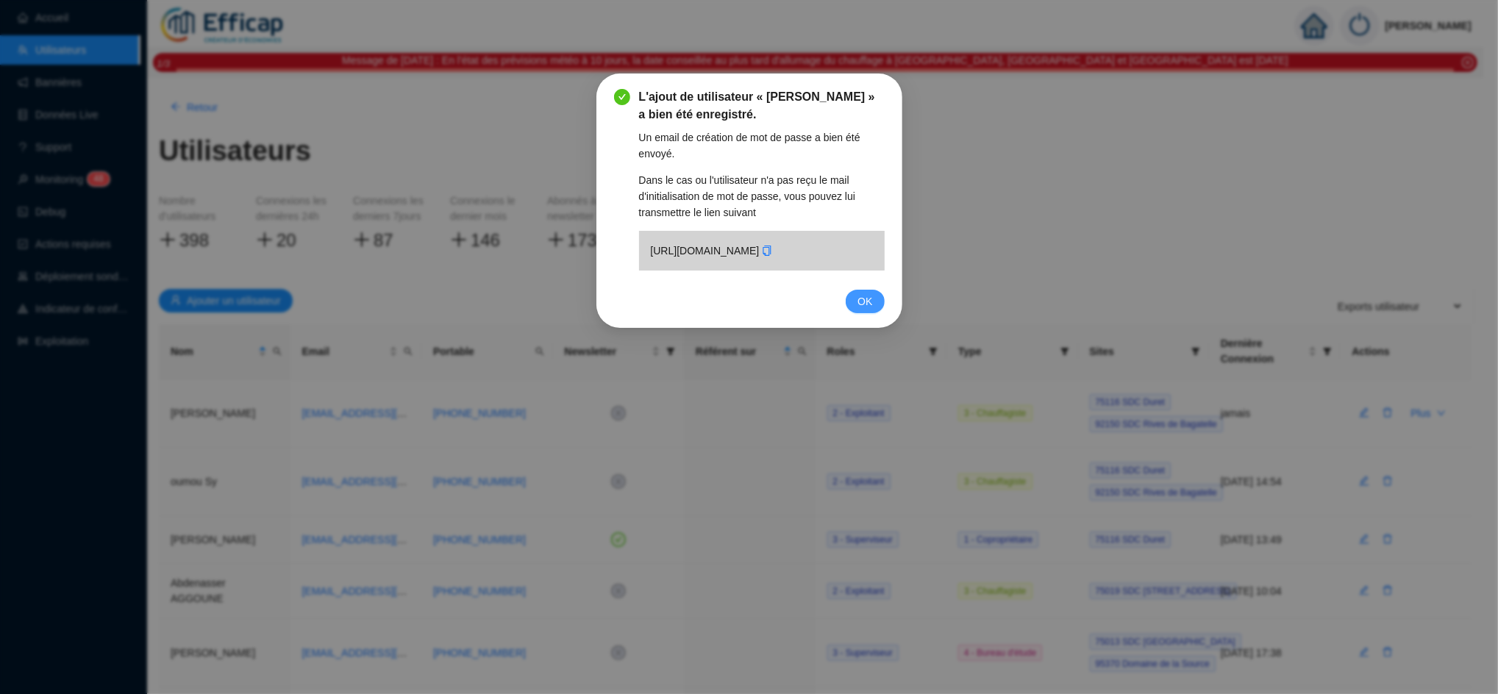
click at [865, 310] on span "OK" at bounding box center [864, 301] width 15 height 16
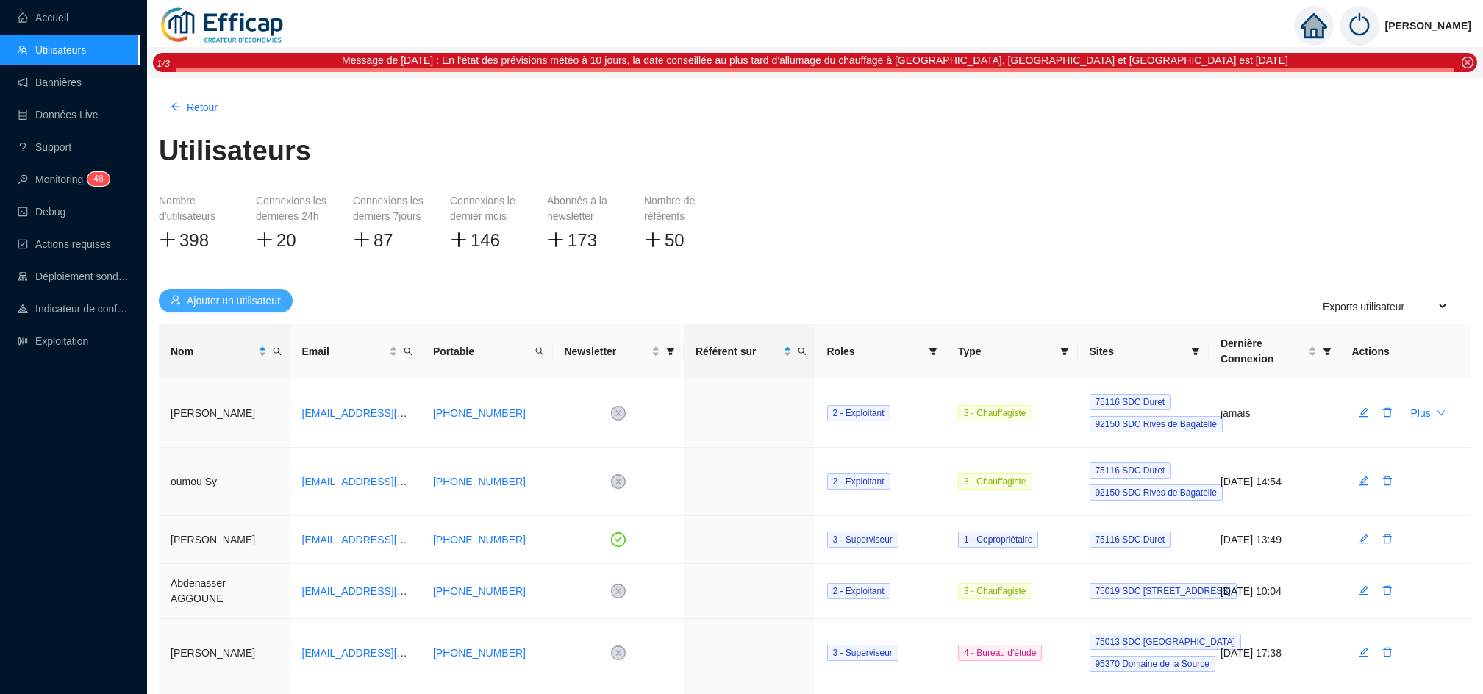
click at [243, 309] on button "Ajouter un utilisateur" at bounding box center [226, 301] width 134 height 24
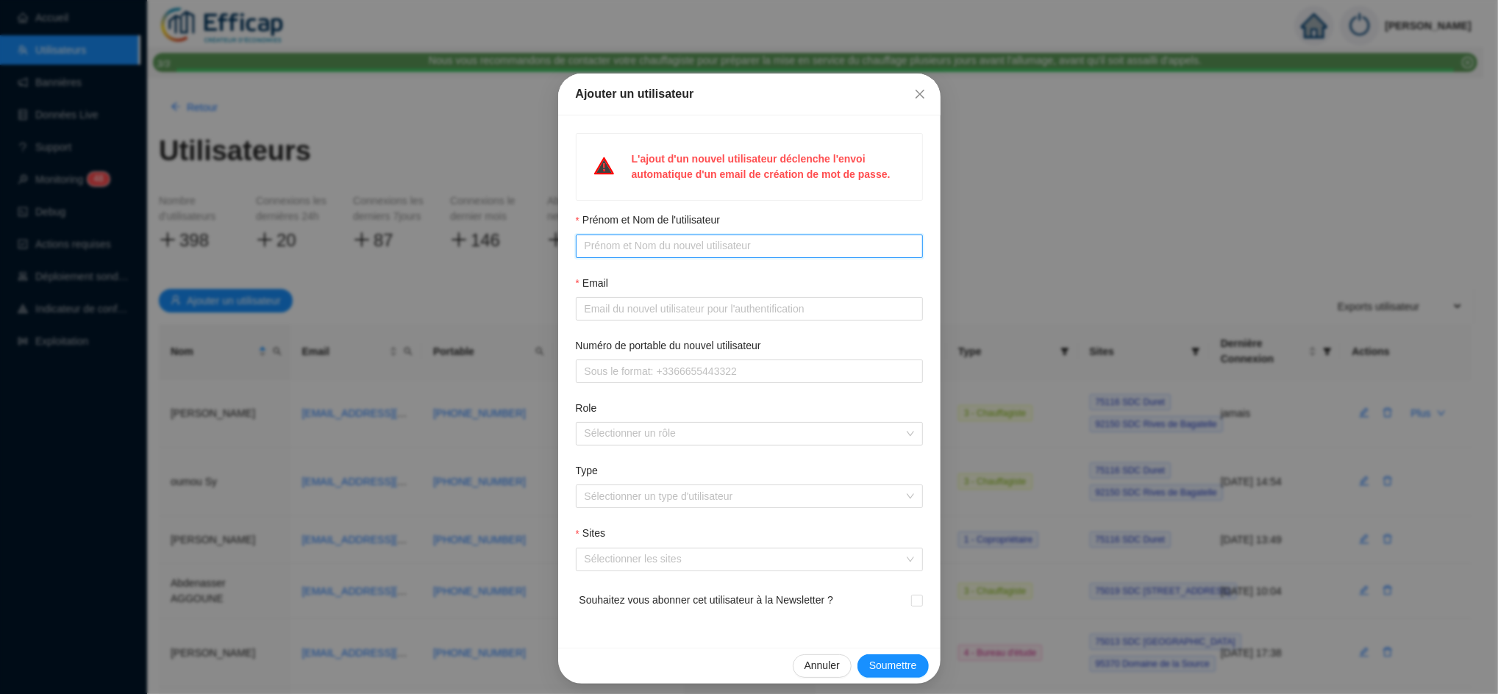
click at [644, 248] on input "Prénom et Nom de l'utilisateur" at bounding box center [747, 245] width 326 height 15
paste input "• Josselyn BETTI – 06 49 78 51 62 – josselyn.betti@engie.com"
click at [591, 245] on input "• Josselyn BETTI – 06 49 78 51 62 – josselyn.betti@engie.com" at bounding box center [742, 245] width 316 height 15
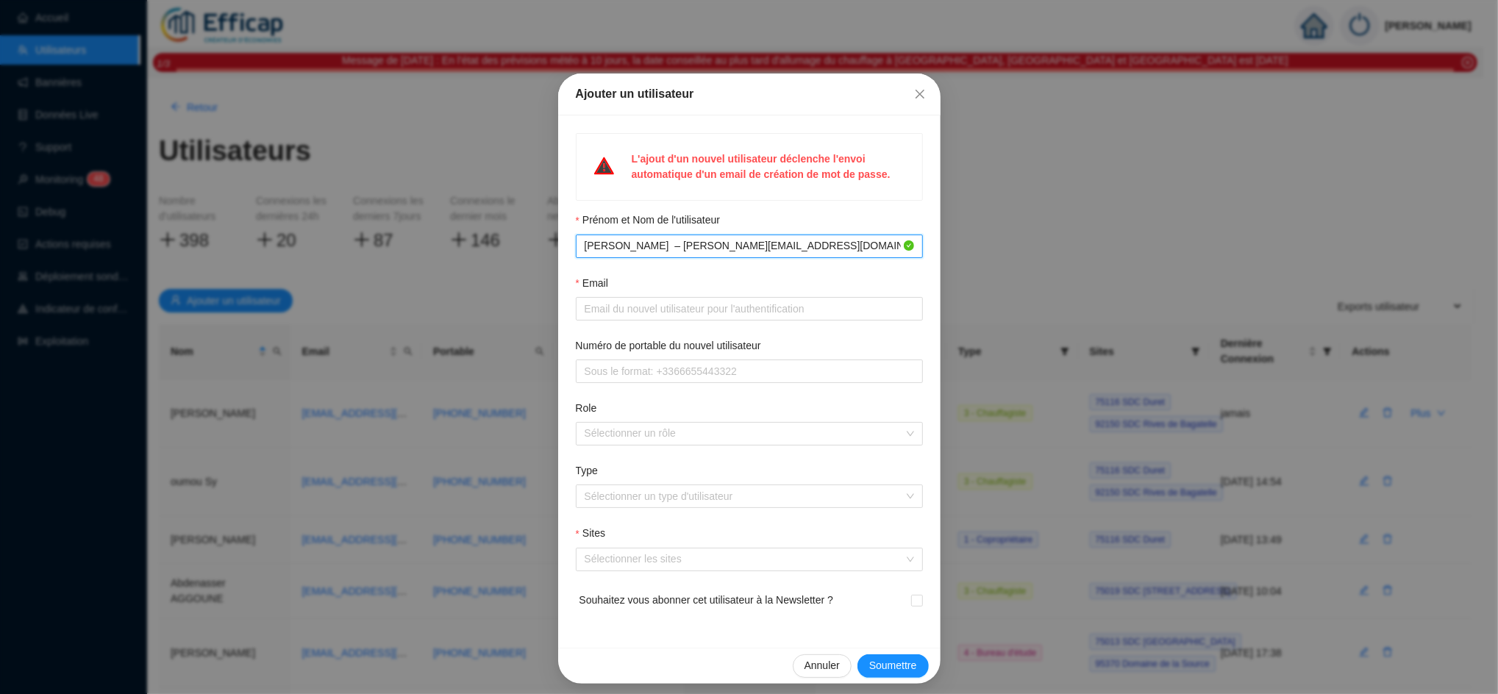
type input "Josselyn BETTI – josselyn.betti@engie.com"
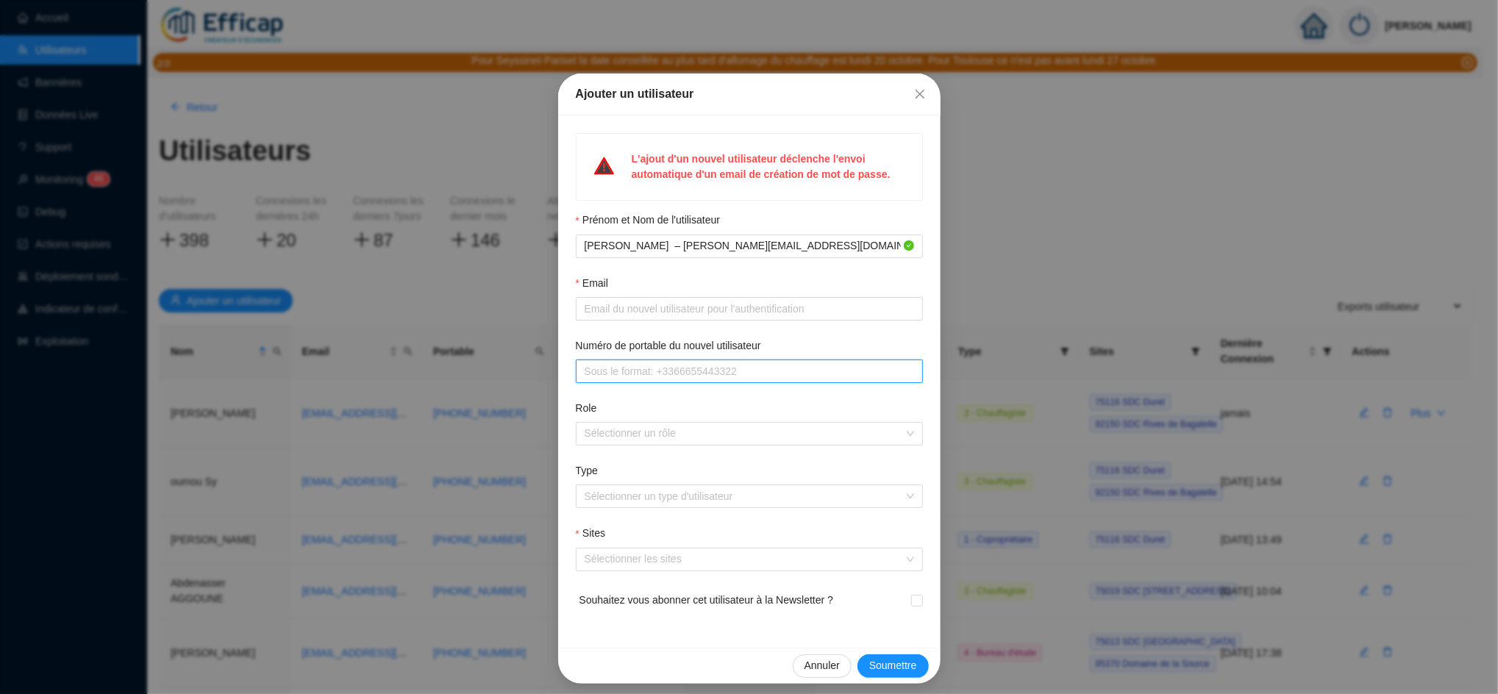
paste input "6 49 78 51 62"
type input "6 49 78 51 62"
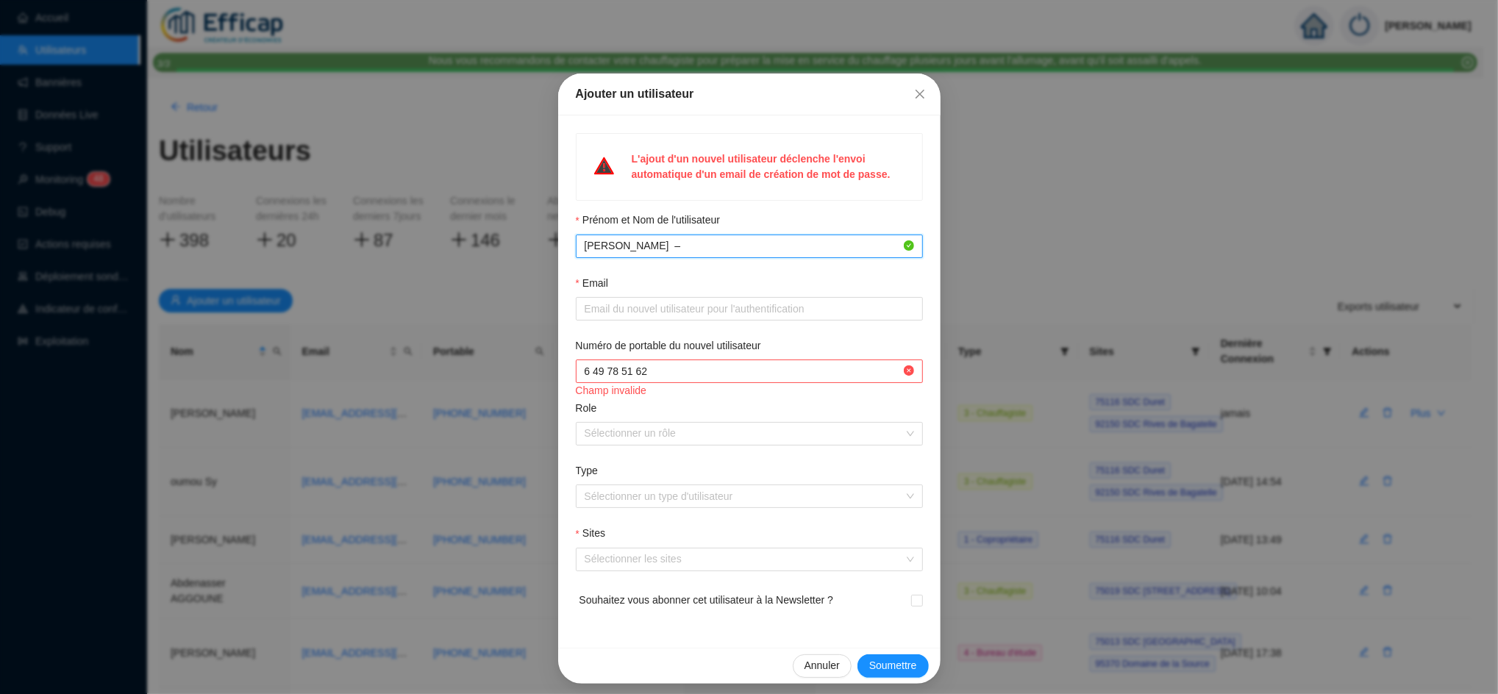
type input "Josselyn BETTI –"
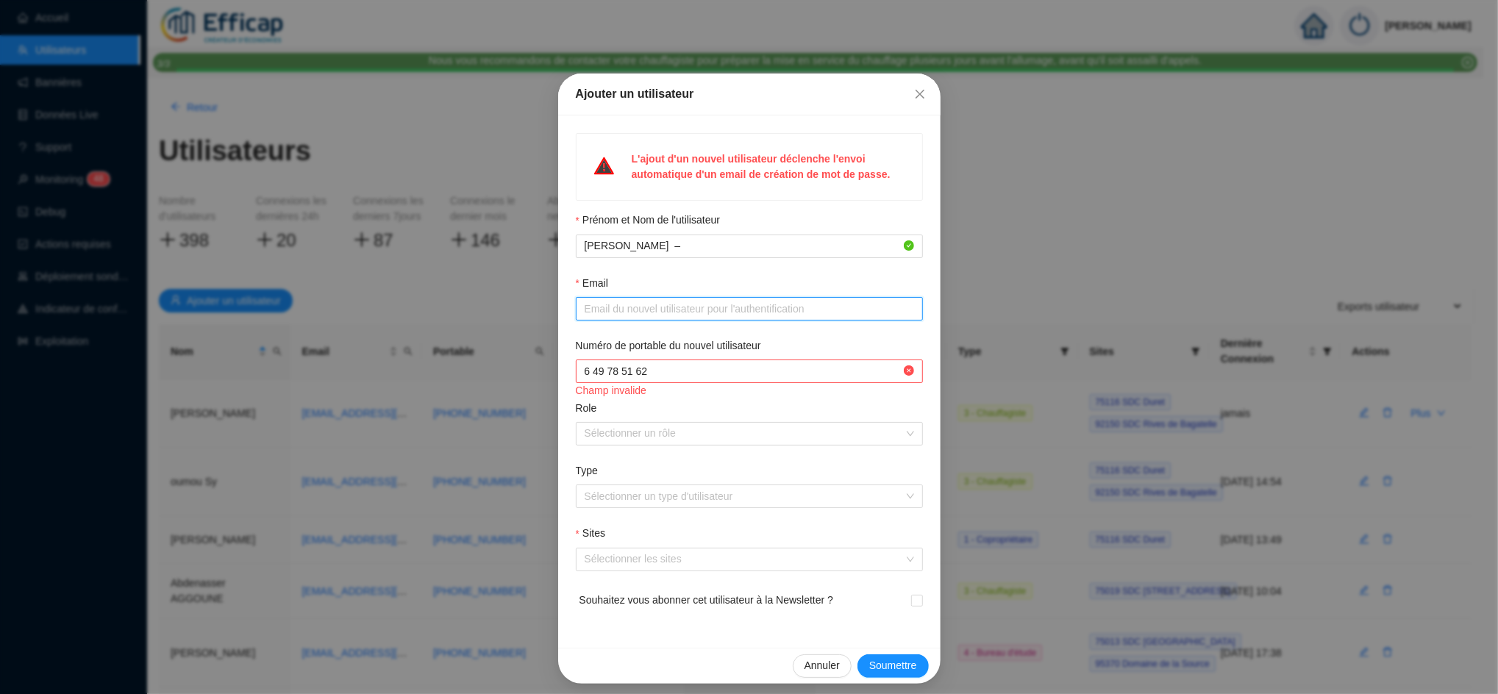
paste input "josselyn.betti@engie.com"
type input "josselyn.betti@engie.com"
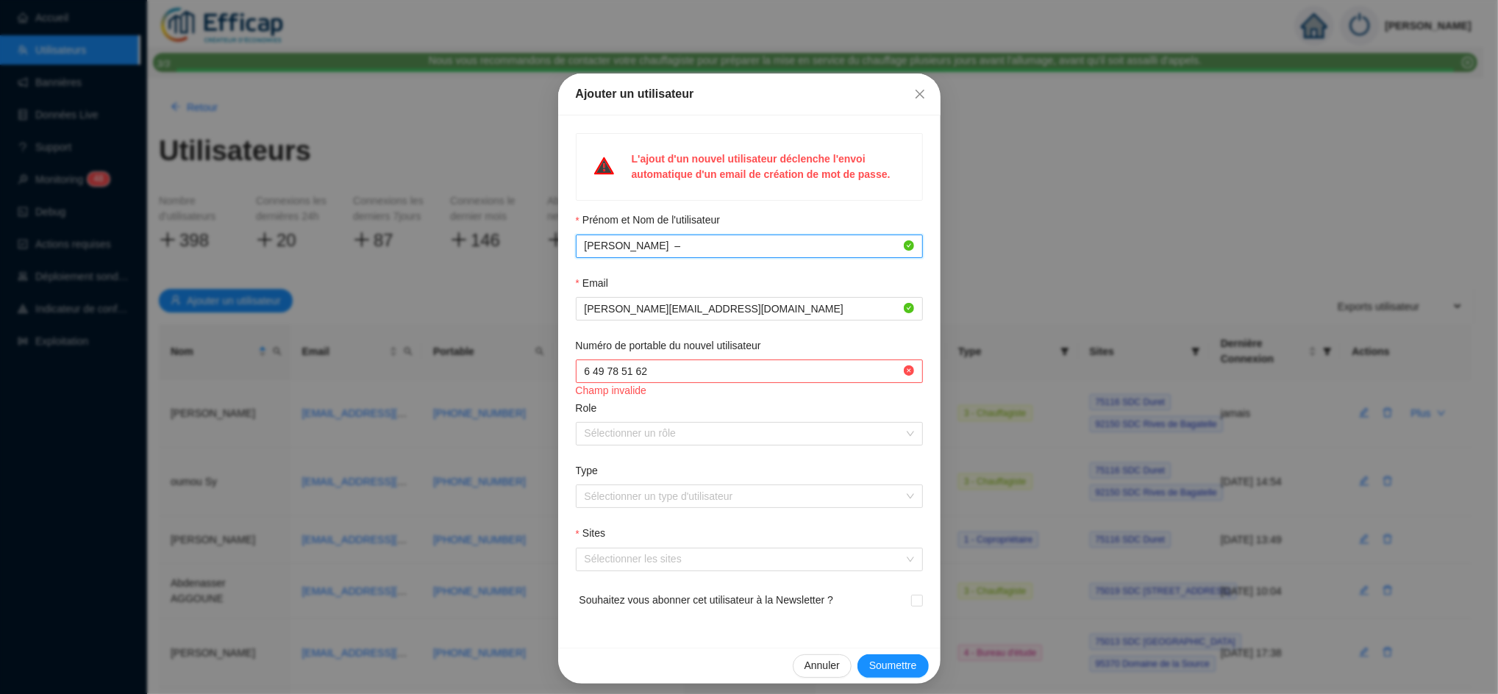
click at [693, 248] on input "Josselyn BETTI –" at bounding box center [742, 245] width 316 height 15
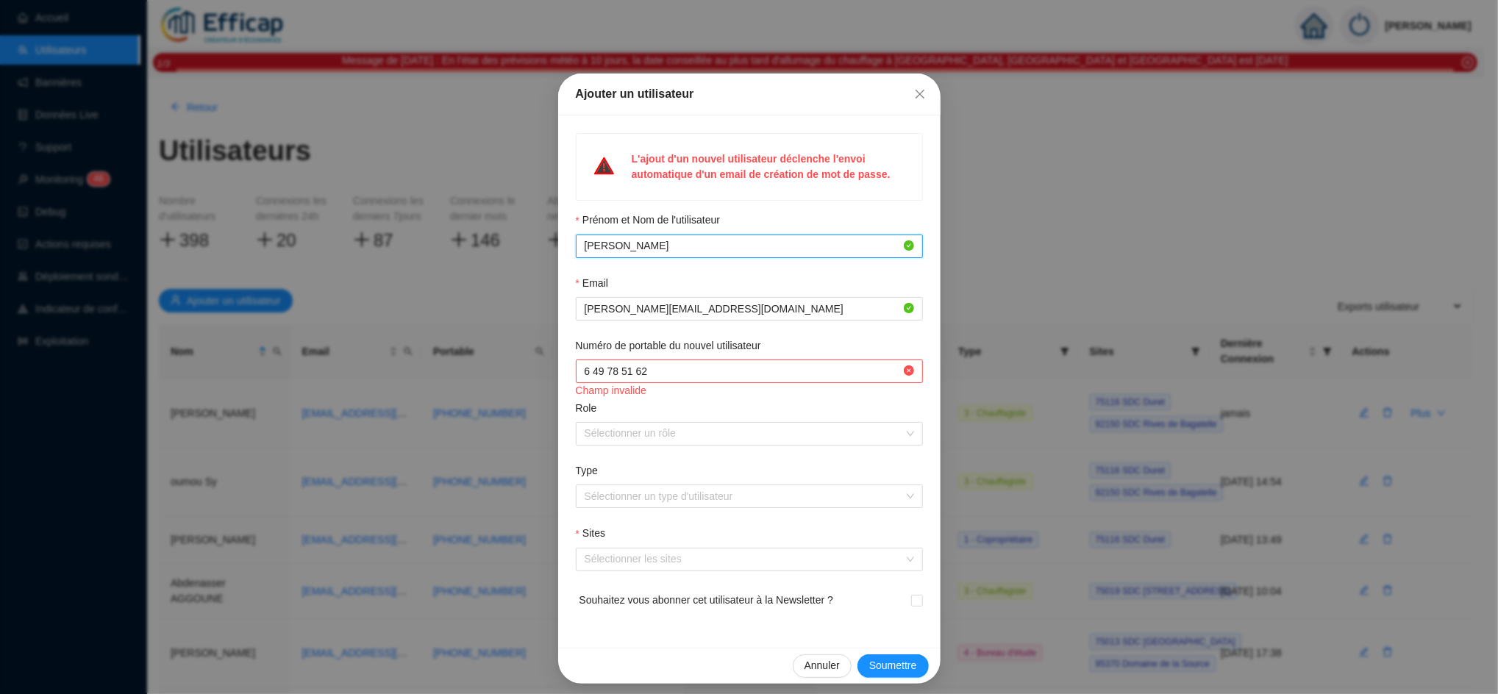
click at [584, 241] on input "Josselyn BETTI" at bounding box center [742, 245] width 316 height 15
type input "Josselyn BETTI"
click at [624, 378] on input "Numéro de portable du nouvel utilisateur" at bounding box center [742, 371] width 316 height 15
click at [627, 371] on input "Numéro de portable du nouvel utilisateur" at bounding box center [742, 371] width 316 height 15
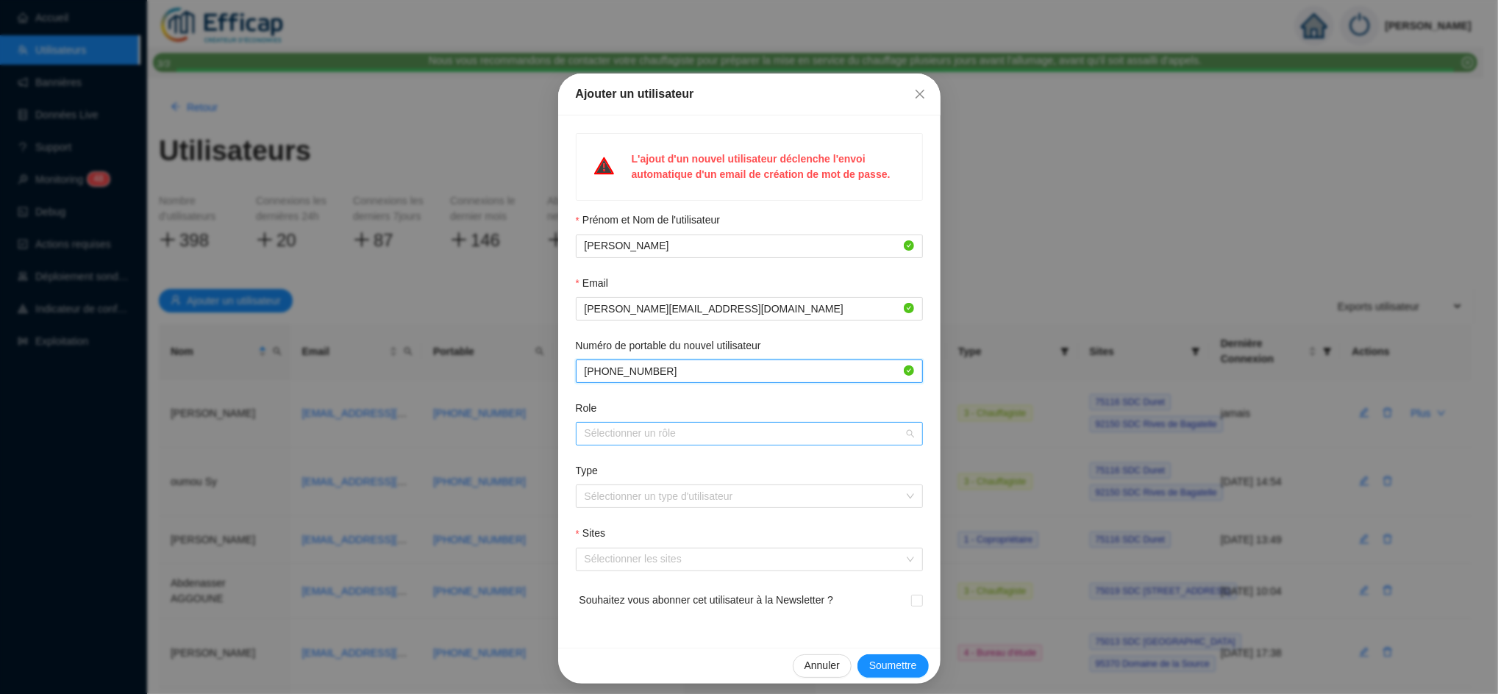
click at [610, 436] on div at bounding box center [742, 433] width 326 height 21
type input "+33649785162"
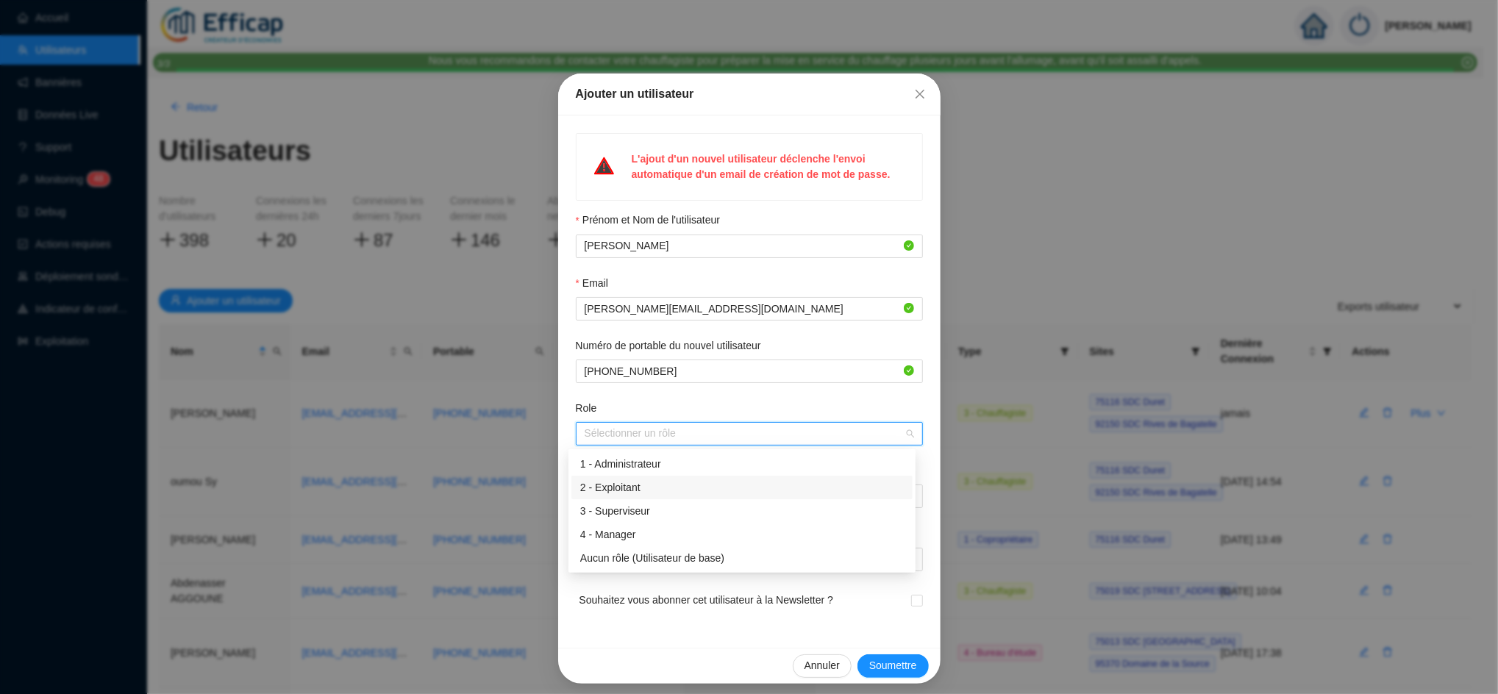
click at [621, 485] on div "2 - Exploitant" at bounding box center [741, 487] width 323 height 15
click at [626, 410] on div "Role" at bounding box center [749, 411] width 347 height 21
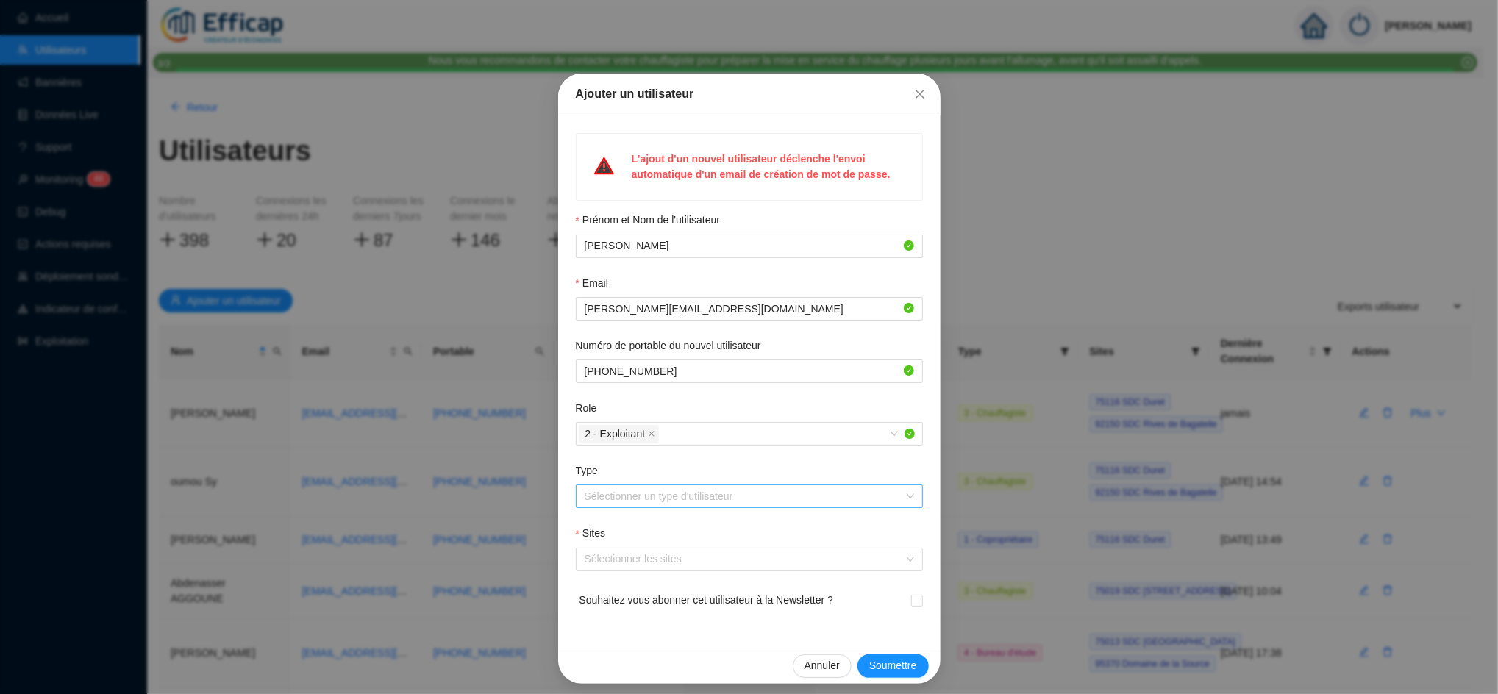
click at [612, 496] on input "Type" at bounding box center [742, 496] width 316 height 22
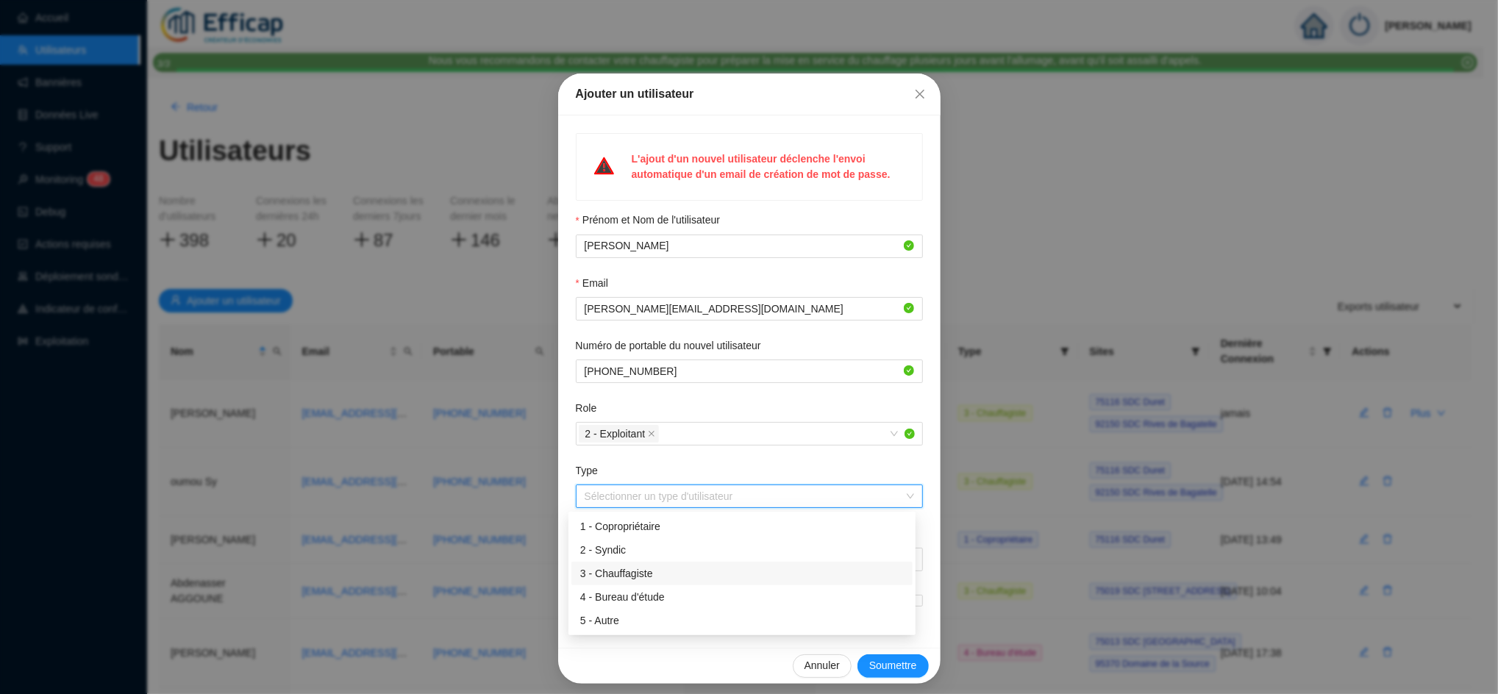
click at [616, 567] on div "3 - Chauffagiste" at bounding box center [741, 573] width 323 height 15
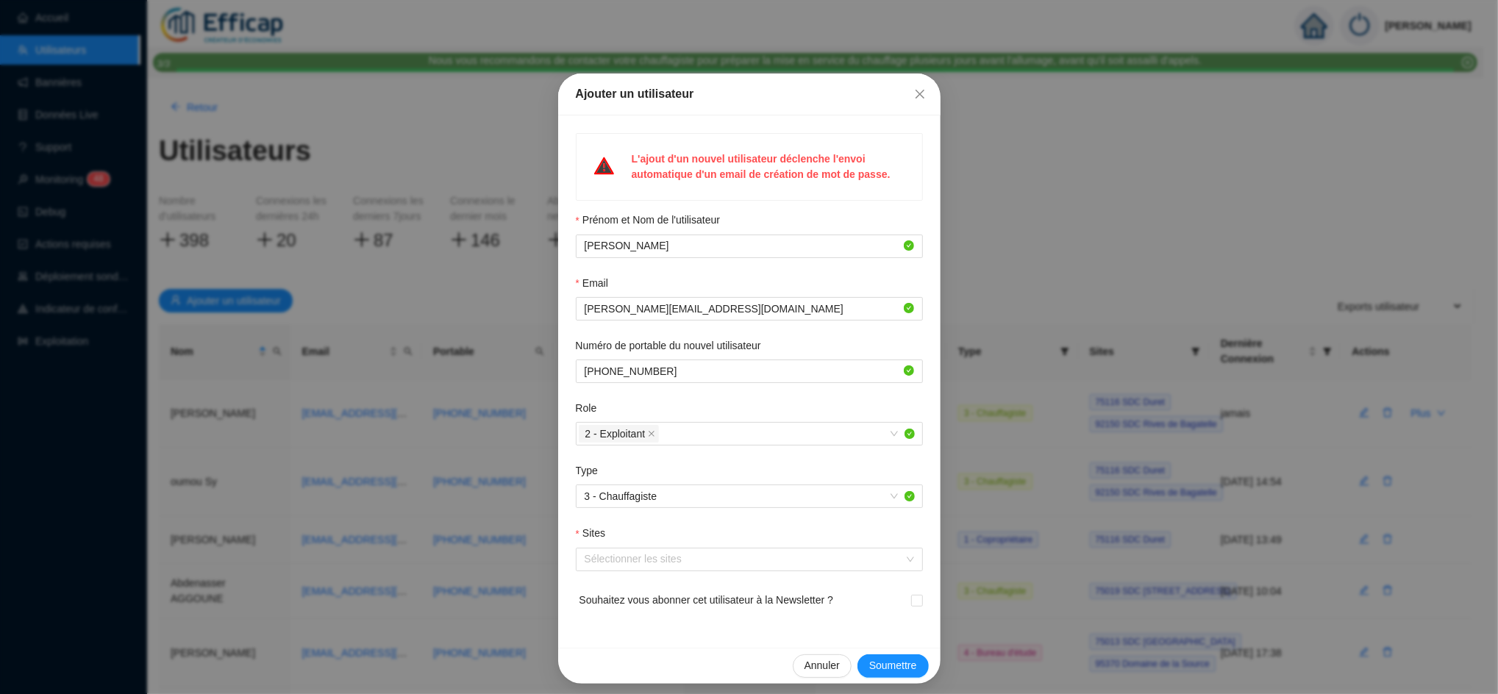
click at [636, 540] on div "Sites" at bounding box center [749, 537] width 347 height 22
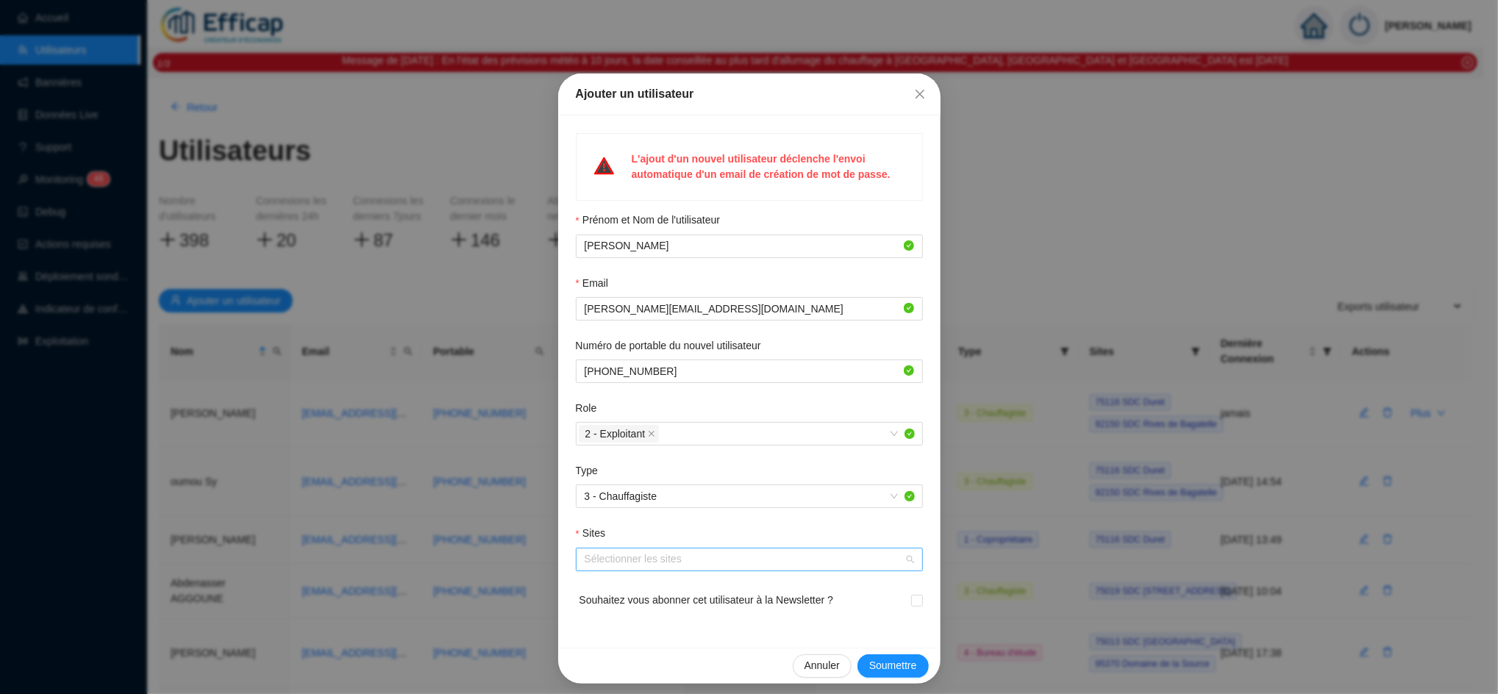
click at [629, 559] on div at bounding box center [742, 559] width 326 height 21
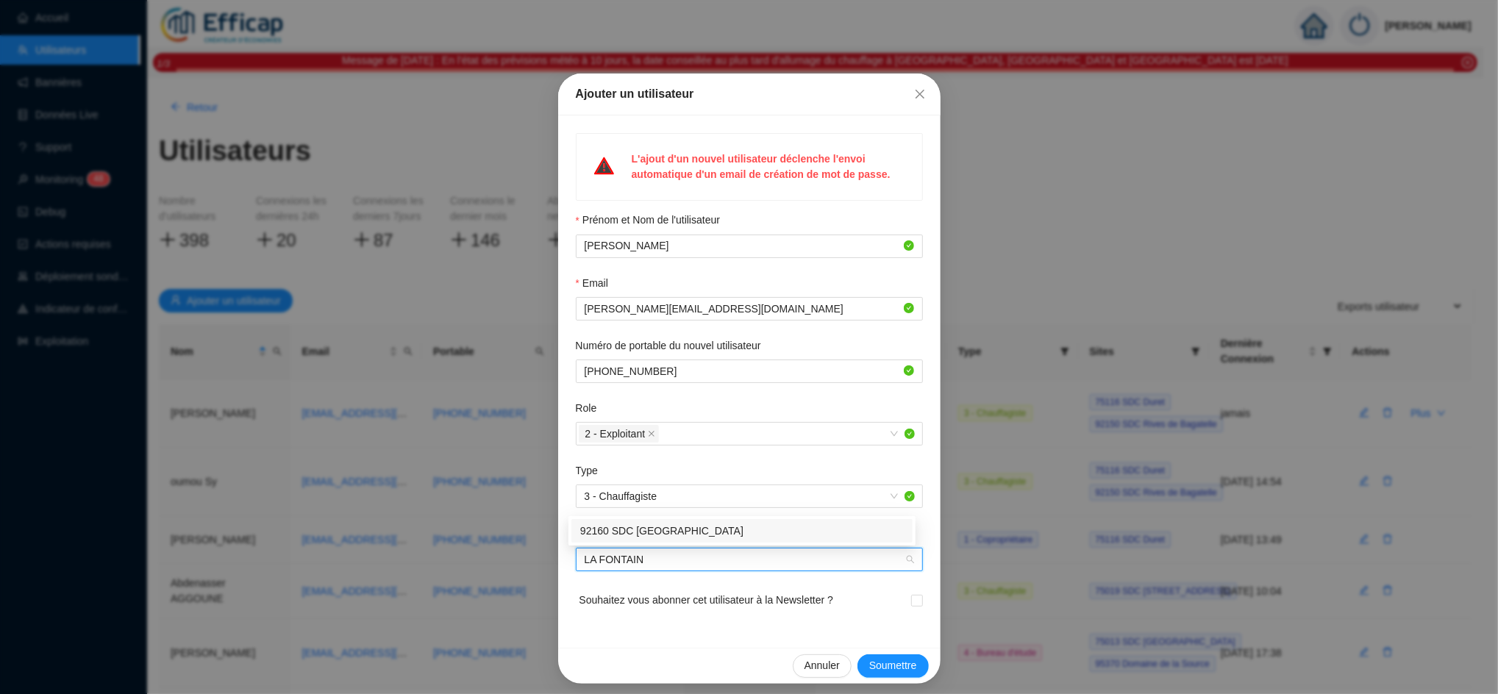
type input "LA FONTAINE"
click at [643, 524] on div "92160 SDC La Fontaine" at bounding box center [741, 530] width 323 height 15
click at [911, 600] on input "checkbox" at bounding box center [916, 600] width 10 height 10
checkbox input "true"
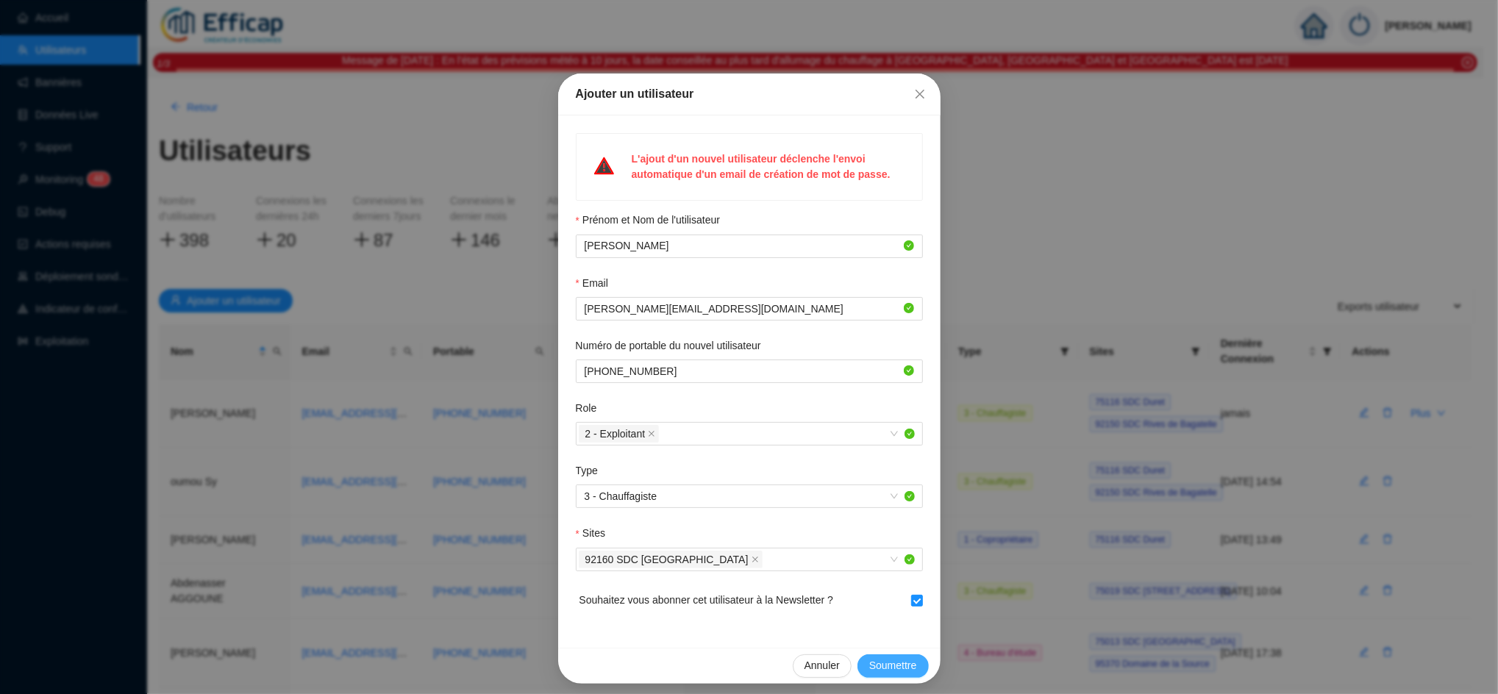
click at [888, 667] on span "Soumettre" at bounding box center [893, 665] width 48 height 15
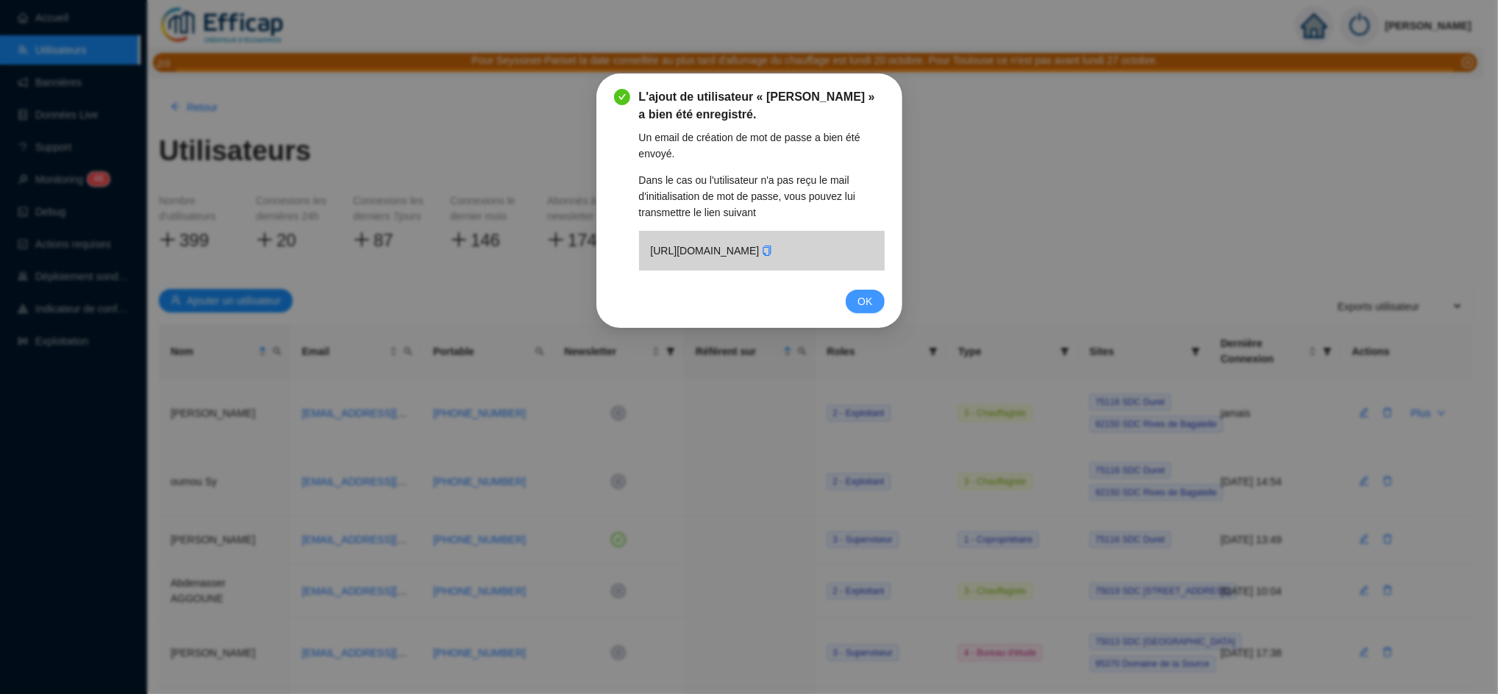
click at [867, 310] on span "OK" at bounding box center [864, 301] width 15 height 16
